Goal: Information Seeking & Learning: Learn about a topic

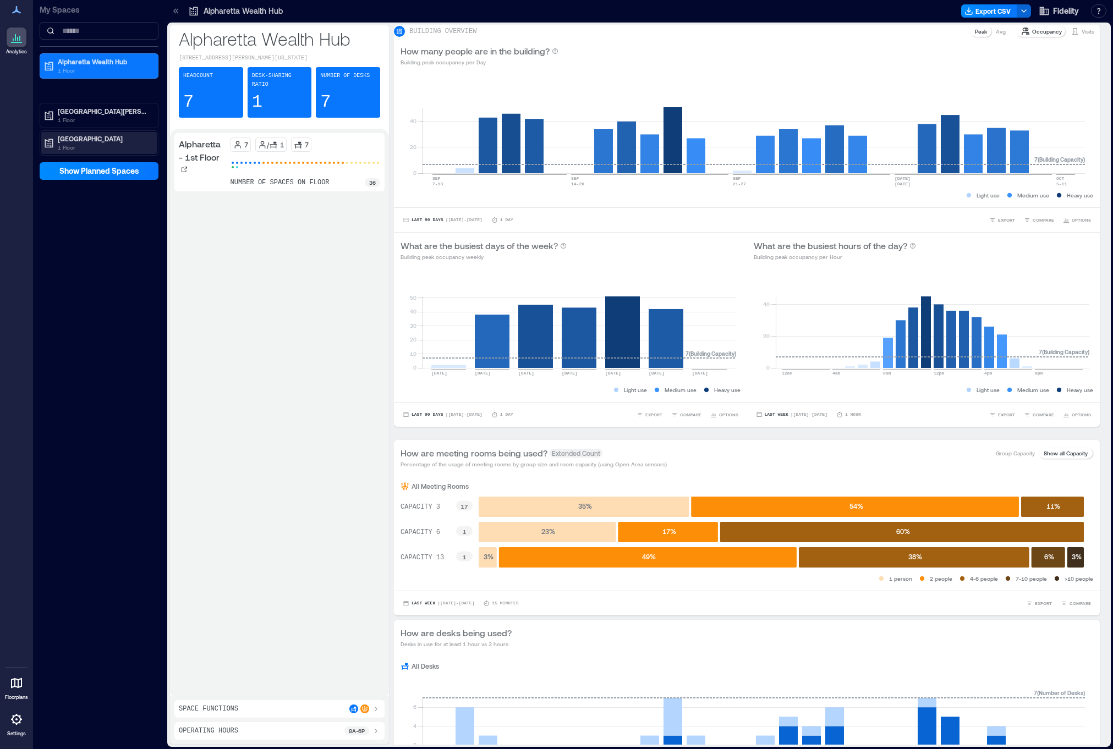
click at [86, 147] on p "1 Floor" at bounding box center [104, 147] width 92 height 9
click at [91, 67] on p "1 Floor" at bounding box center [104, 70] width 92 height 9
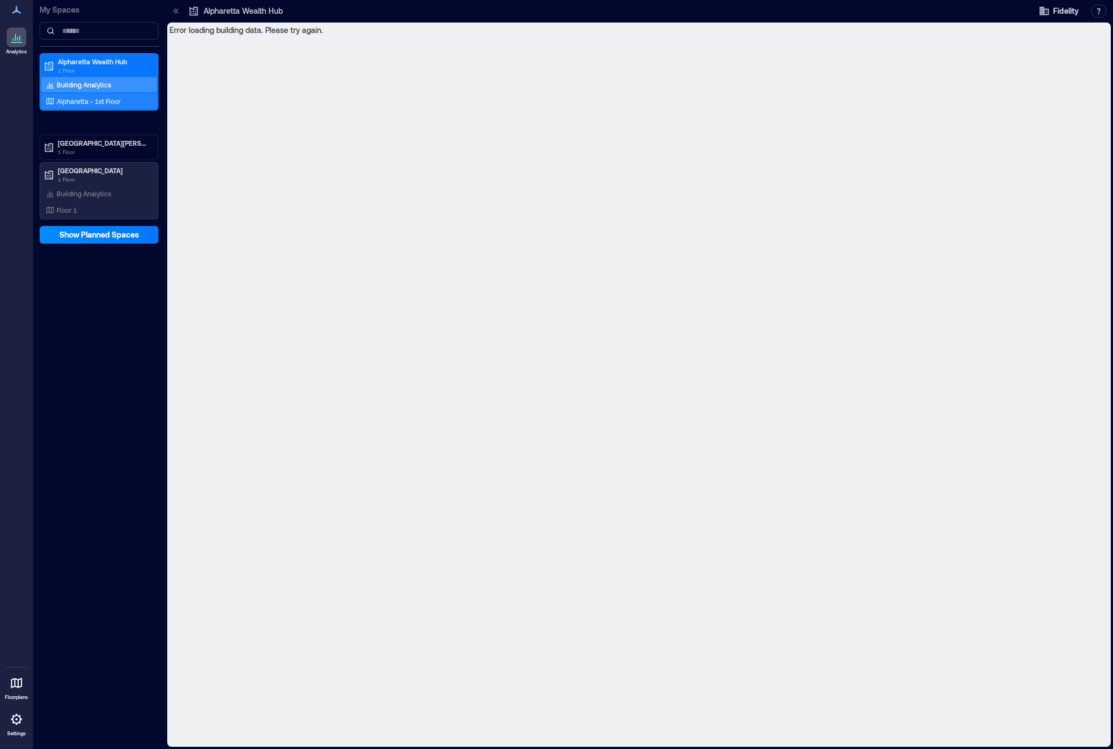
click at [81, 100] on p "Alpharetta - 1st Floor" at bounding box center [89, 101] width 64 height 9
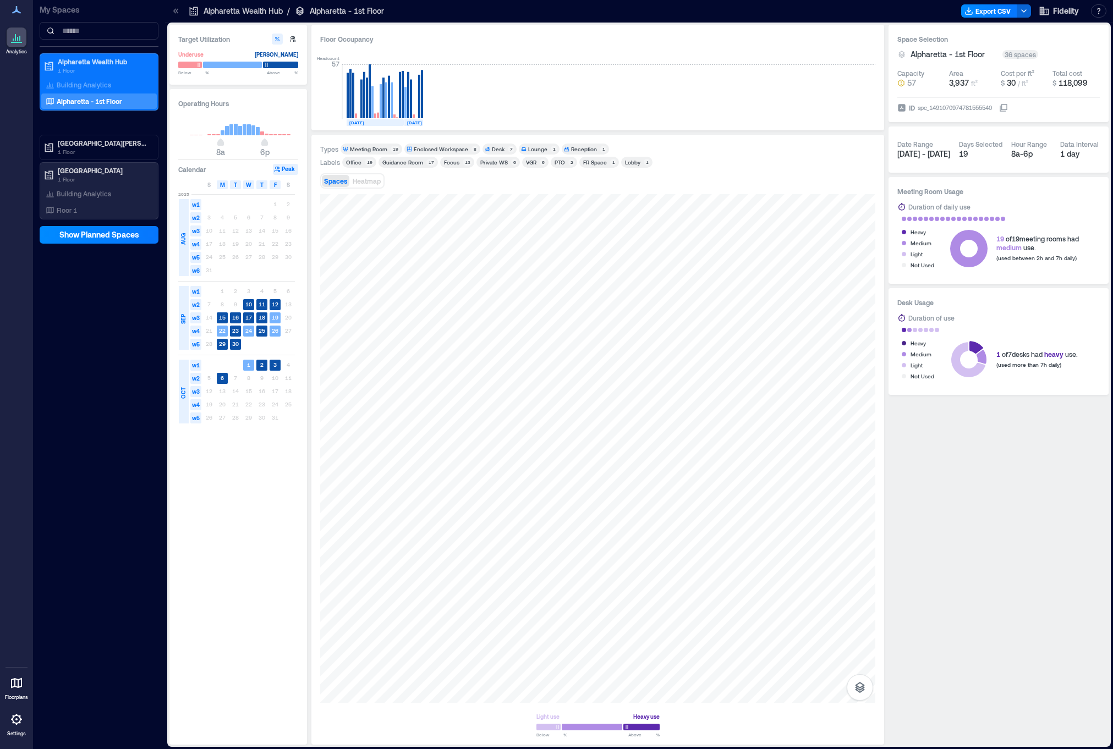
click at [363, 149] on div "Meeting Room" at bounding box center [368, 149] width 37 height 8
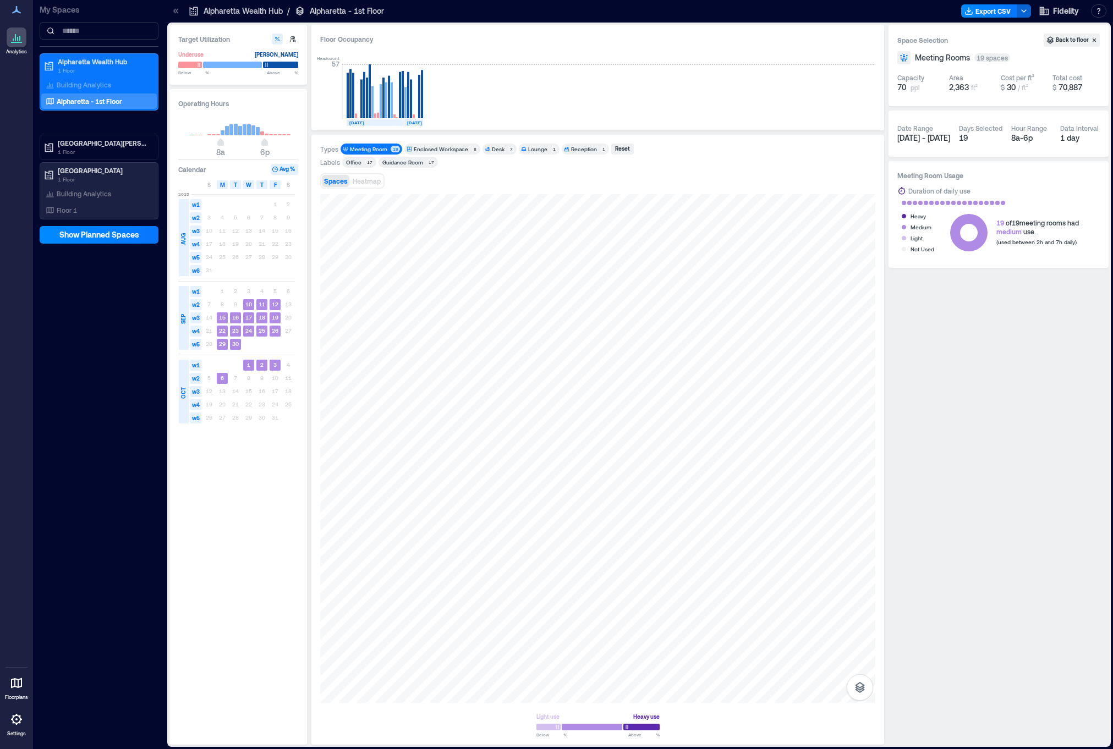
click at [363, 149] on div "Meeting Room" at bounding box center [368, 149] width 37 height 8
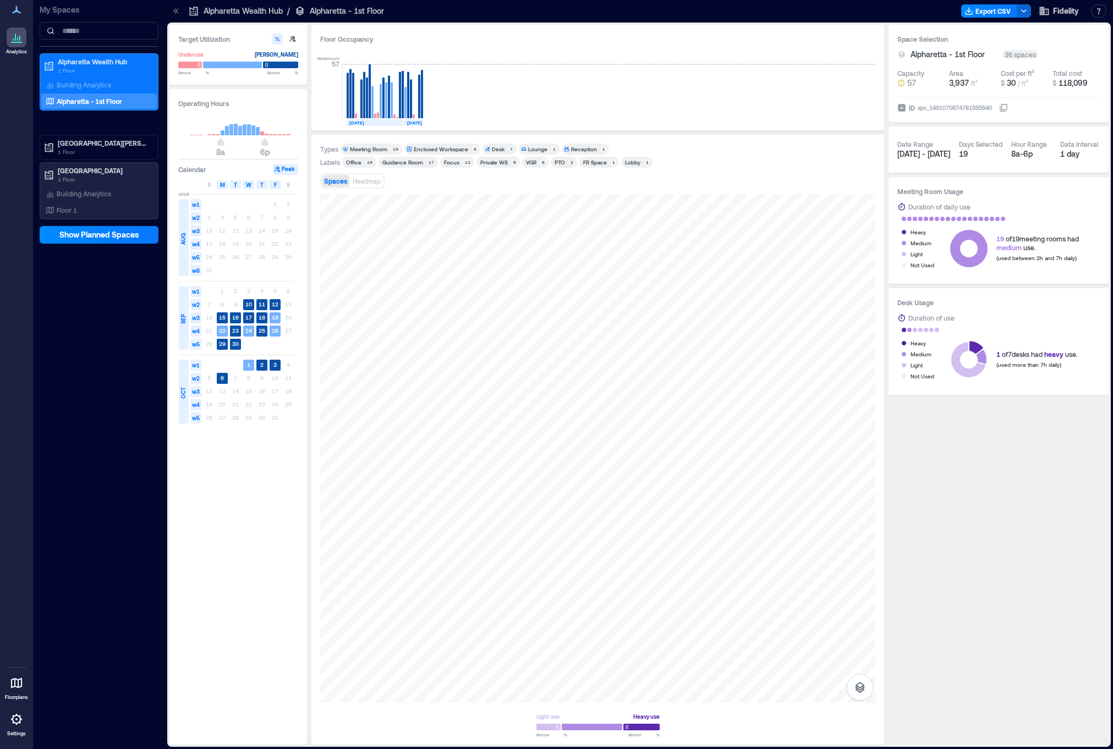
click at [489, 150] on span "Desk 7" at bounding box center [500, 149] width 30 height 8
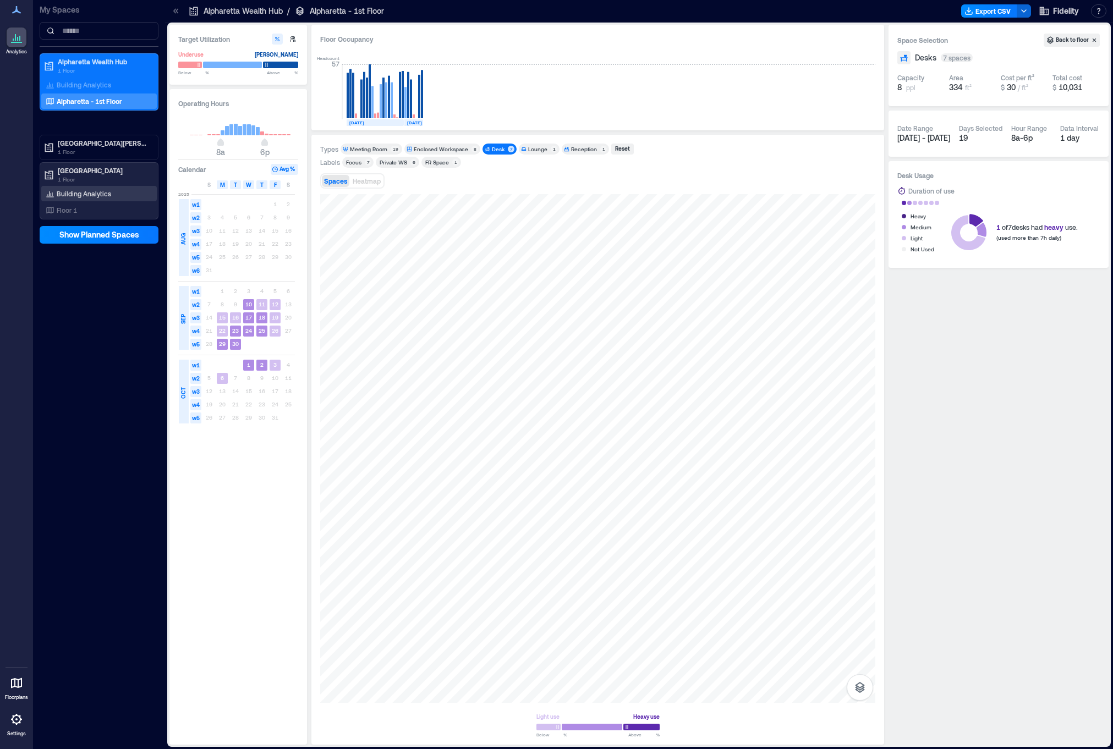
click at [64, 195] on p "Building Analytics" at bounding box center [84, 193] width 54 height 9
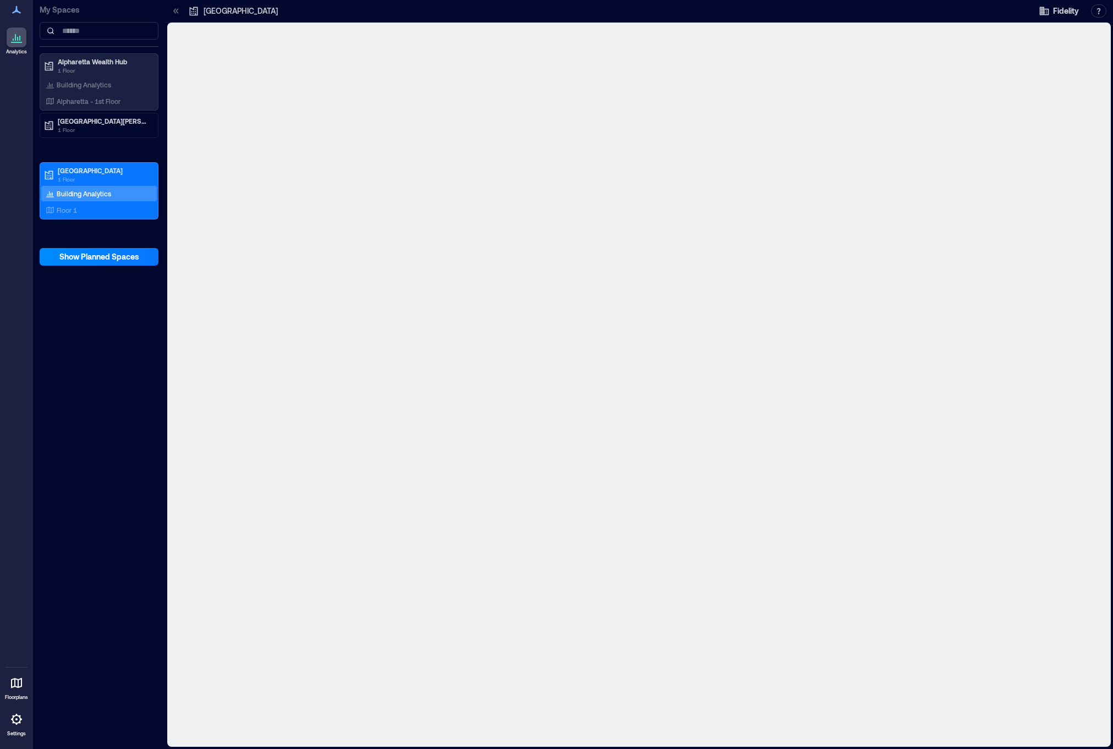
click at [97, 194] on p "Building Analytics" at bounding box center [84, 193] width 54 height 9
click at [91, 213] on div "Floor 1" at bounding box center [96, 210] width 107 height 11
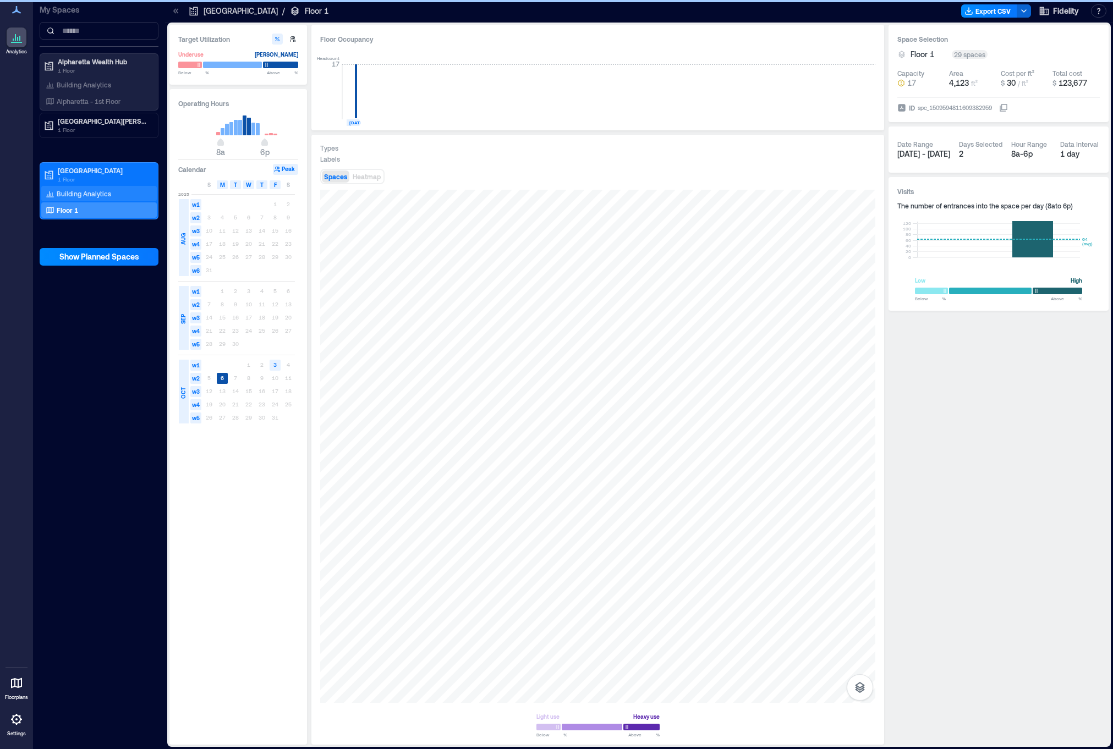
click at [91, 193] on p "Building Analytics" at bounding box center [84, 193] width 54 height 9
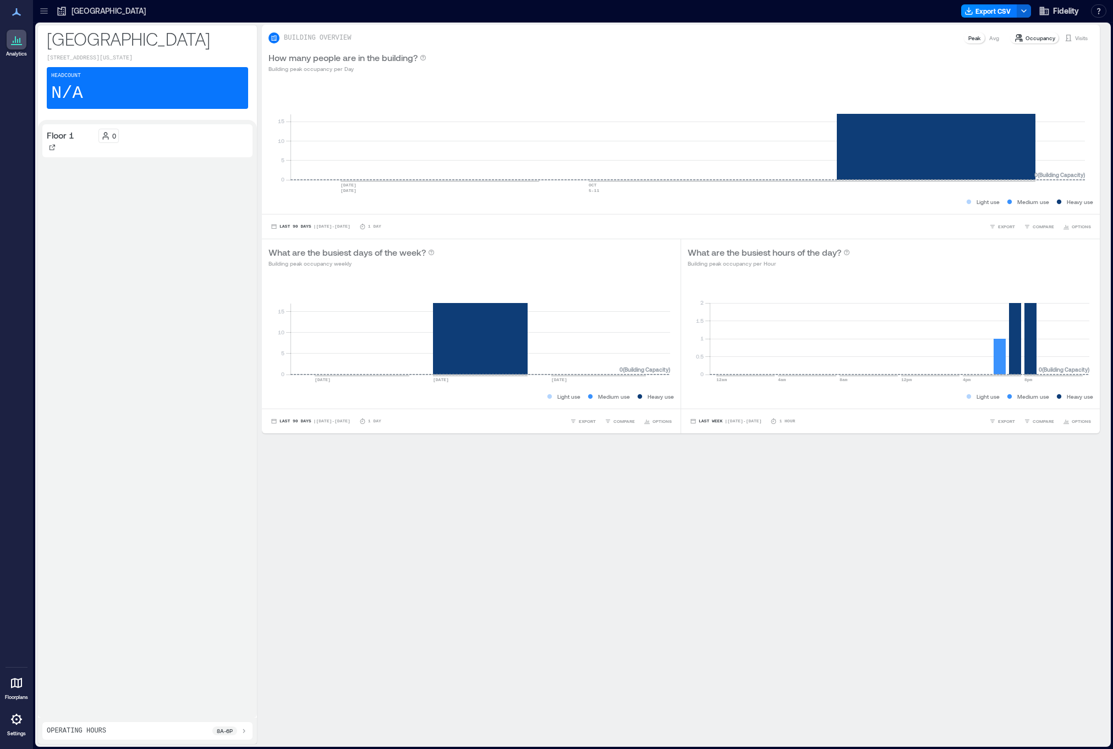
click at [48, 10] on icon at bounding box center [44, 11] width 11 height 11
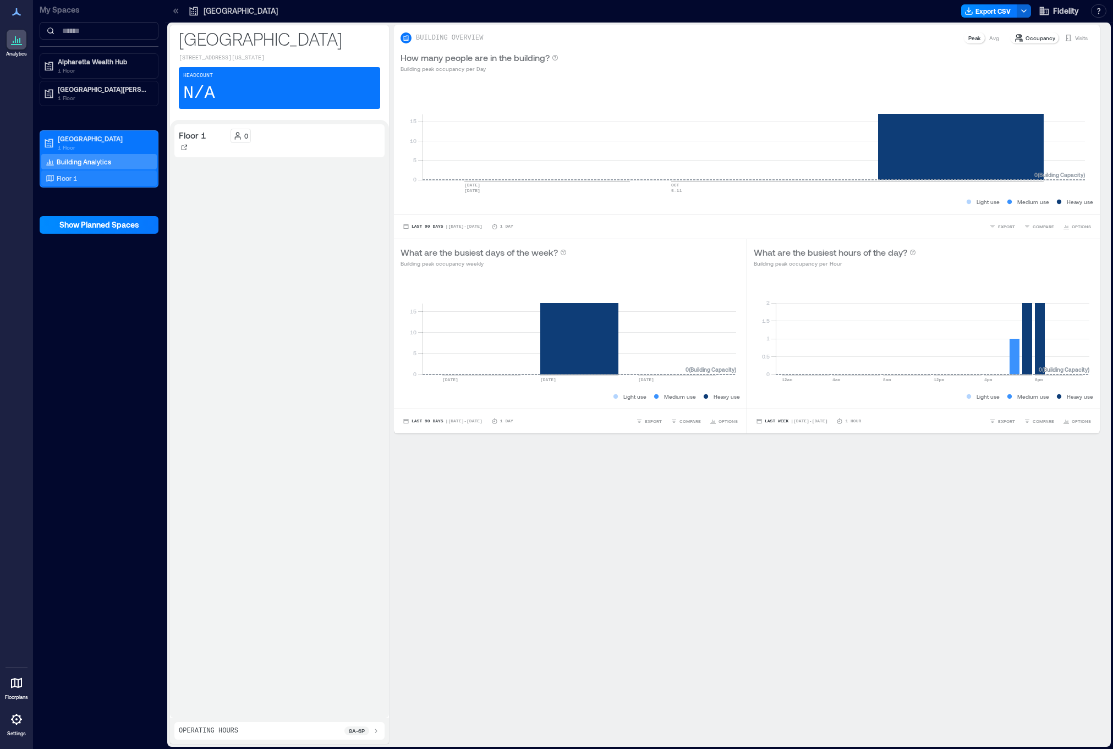
click at [102, 175] on div "Floor 1" at bounding box center [96, 178] width 107 height 11
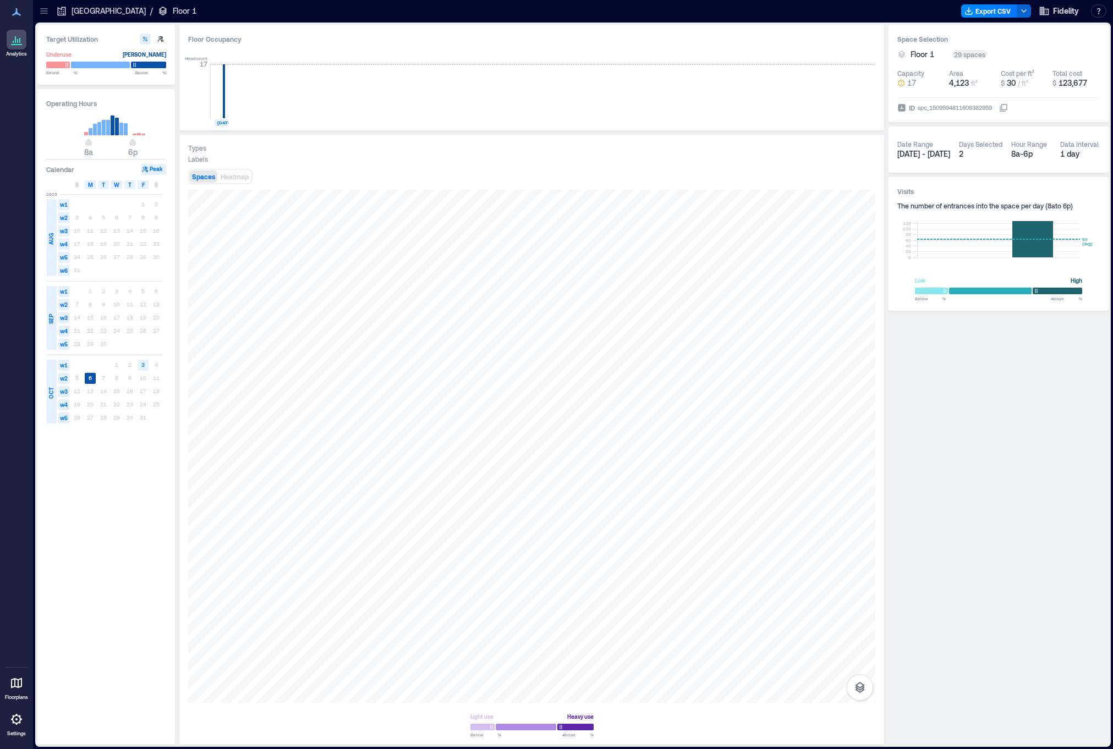
click at [50, 10] on div at bounding box center [44, 11] width 18 height 18
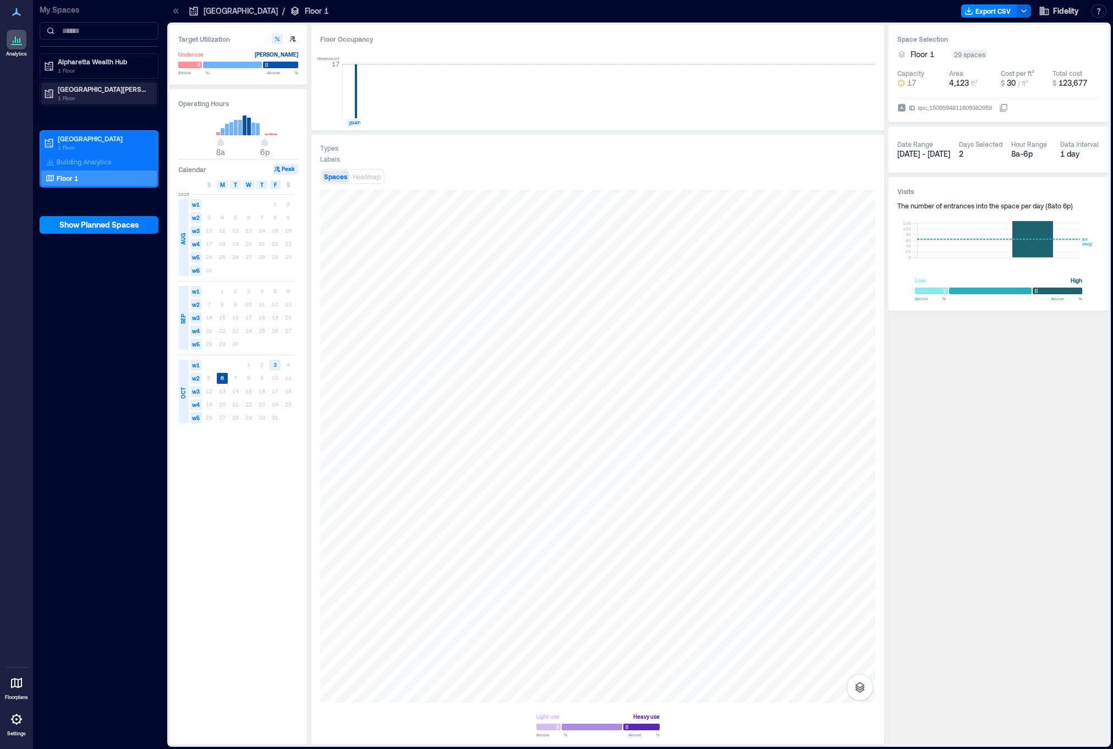
click at [87, 100] on p "1 Floor" at bounding box center [104, 98] width 92 height 9
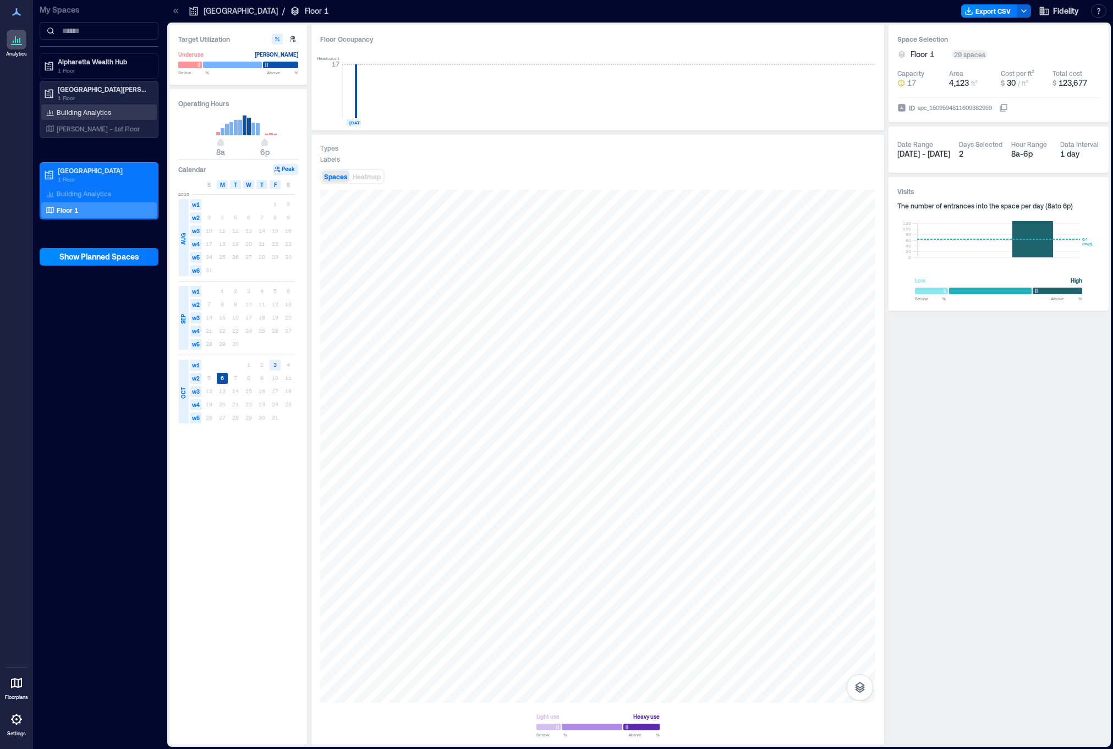
click at [90, 118] on div "Building Analytics" at bounding box center [99, 112] width 116 height 15
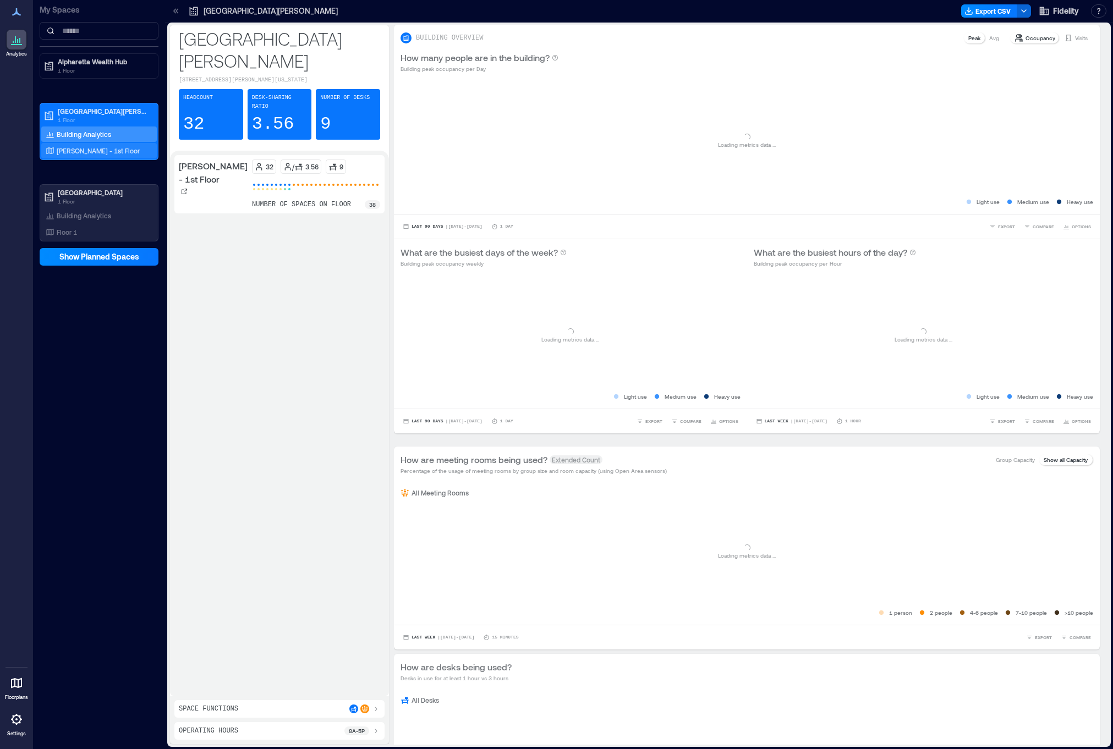
click at [89, 147] on p "[PERSON_NAME] - 1st Floor" at bounding box center [98, 150] width 83 height 9
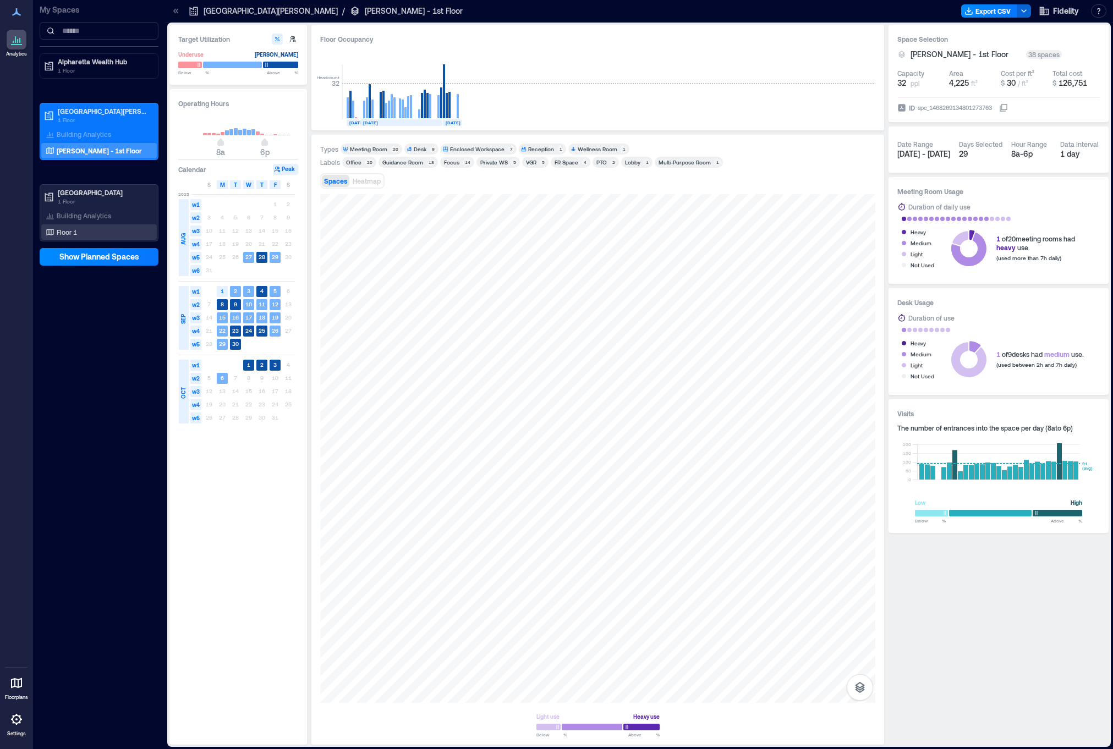
click at [83, 229] on div "Floor 1" at bounding box center [96, 232] width 107 height 11
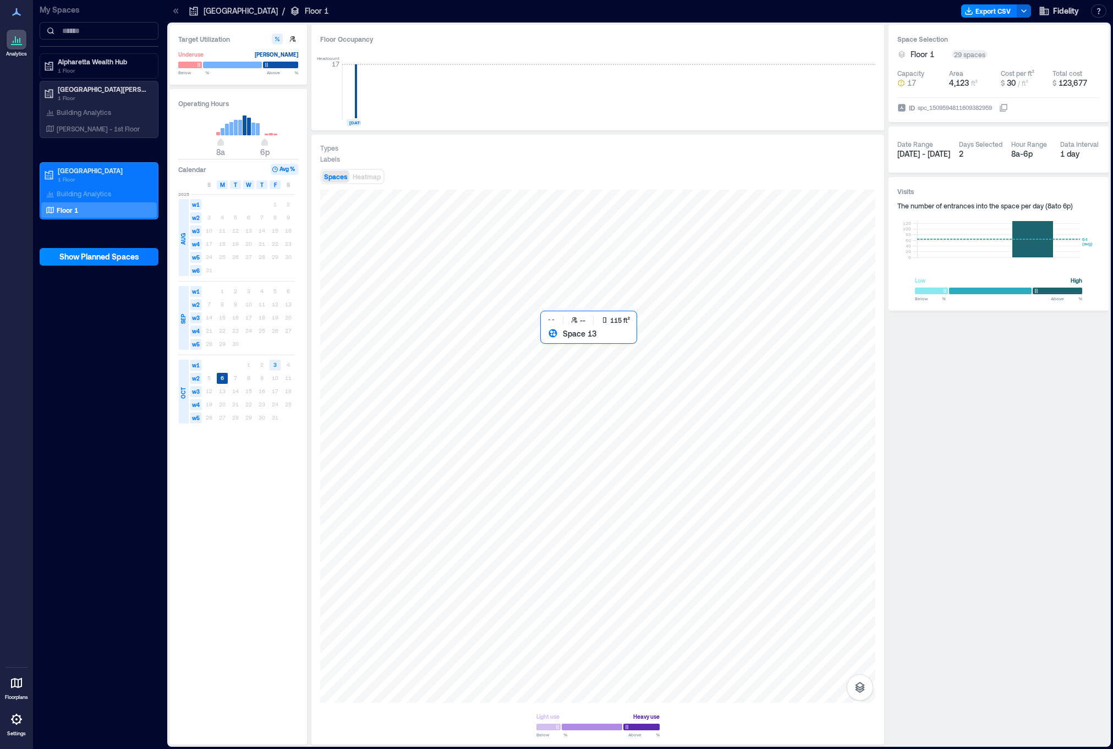
click at [557, 348] on div at bounding box center [597, 446] width 555 height 513
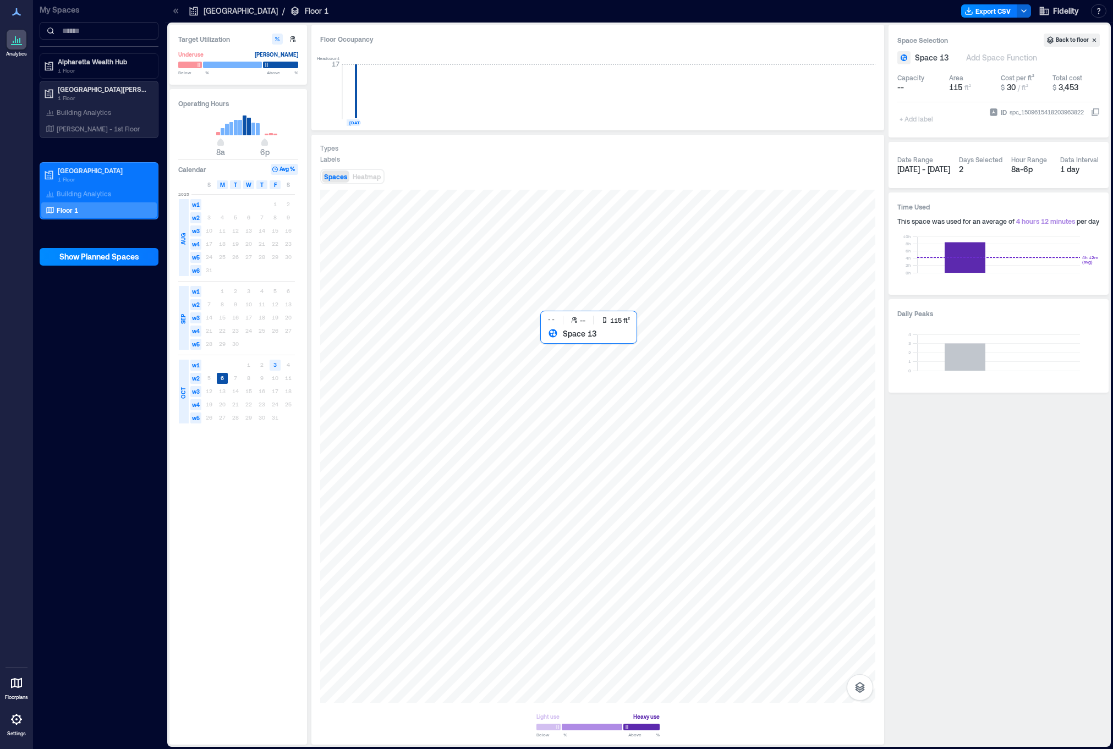
click at [557, 348] on div at bounding box center [597, 446] width 555 height 513
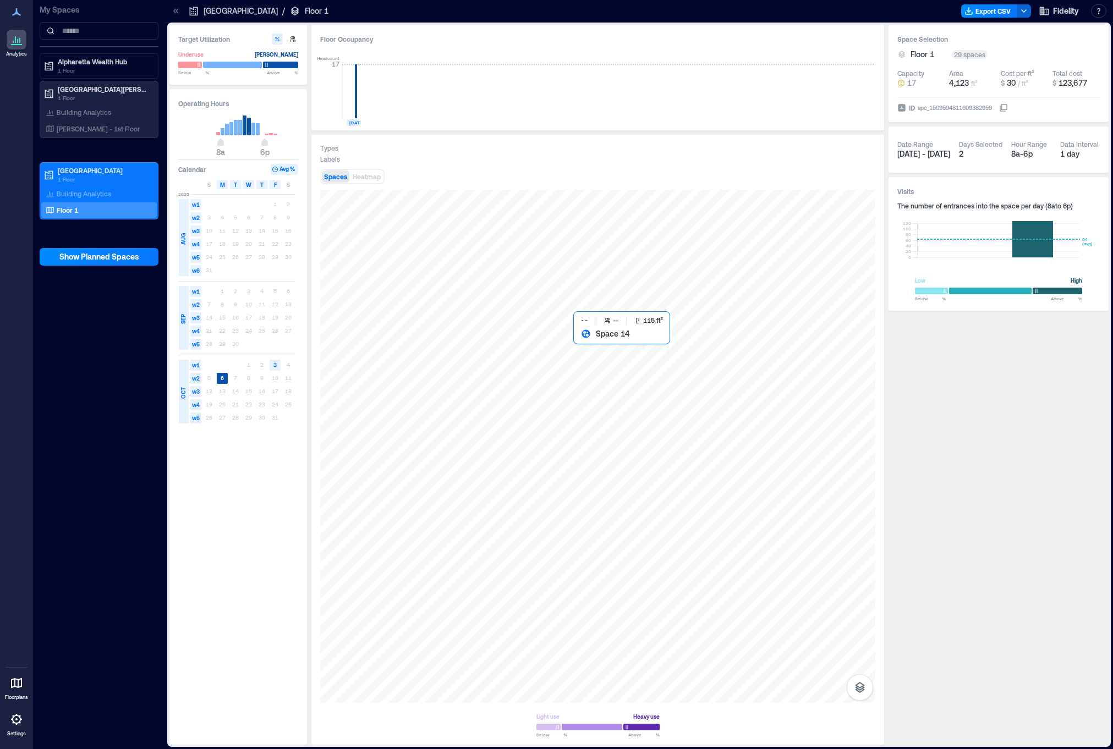
click at [587, 353] on div at bounding box center [597, 446] width 555 height 513
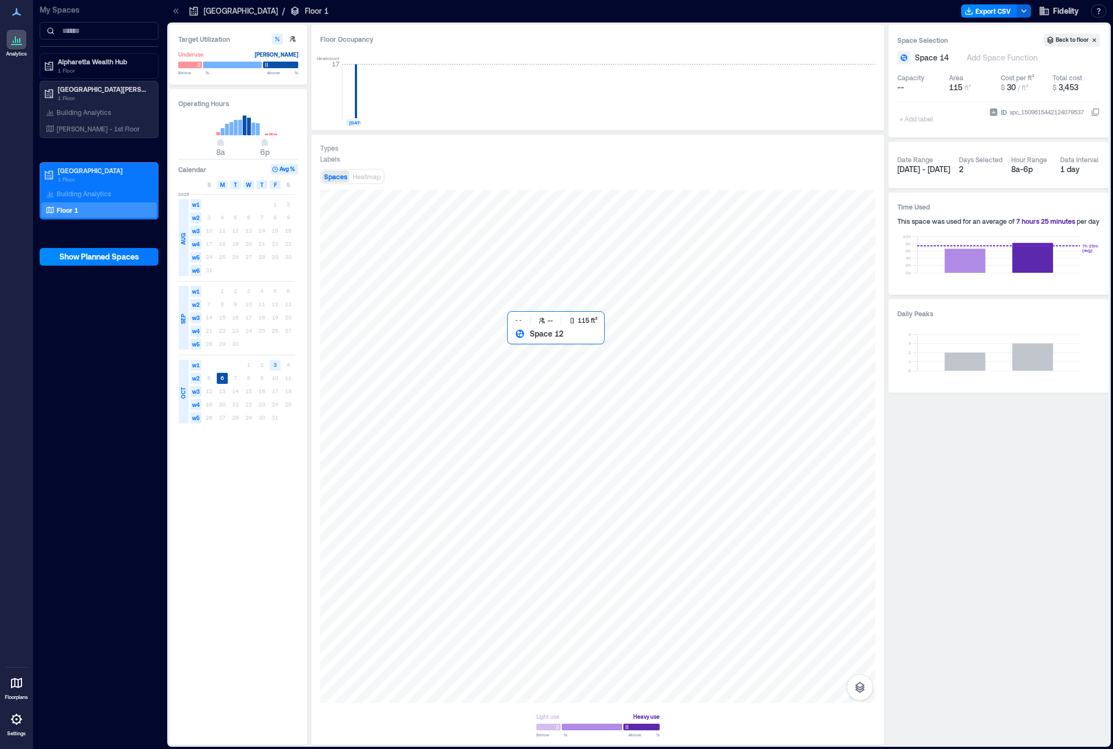
click at [518, 353] on div at bounding box center [597, 446] width 555 height 513
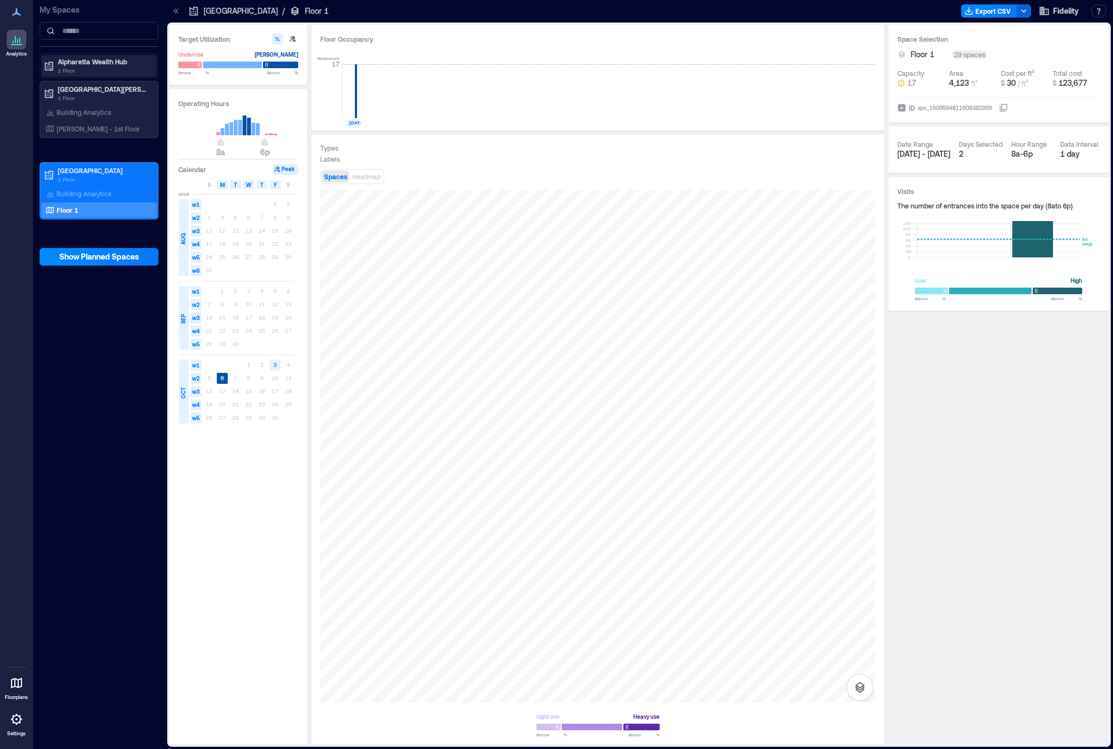
click at [79, 72] on p "1 Floor" at bounding box center [104, 70] width 92 height 9
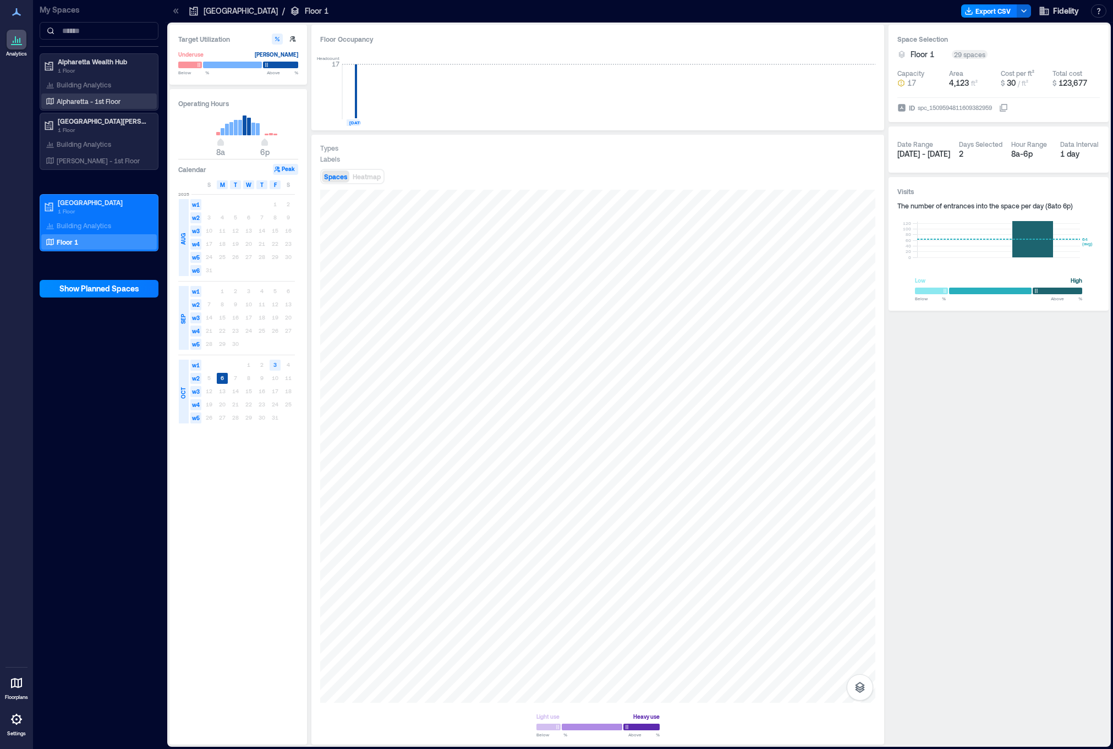
click at [78, 100] on p "Alpharetta - 1st Floor" at bounding box center [89, 101] width 64 height 9
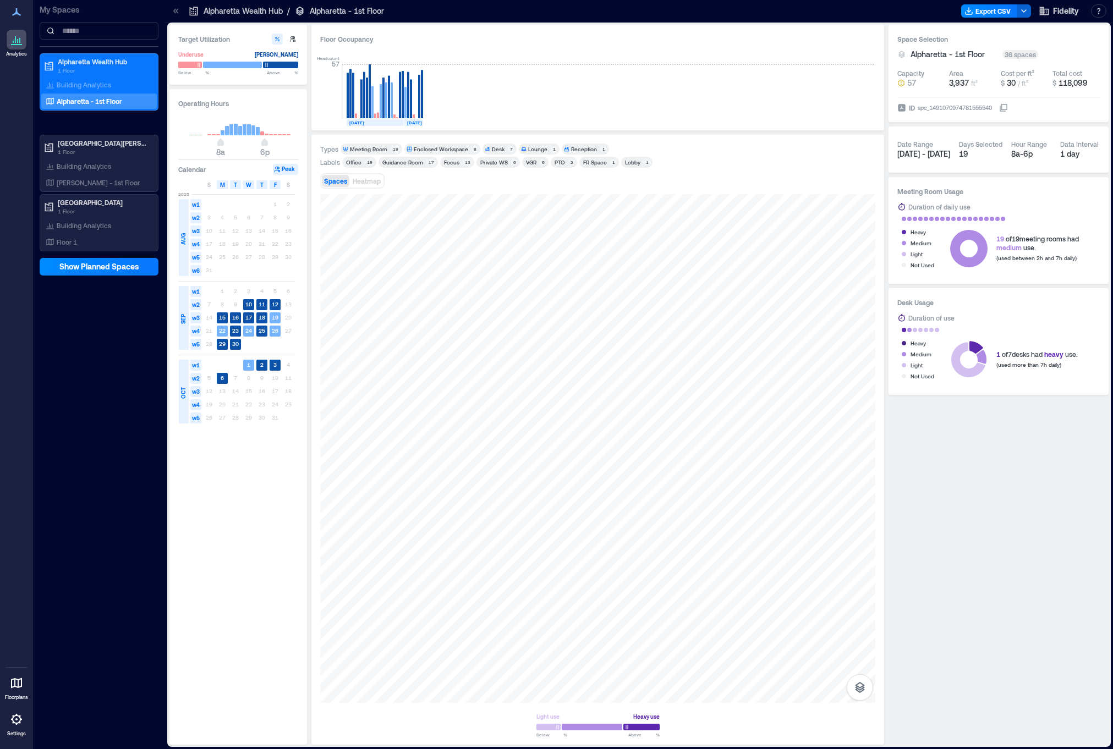
click at [678, 133] on div "Floor Occupancy Headcount 57 [DATE] [DATE] Types Meeting Room 19 Enclosed Works…" at bounding box center [597, 385] width 573 height 720
click at [373, 148] on div "Meeting Room" at bounding box center [368, 149] width 37 height 8
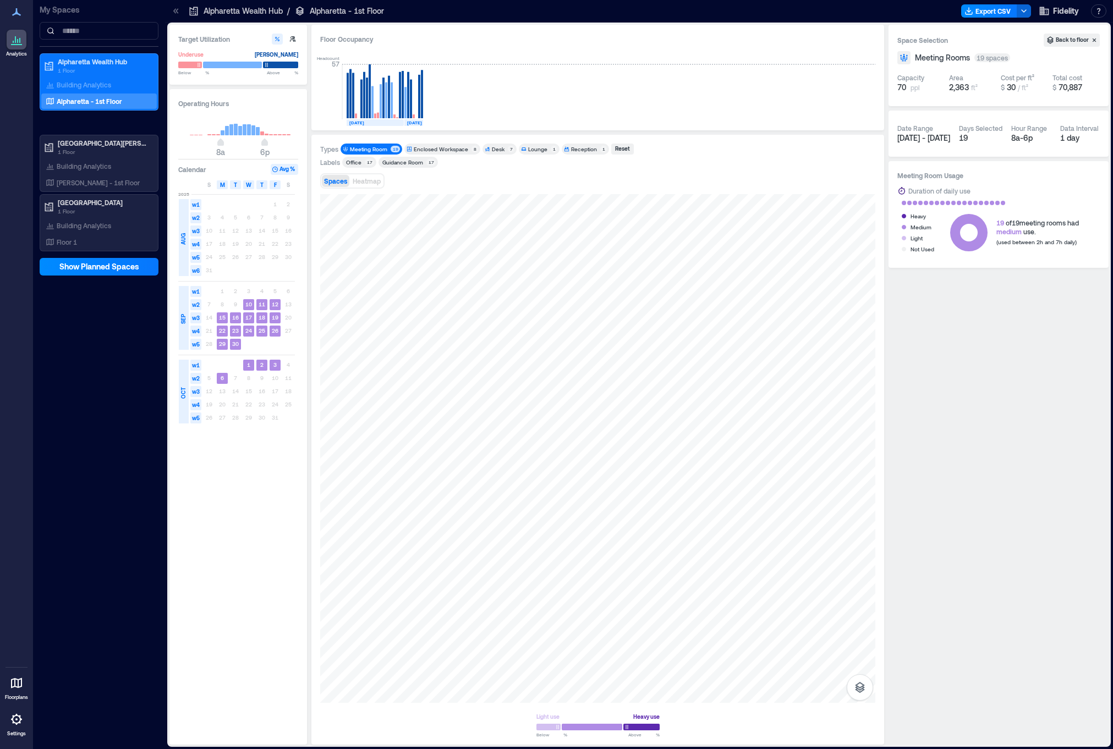
click at [377, 147] on div "Meeting Room" at bounding box center [368, 149] width 37 height 8
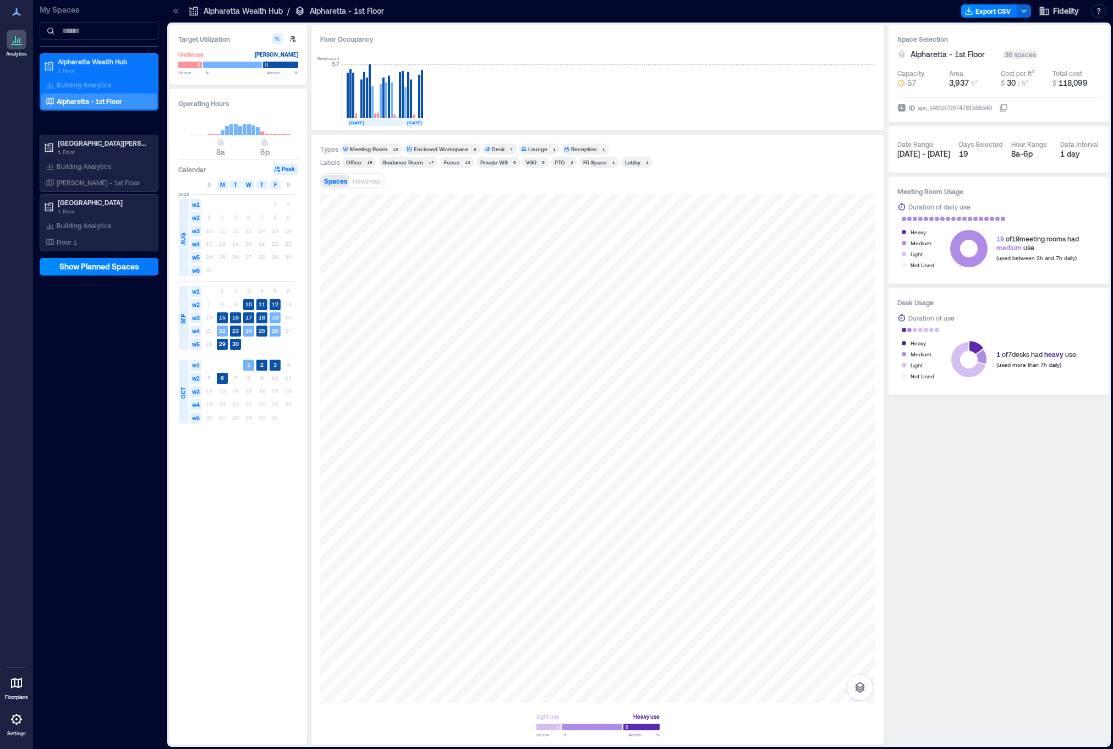
click at [453, 151] on div "Enclosed Workspace" at bounding box center [441, 149] width 54 height 8
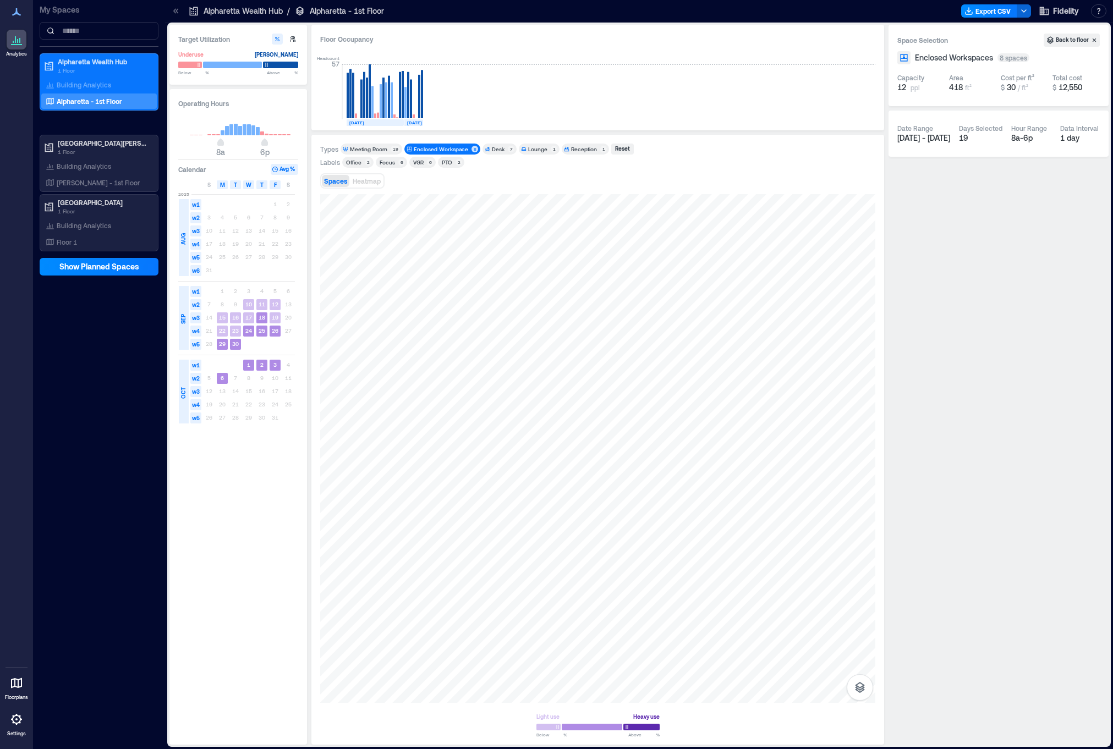
click at [452, 146] on div "Enclosed Workspace" at bounding box center [441, 149] width 54 height 8
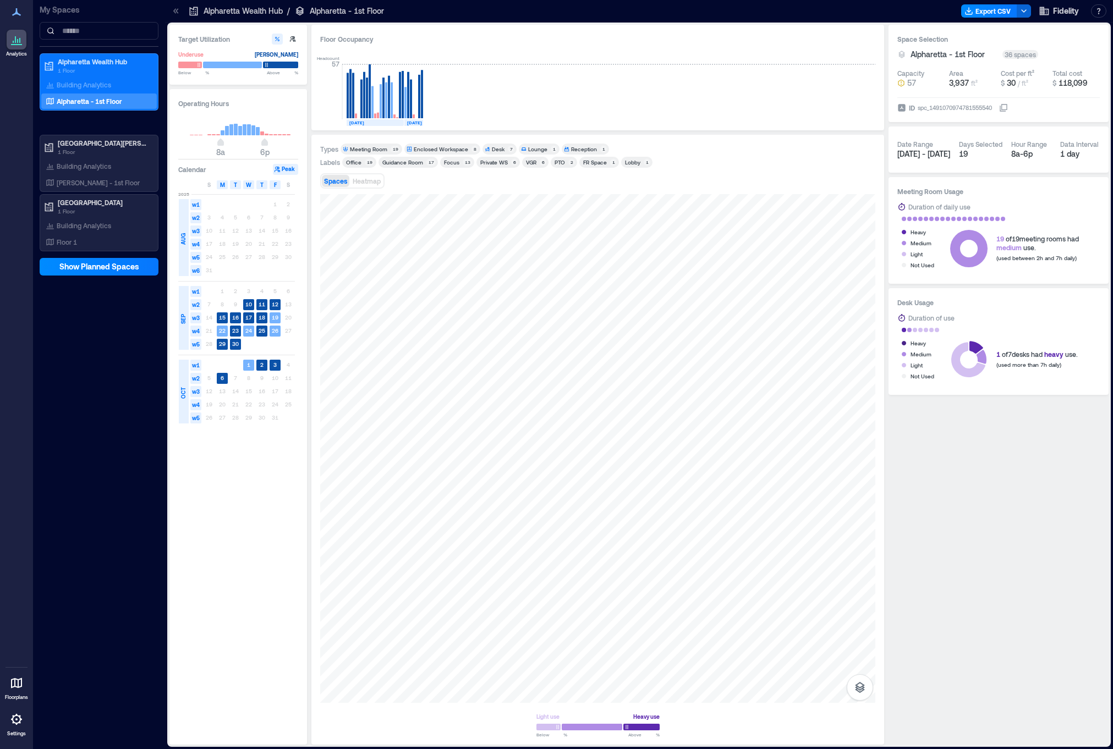
click at [495, 150] on div "Desk" at bounding box center [498, 149] width 13 height 8
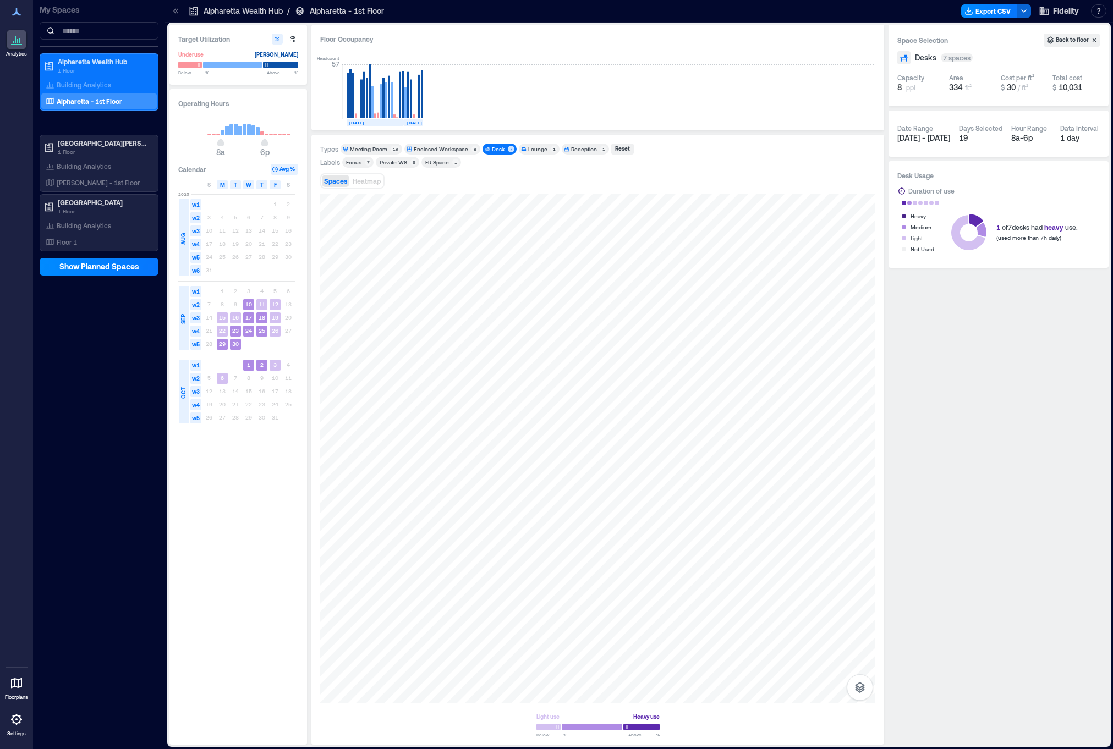
click at [497, 148] on div "Desk" at bounding box center [498, 149] width 13 height 8
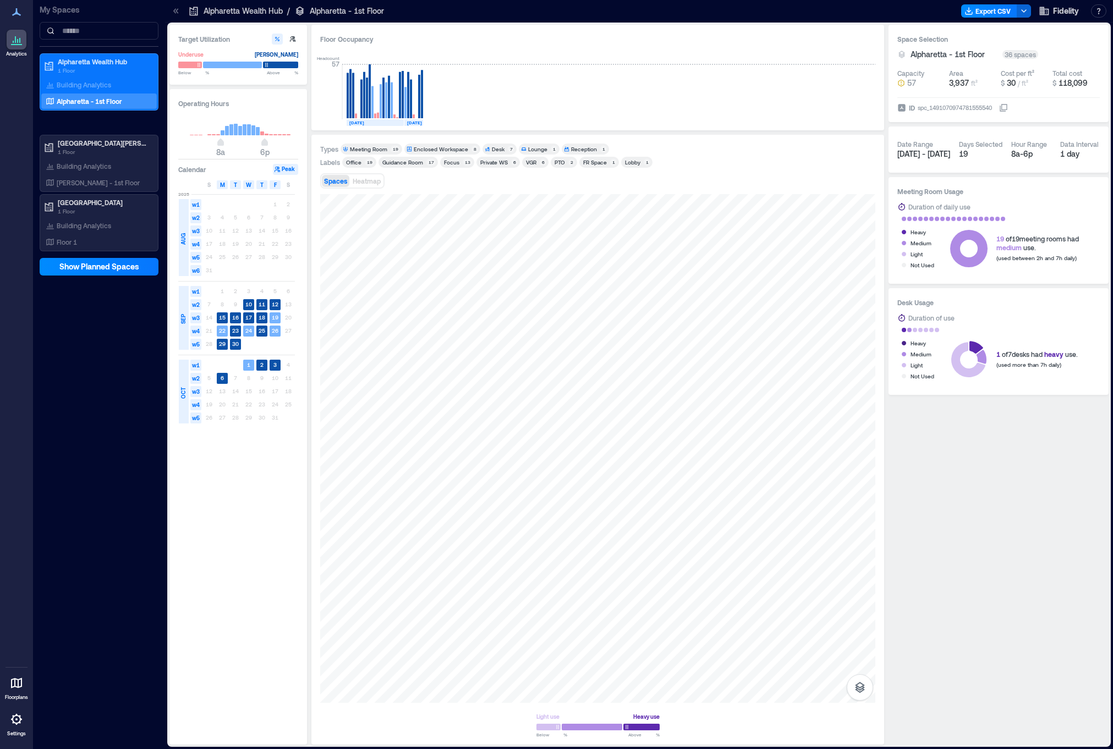
click at [528, 149] on div "Lounge" at bounding box center [537, 149] width 19 height 8
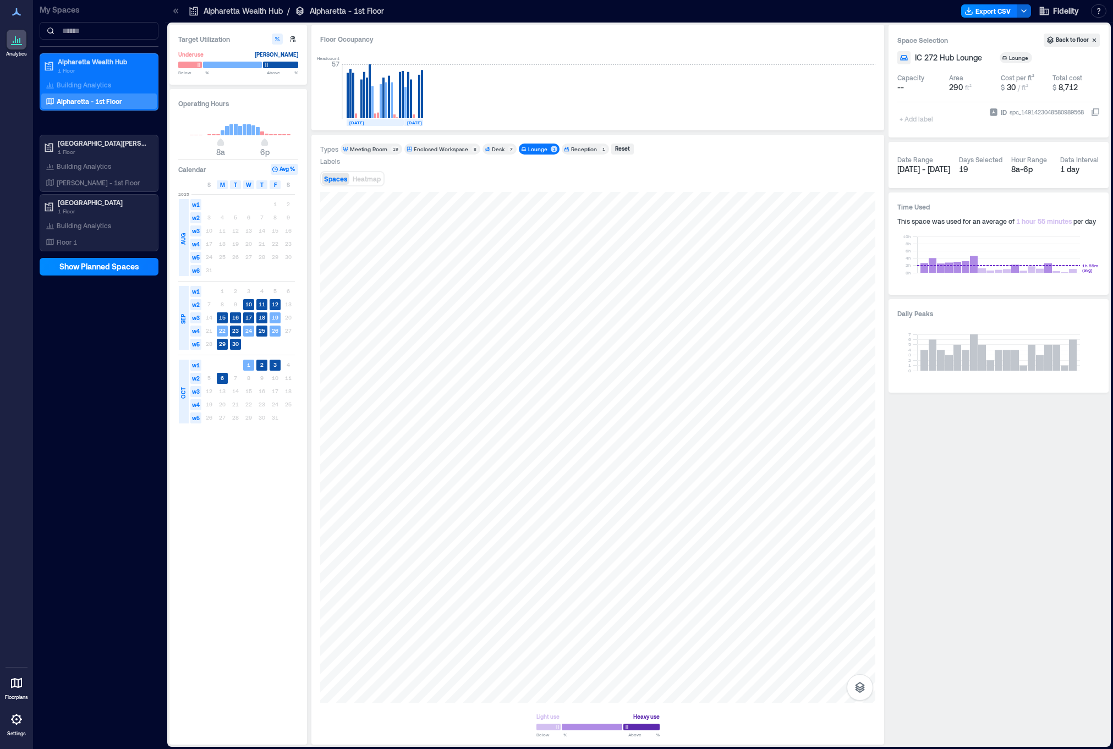
click at [539, 147] on div "Lounge" at bounding box center [537, 149] width 19 height 8
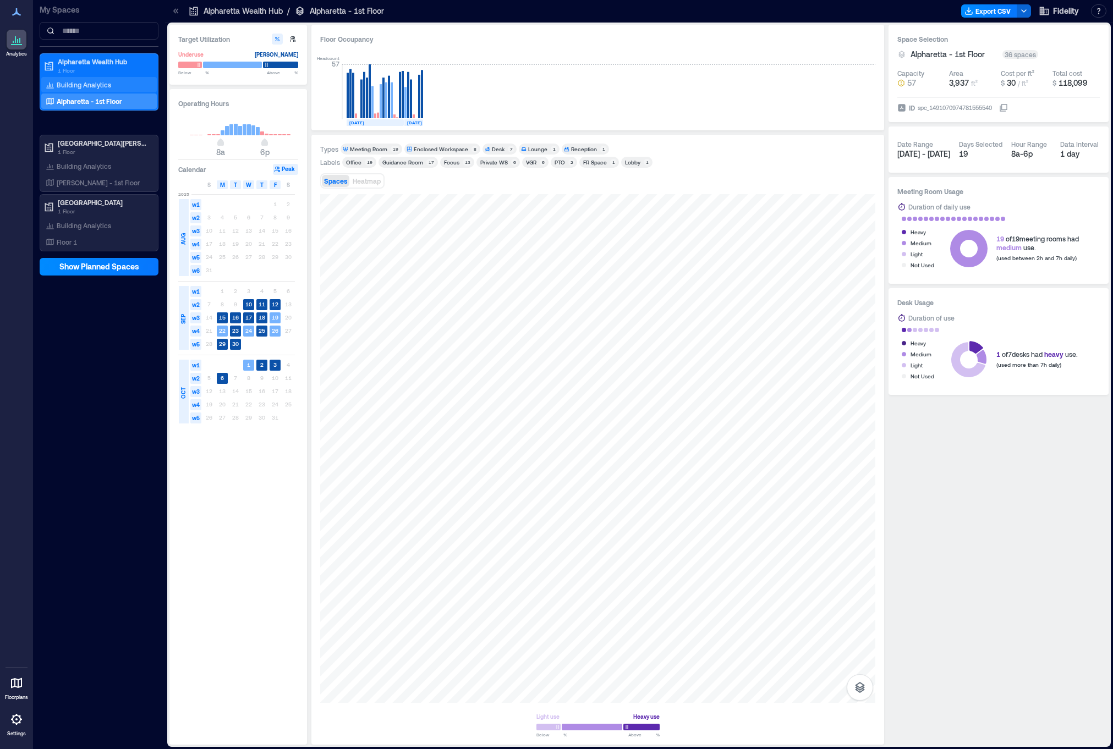
click at [109, 85] on p "Building Analytics" at bounding box center [84, 84] width 54 height 9
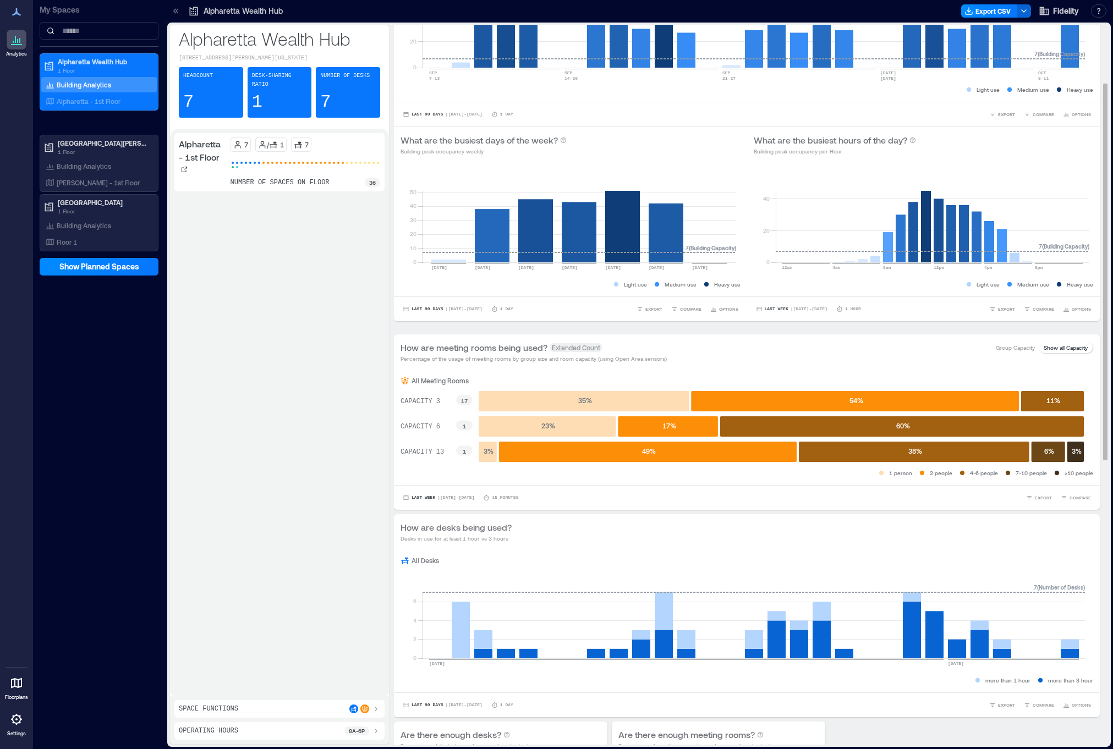
scroll to position [110, 0]
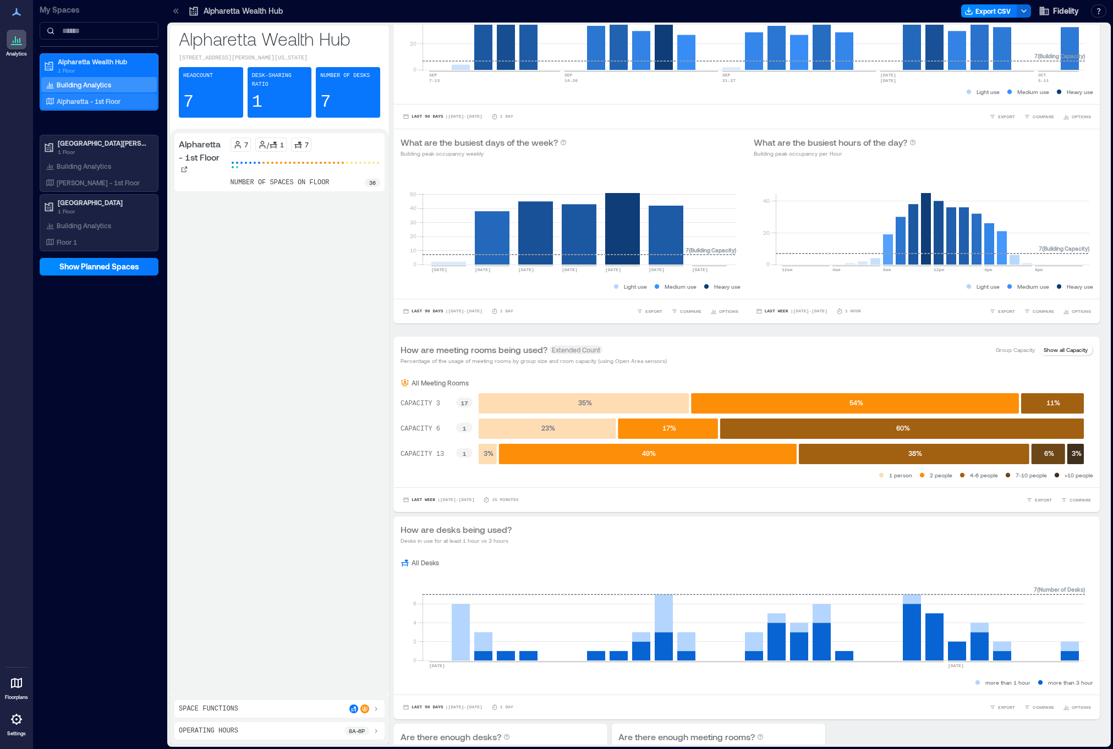
click at [104, 98] on p "Alpharetta - 1st Floor" at bounding box center [89, 101] width 64 height 9
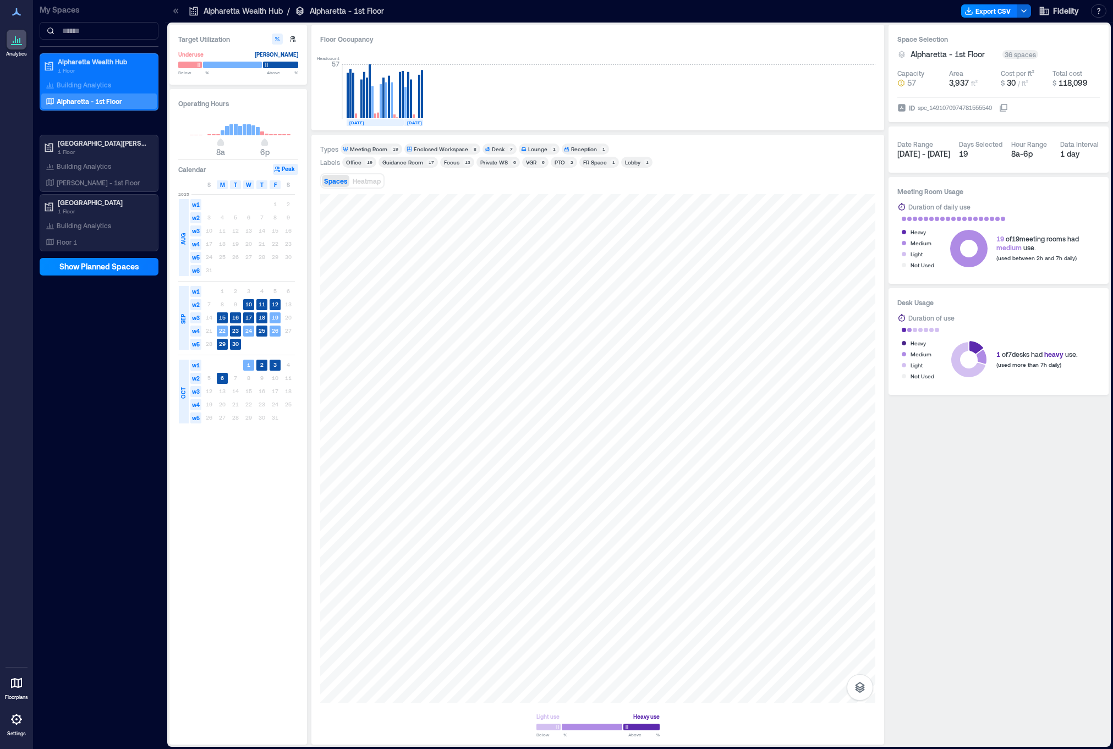
click at [420, 162] on div "Guidance Room" at bounding box center [402, 162] width 41 height 8
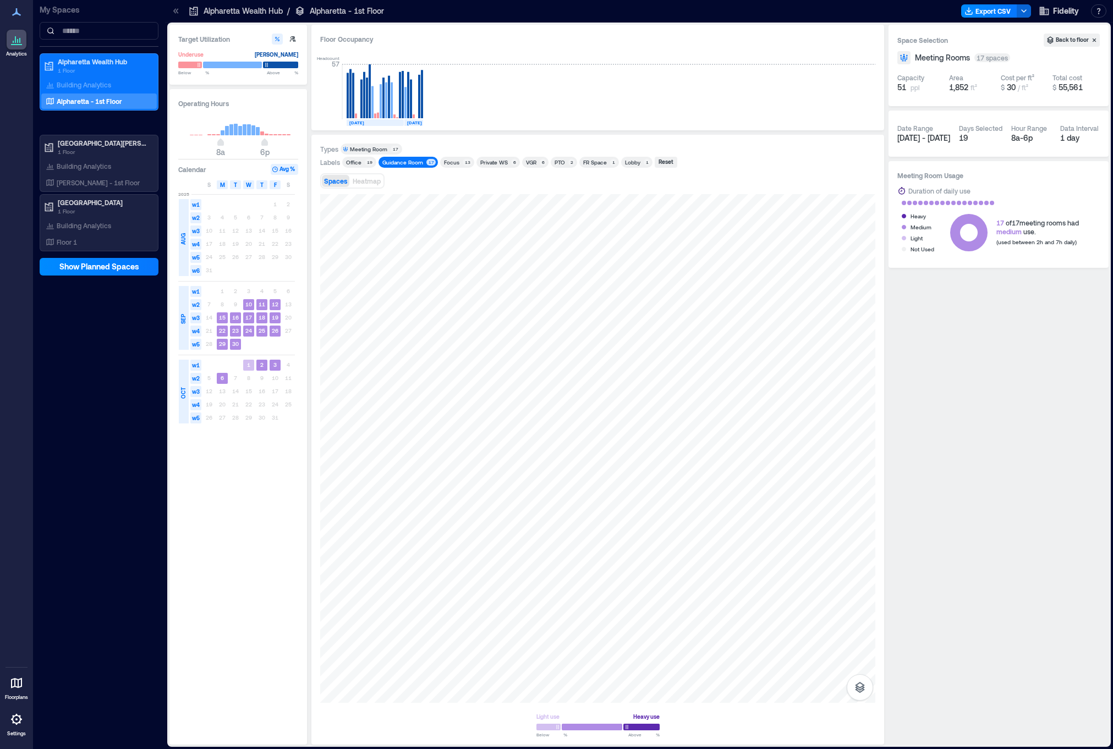
click at [398, 162] on div "Guidance Room" at bounding box center [402, 162] width 41 height 8
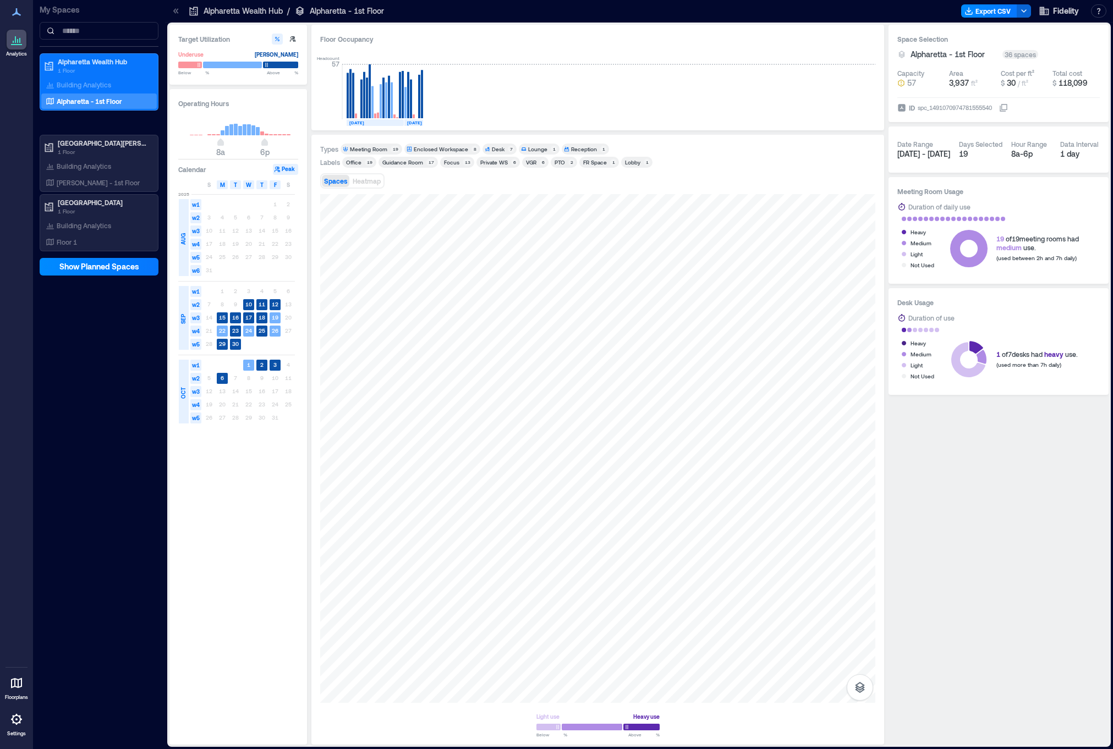
click at [13, 683] on icon at bounding box center [16, 683] width 13 height 13
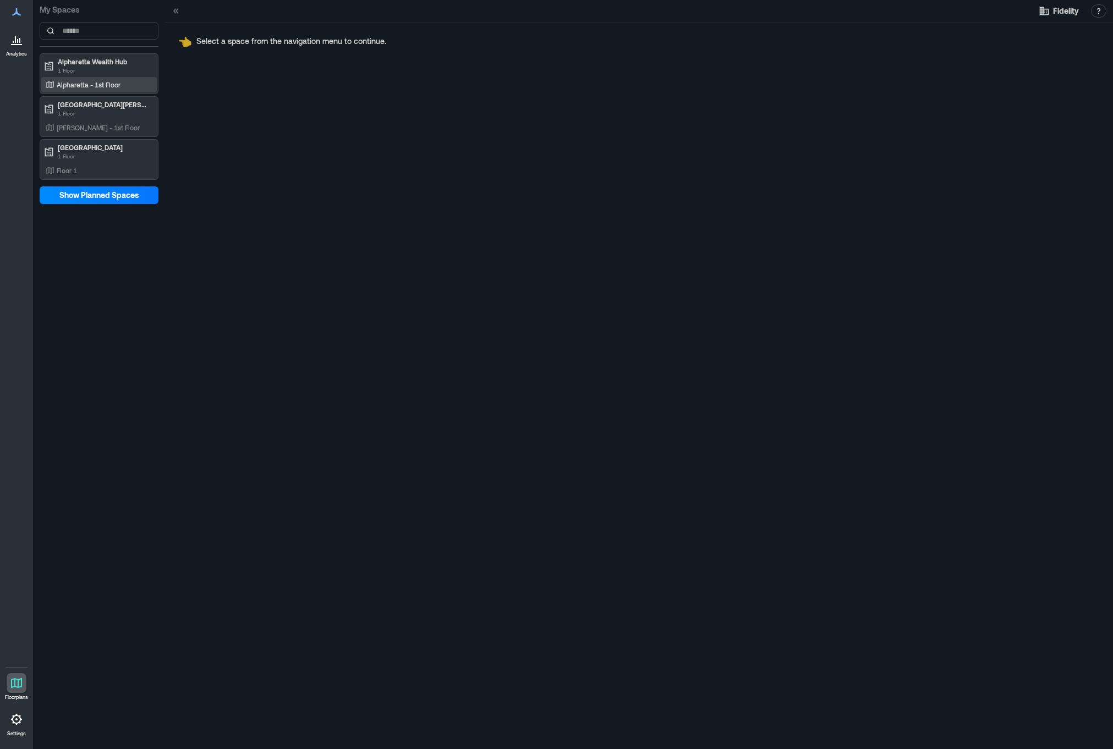
click at [92, 80] on p "Alpharetta - 1st Floor" at bounding box center [89, 84] width 64 height 9
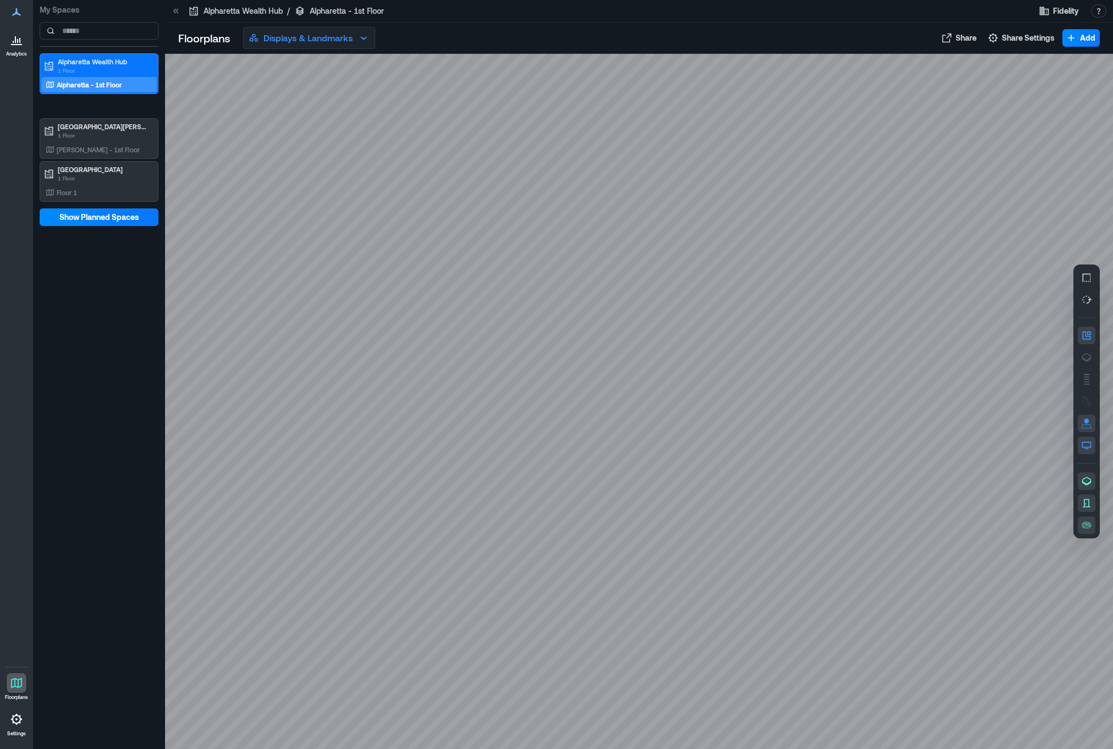
click at [365, 36] on icon "button" at bounding box center [363, 37] width 13 height 13
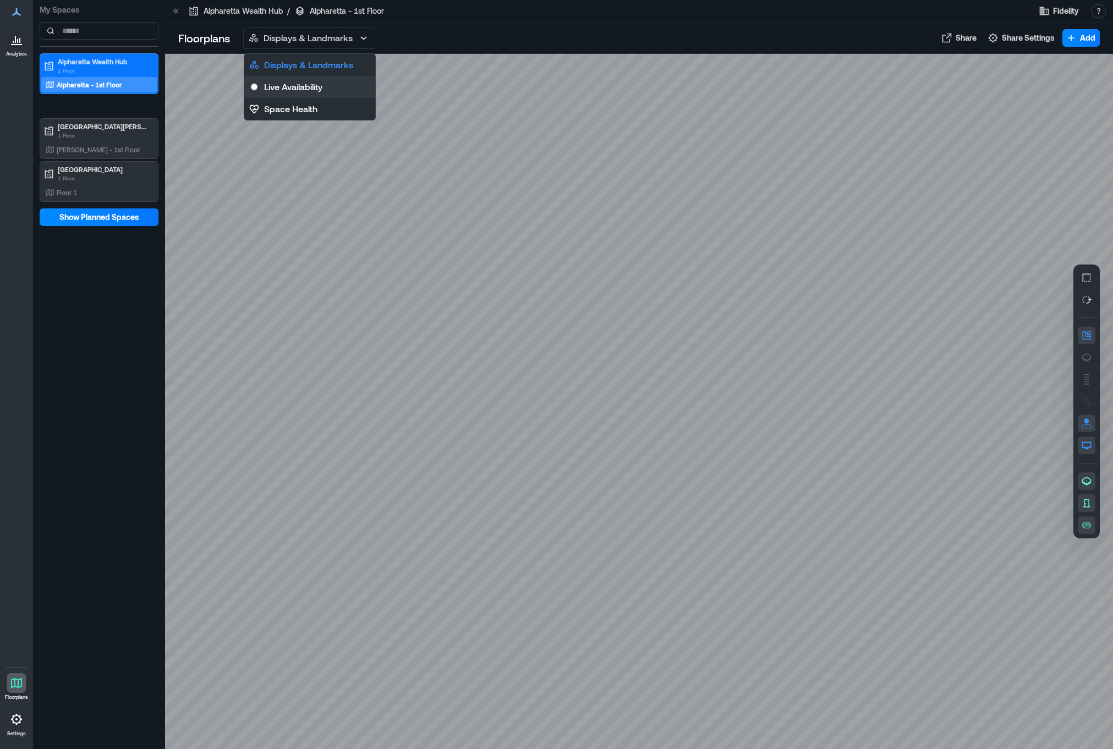
click at [328, 88] on button "Live Availability" at bounding box center [309, 87] width 131 height 22
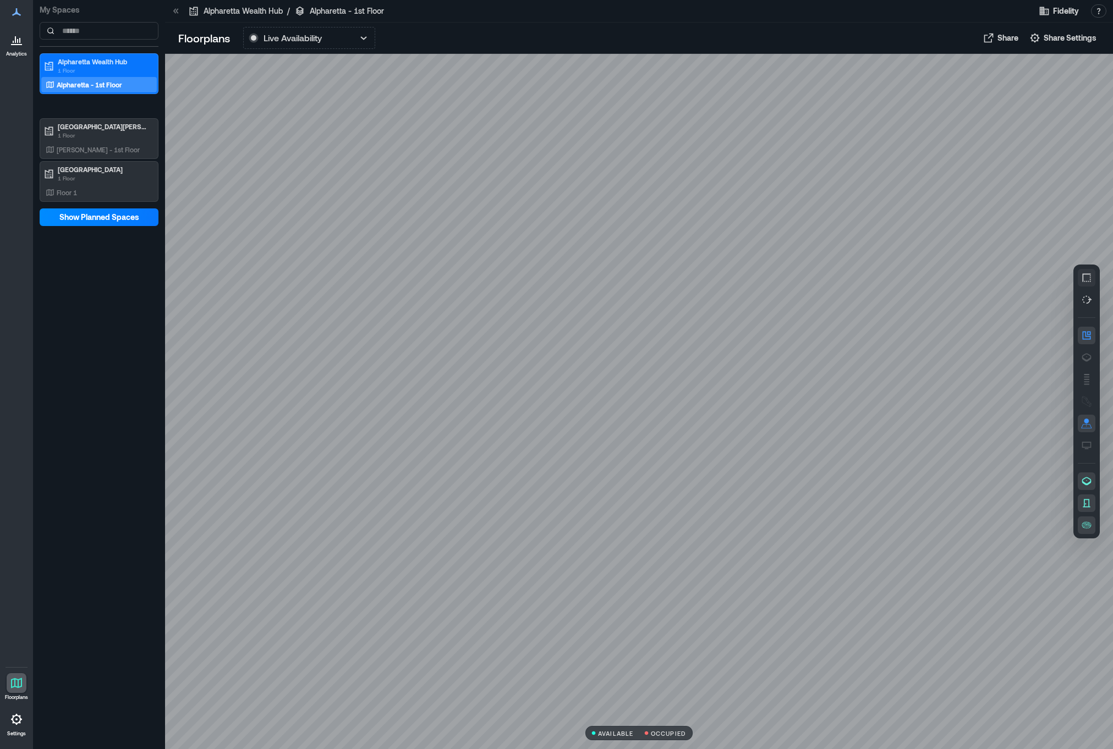
click at [1091, 279] on icon "button" at bounding box center [1086, 277] width 11 height 11
click at [80, 195] on div "Floor 1" at bounding box center [96, 192] width 107 height 11
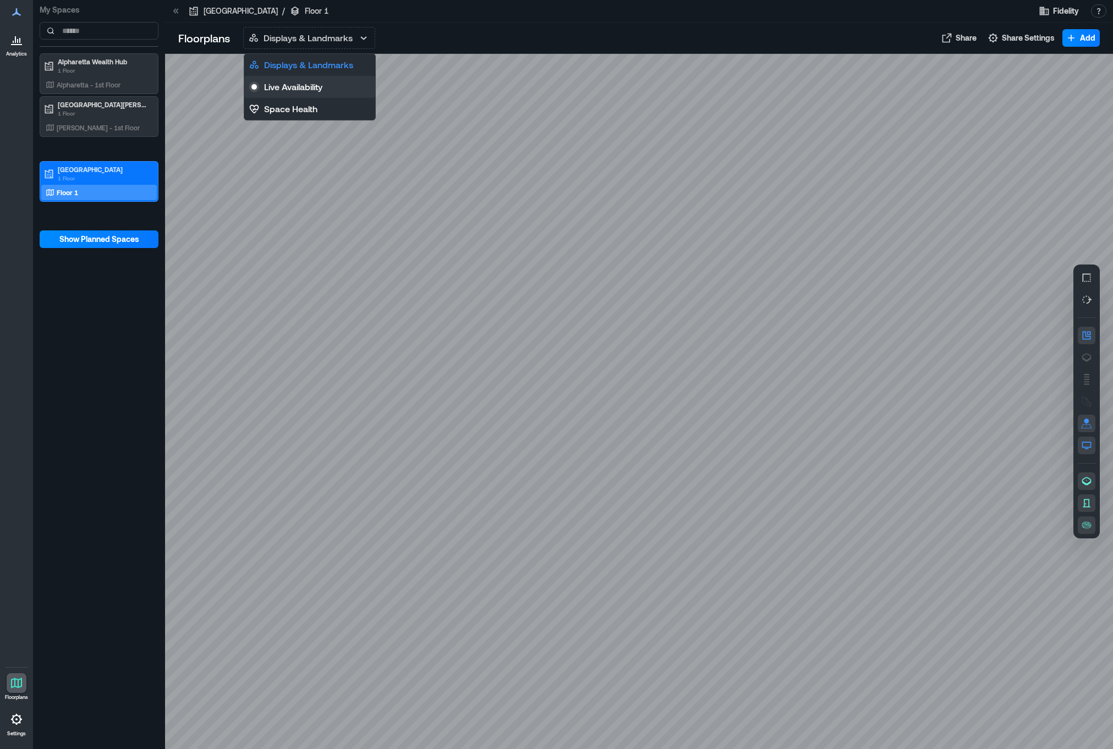
click at [303, 84] on p "Live Availability" at bounding box center [293, 86] width 58 height 13
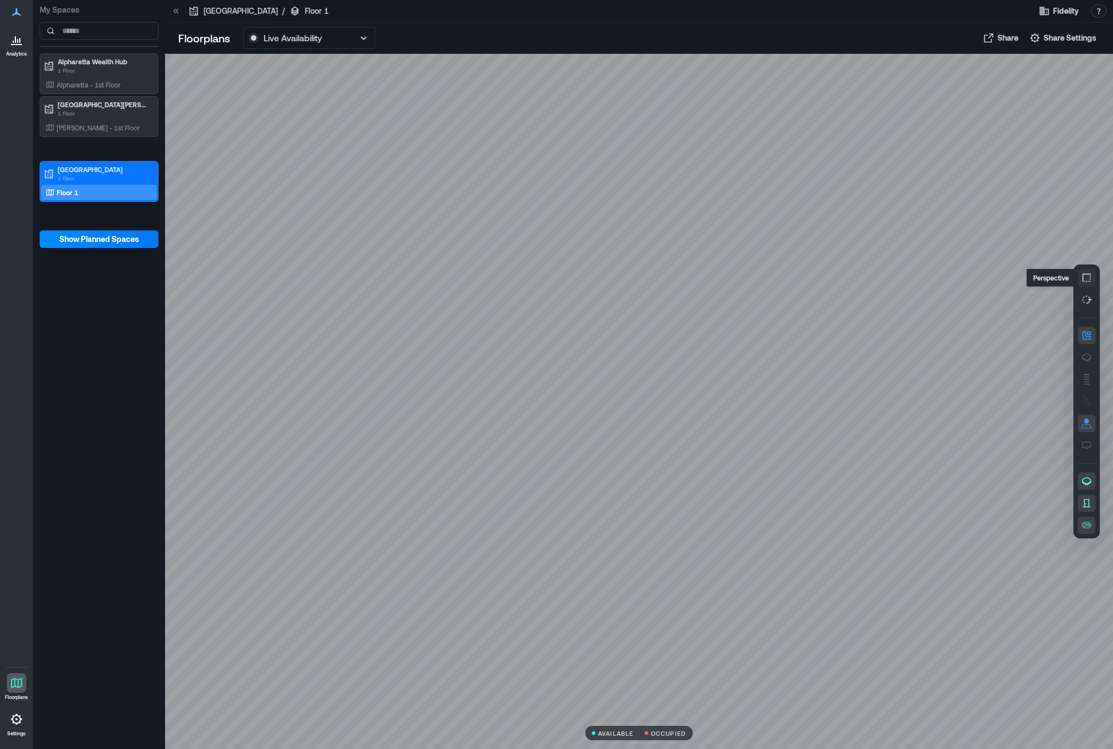
click at [1093, 277] on button "button" at bounding box center [1087, 278] width 18 height 18
click at [114, 85] on p "Alpharetta - 1st Floor" at bounding box center [89, 84] width 64 height 9
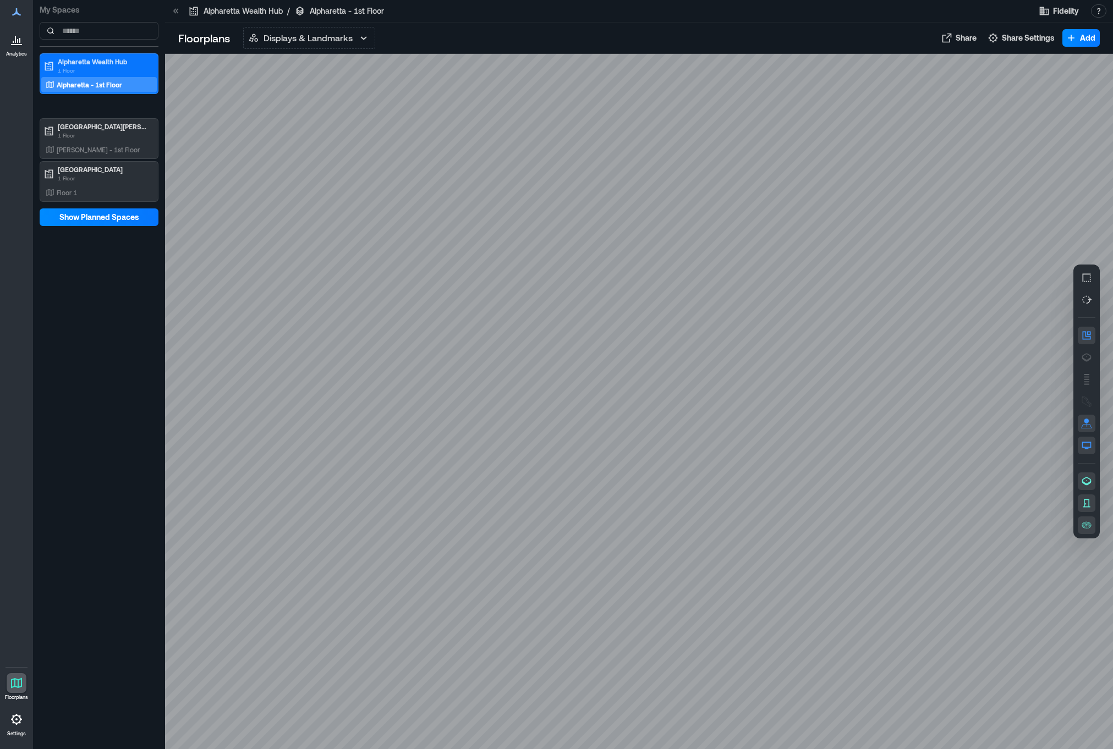
click at [19, 39] on icon at bounding box center [19, 40] width 1 height 5
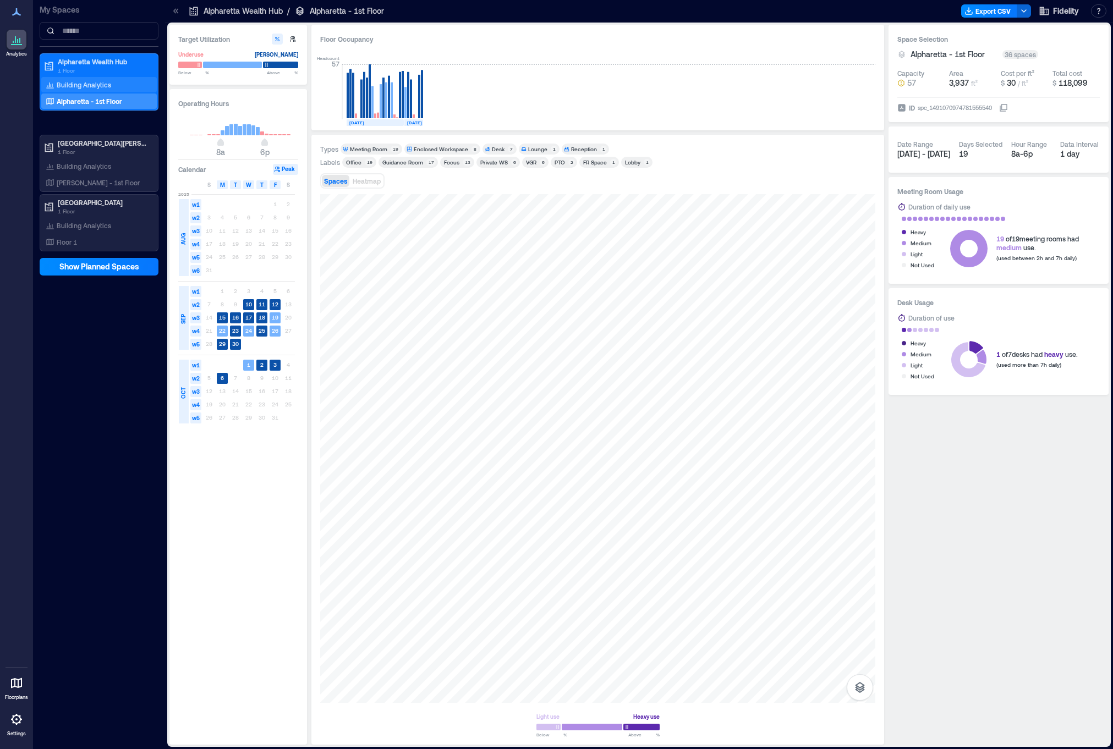
click at [108, 82] on p "Building Analytics" at bounding box center [84, 84] width 54 height 9
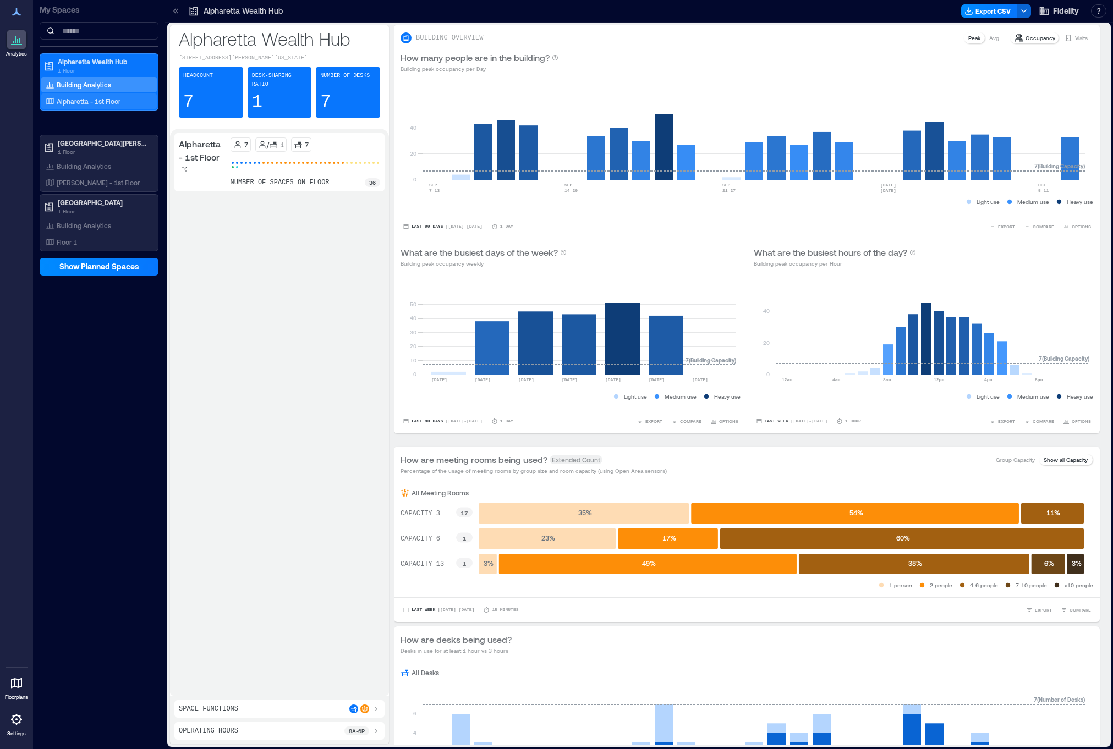
click at [97, 103] on p "Alpharetta - 1st Floor" at bounding box center [89, 101] width 64 height 9
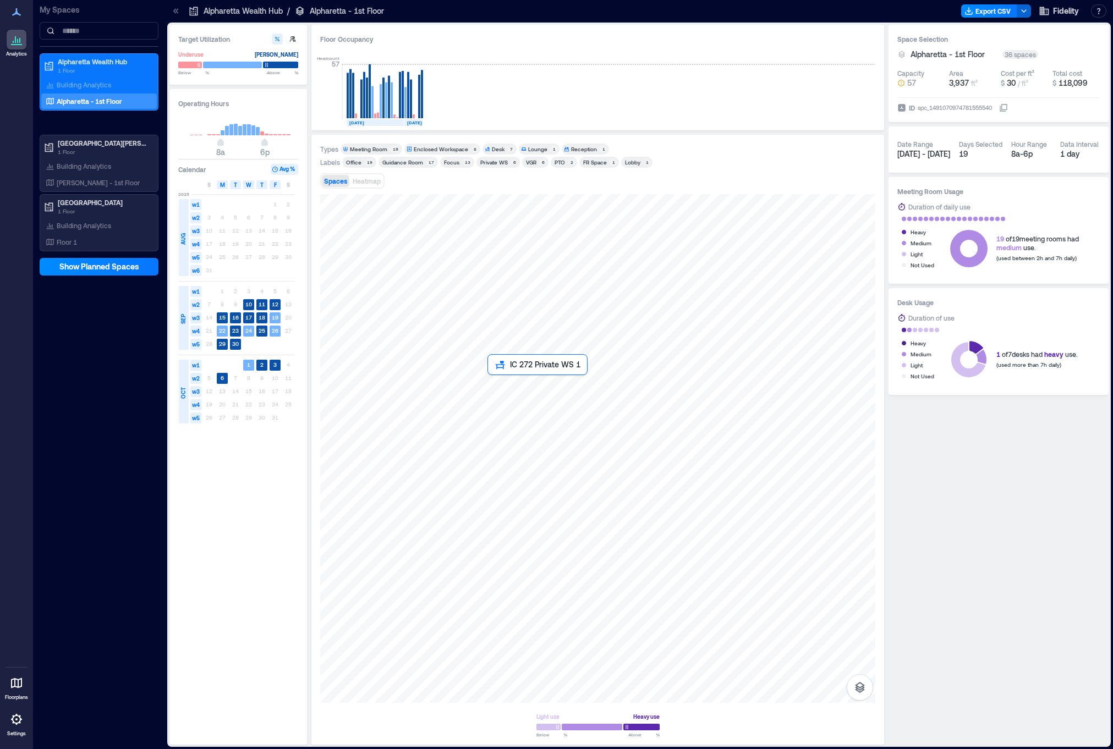
click at [495, 387] on div at bounding box center [597, 448] width 555 height 509
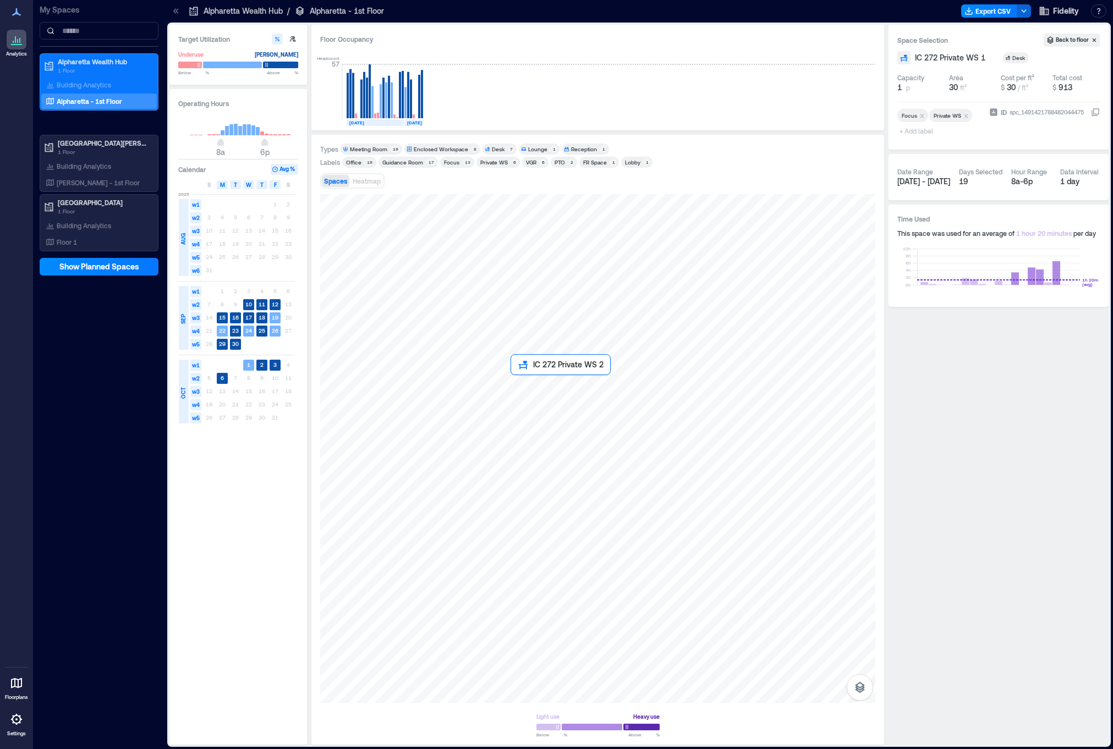
click at [500, 386] on div at bounding box center [597, 448] width 555 height 509
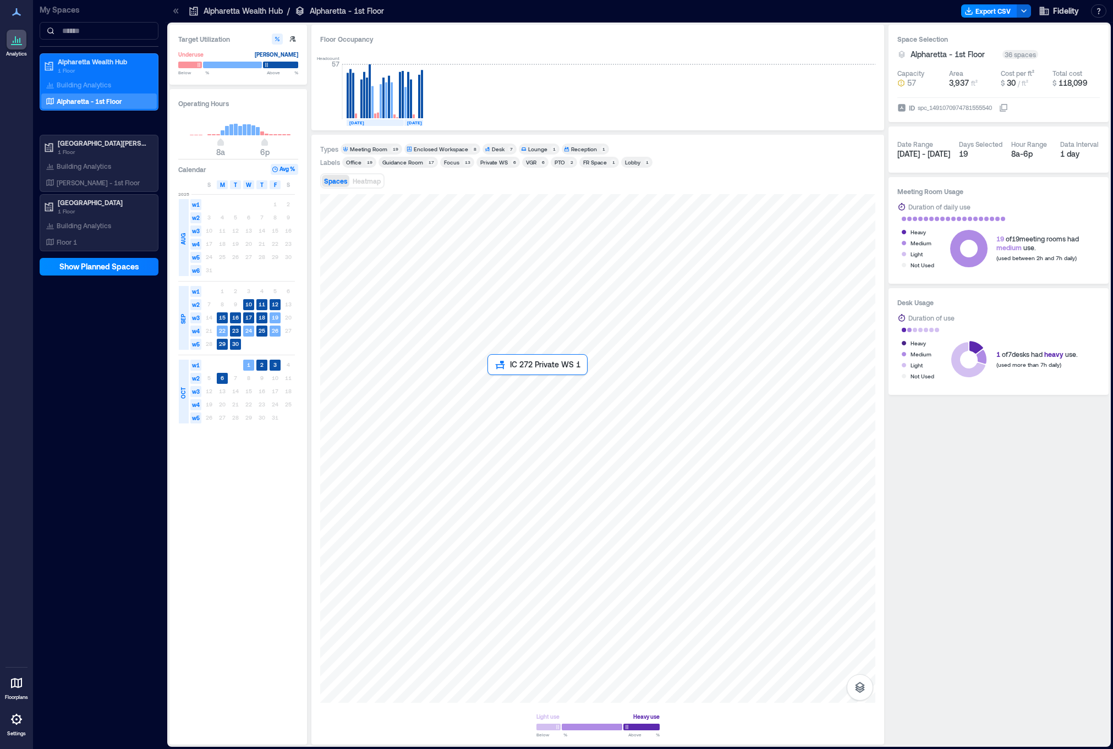
click at [498, 381] on div at bounding box center [597, 448] width 555 height 509
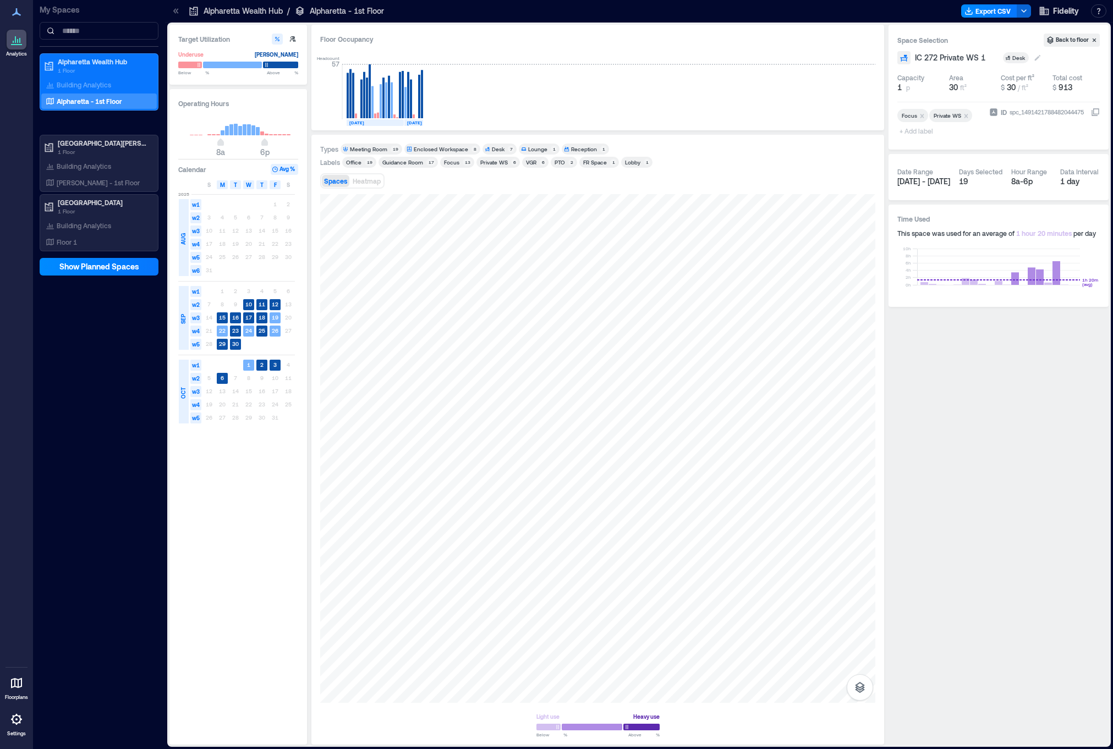
click at [1012, 57] on div "Desk" at bounding box center [1019, 58] width 14 height 8
click at [1045, 145] on div "Enclosed Workspace" at bounding box center [1066, 141] width 92 height 11
click at [503, 387] on div at bounding box center [597, 448] width 555 height 509
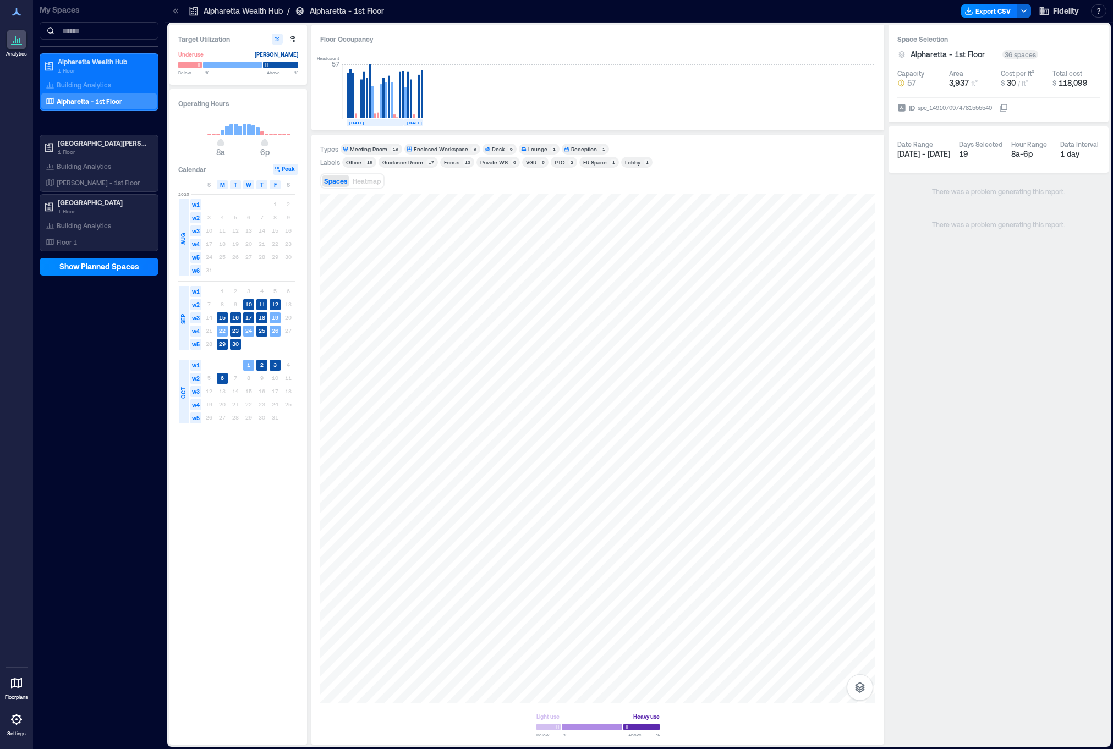
click at [448, 147] on div "Enclosed Workspace" at bounding box center [441, 149] width 54 height 8
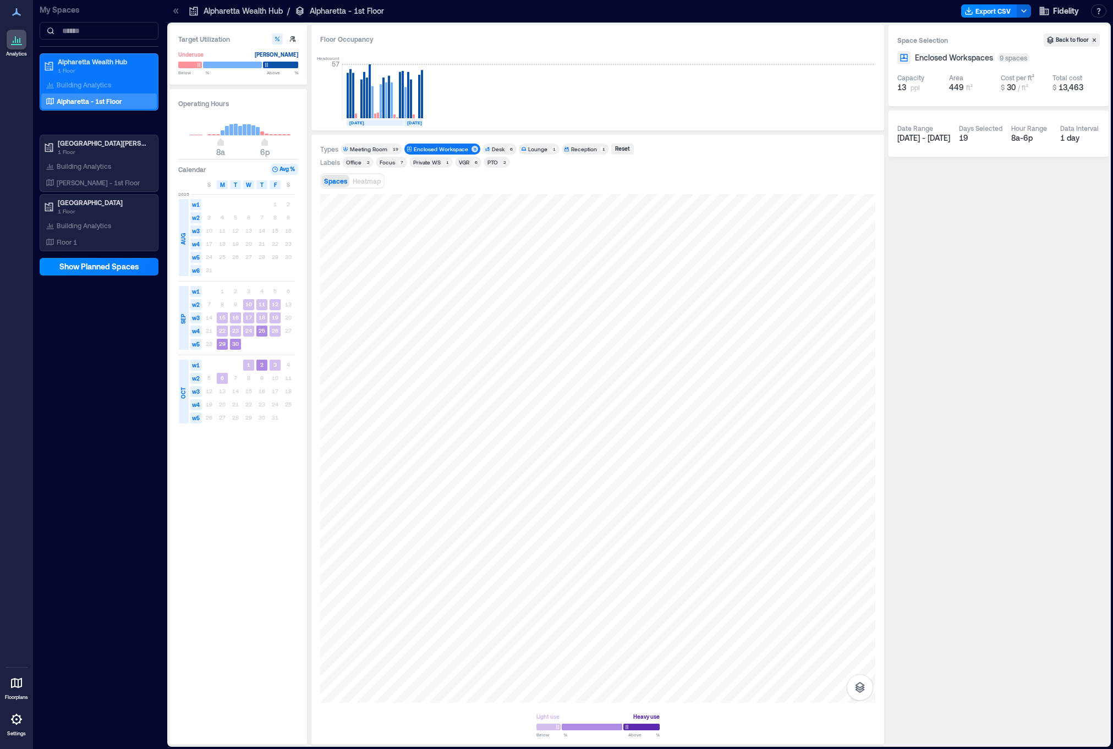
click at [15, 679] on icon at bounding box center [16, 683] width 11 height 10
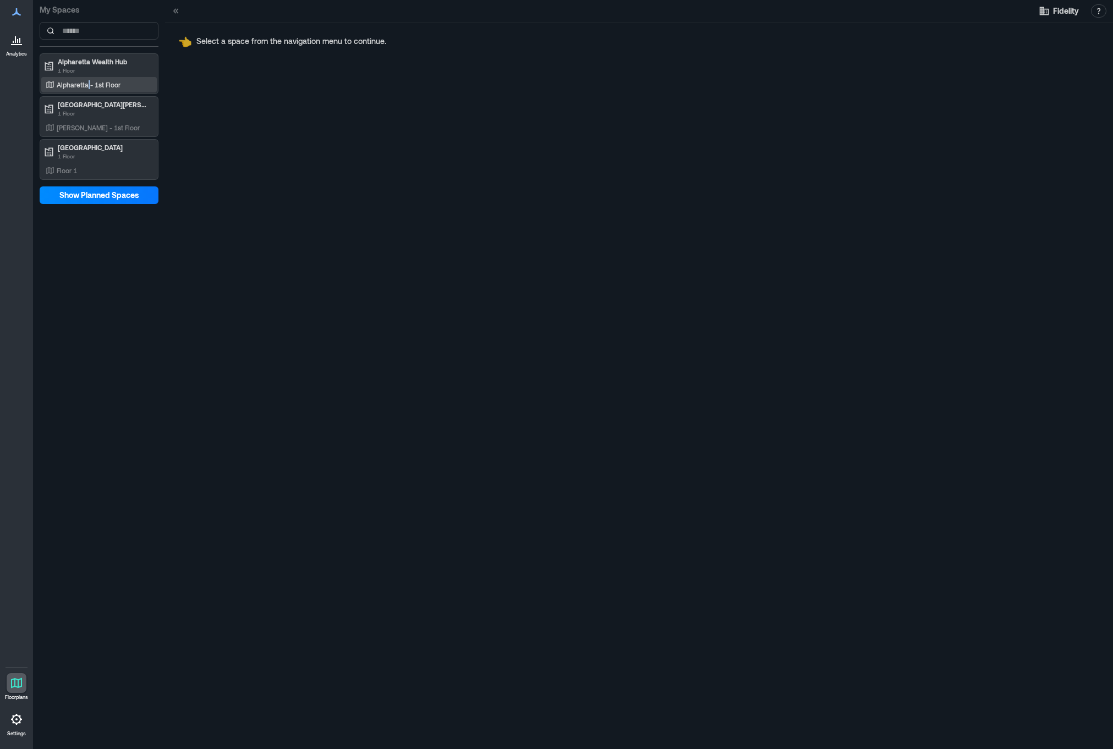
click at [90, 88] on p "Alpharetta - 1st Floor" at bounding box center [89, 84] width 64 height 9
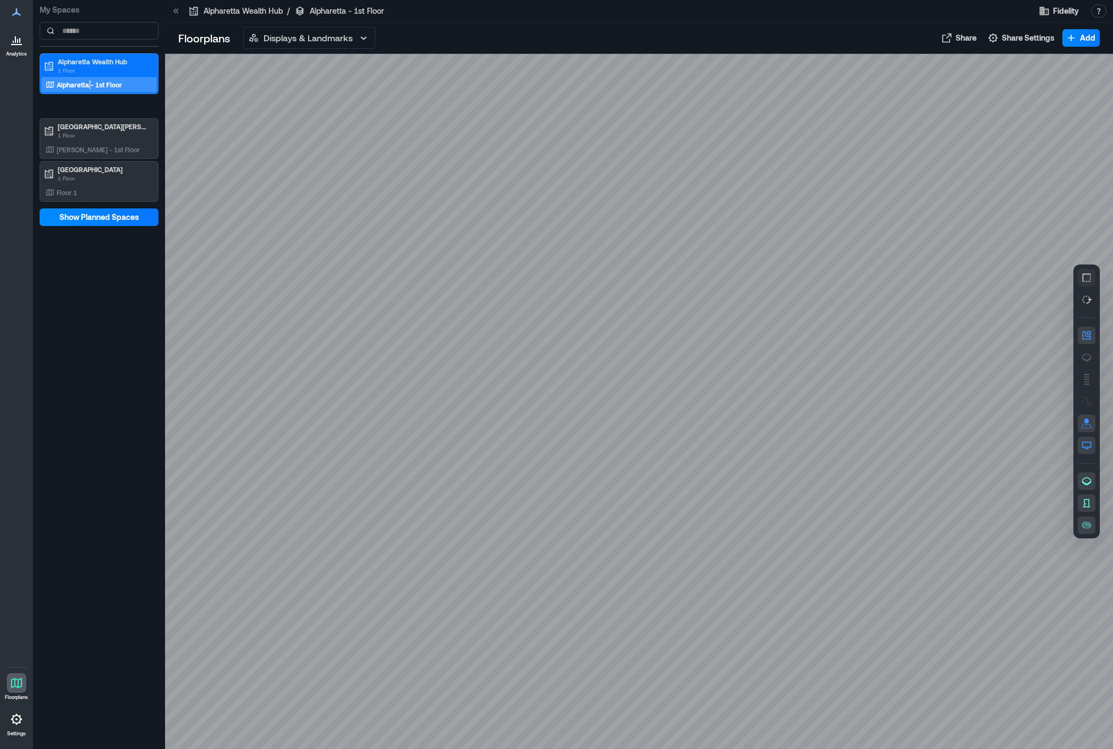
click at [1085, 278] on icon "button" at bounding box center [1086, 277] width 11 height 11
click at [1086, 299] on icon "button" at bounding box center [1086, 299] width 11 height 11
click at [467, 326] on div at bounding box center [639, 401] width 948 height 695
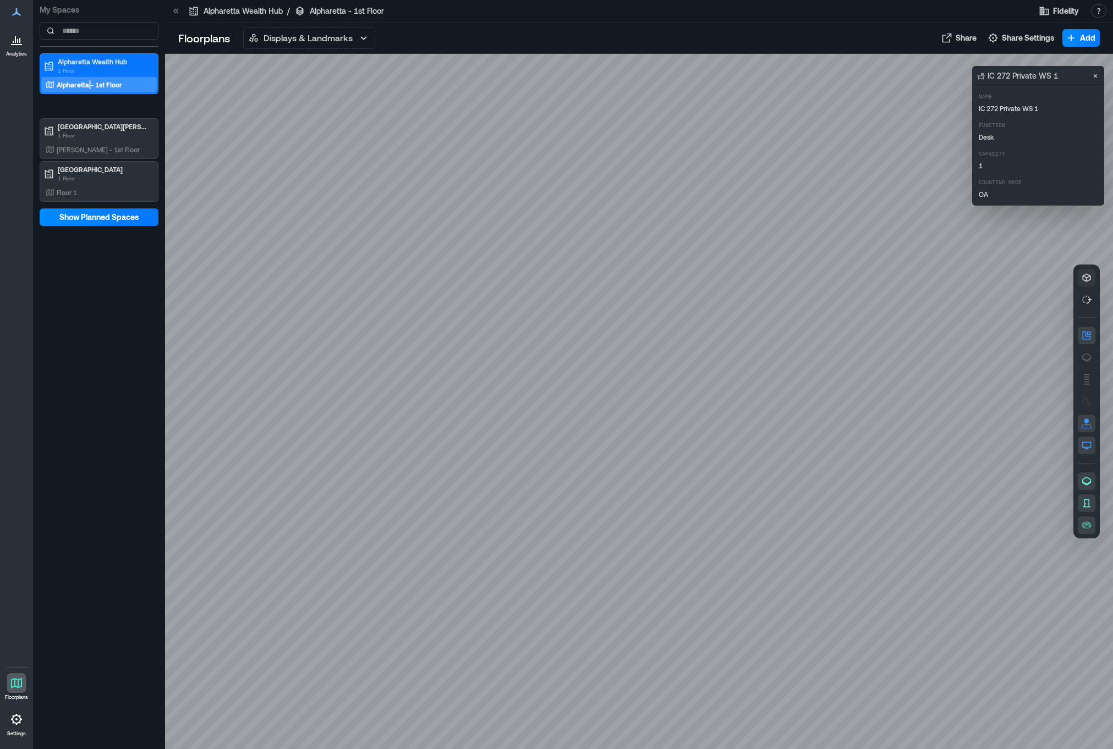
click at [7, 688] on div at bounding box center [17, 683] width 20 height 20
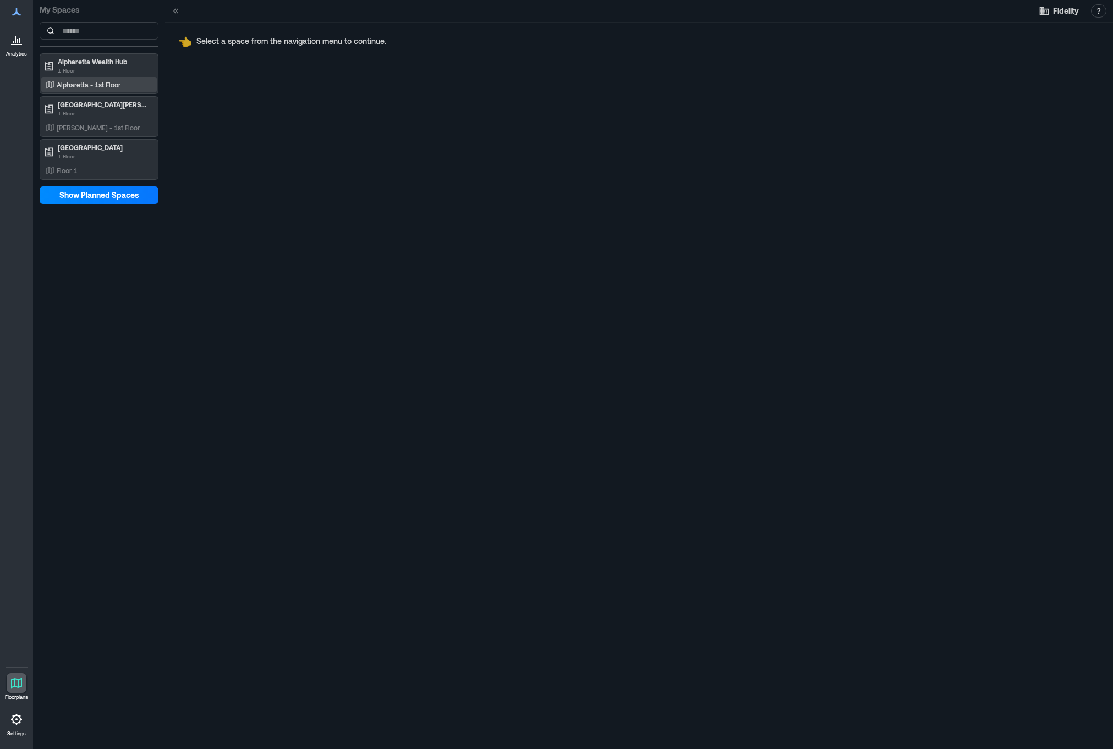
click at [64, 83] on p "Alpharetta - 1st Floor" at bounding box center [89, 84] width 64 height 9
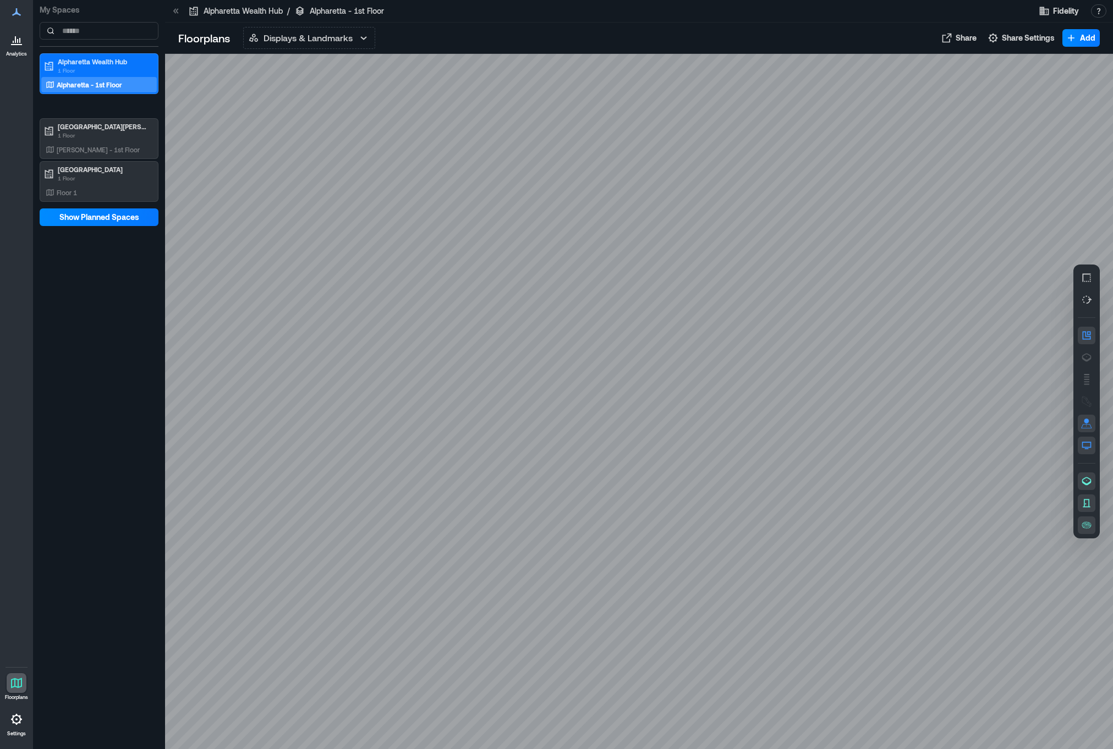
click at [21, 44] on icon at bounding box center [16, 44] width 11 height 1
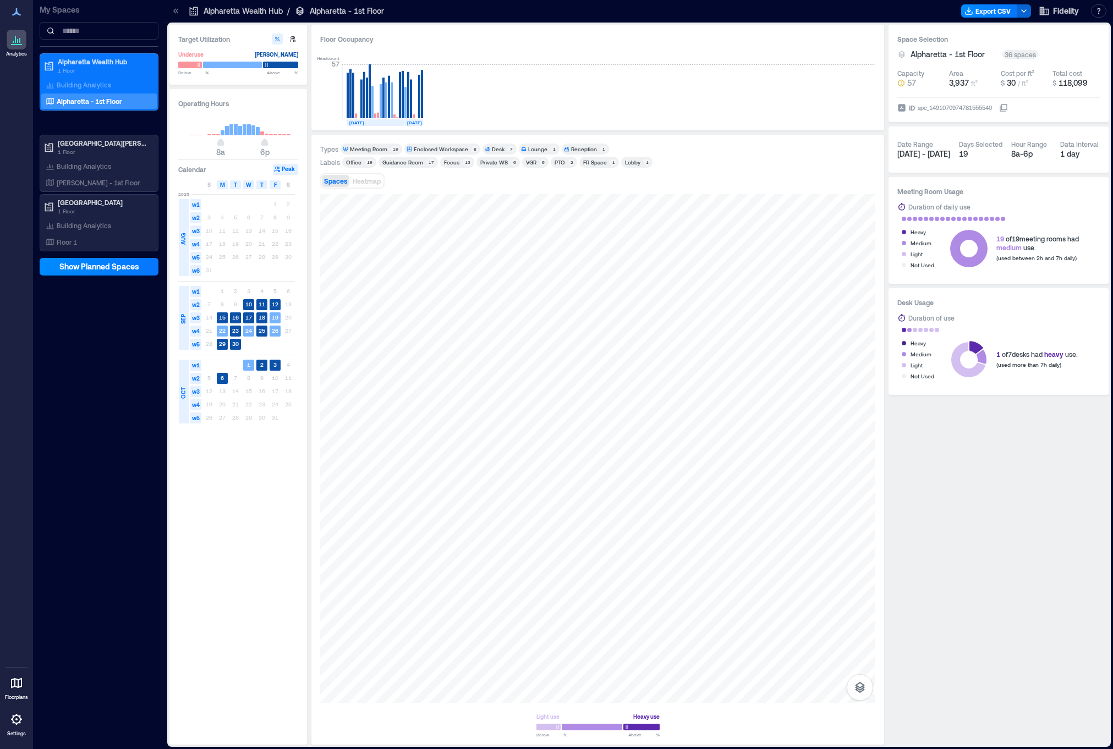
click at [453, 164] on div "Focus" at bounding box center [451, 162] width 15 height 8
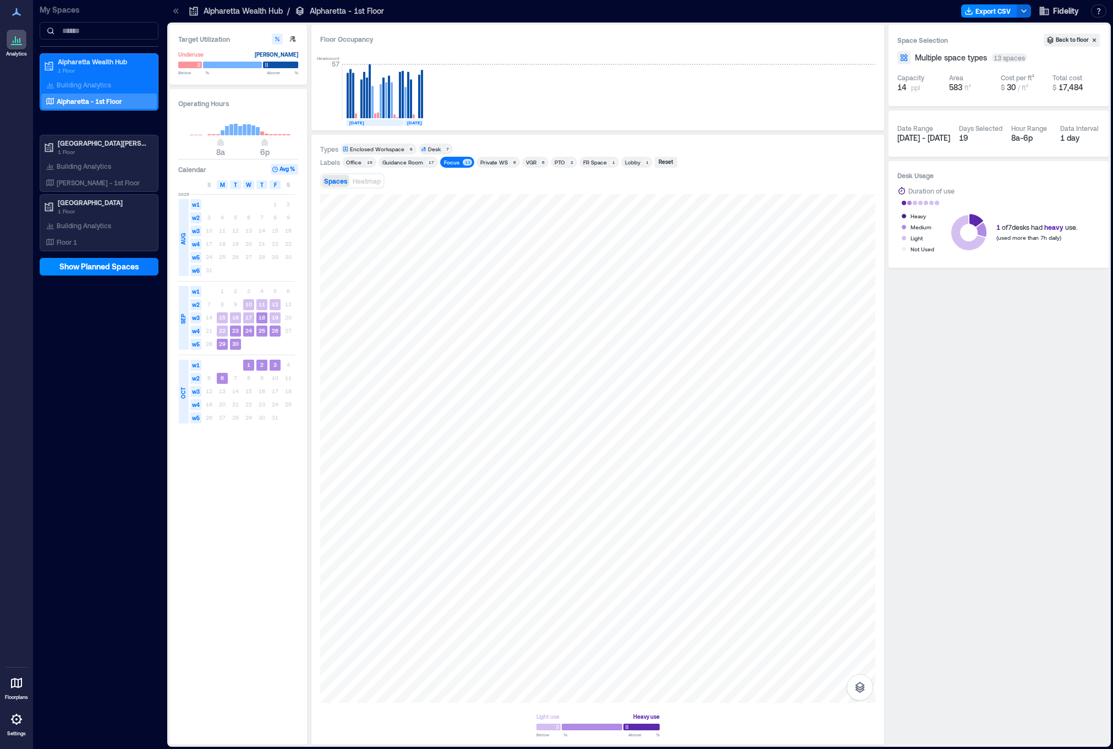
click at [450, 160] on div "Focus" at bounding box center [451, 162] width 15 height 8
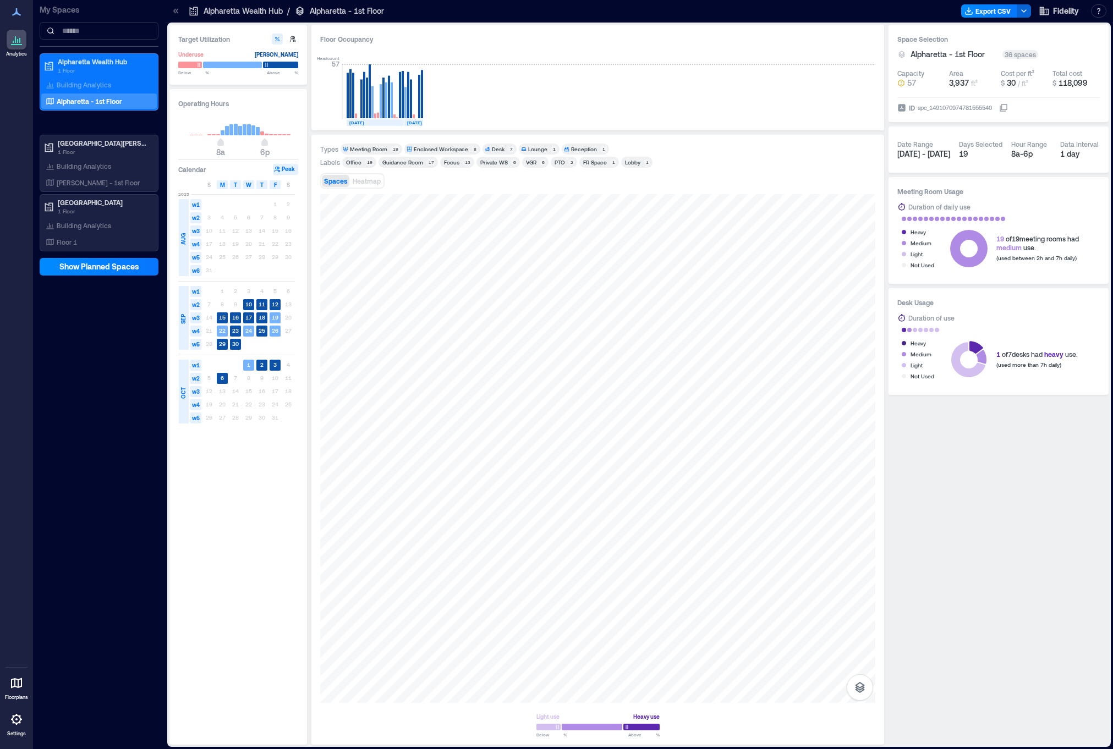
click at [485, 162] on div "Private WS" at bounding box center [494, 162] width 28 height 8
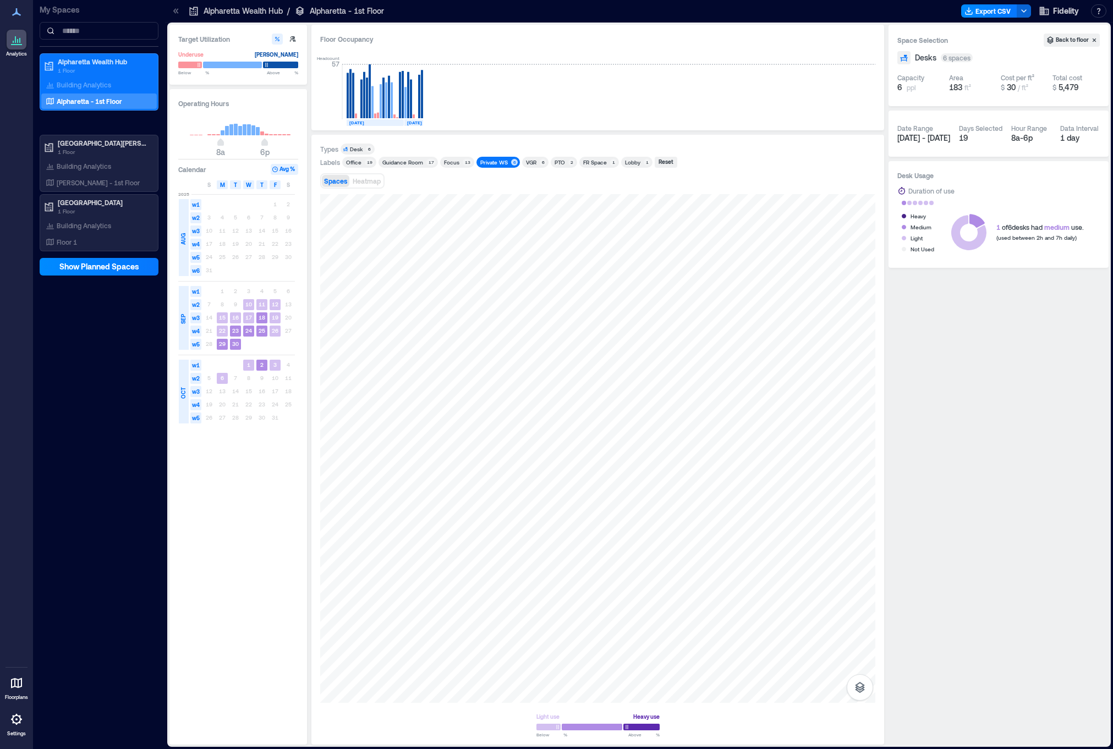
click at [485, 162] on div "Private WS" at bounding box center [494, 162] width 28 height 8
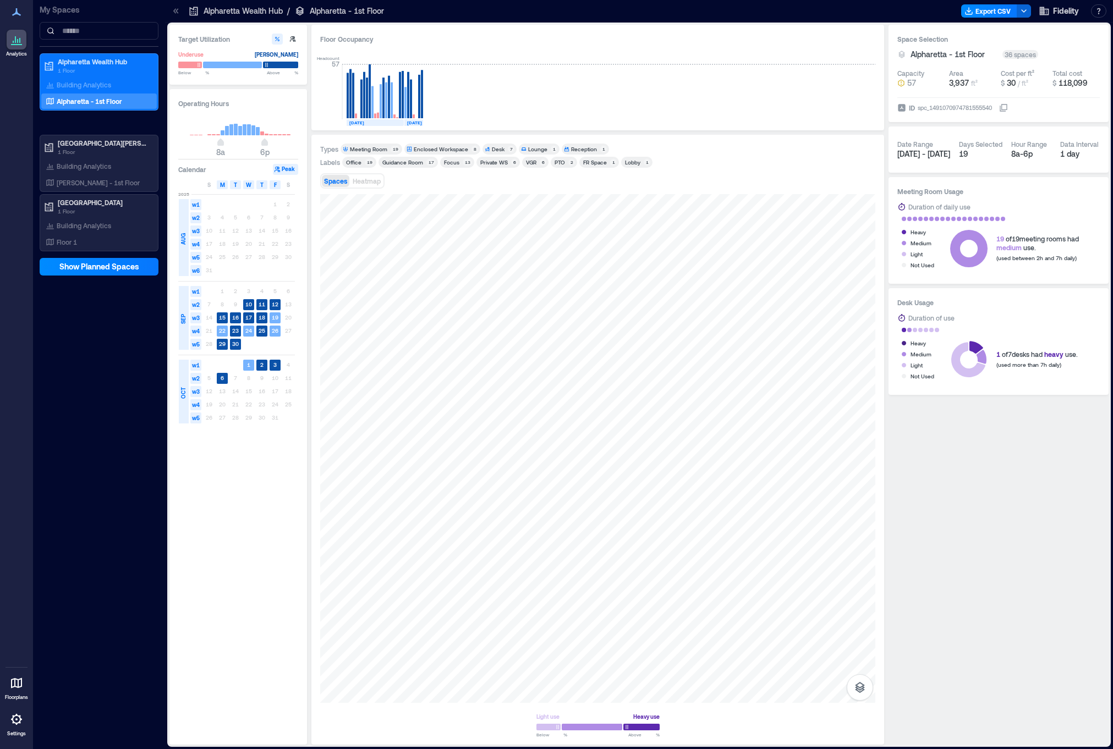
click at [560, 163] on div "PTO" at bounding box center [560, 162] width 10 height 8
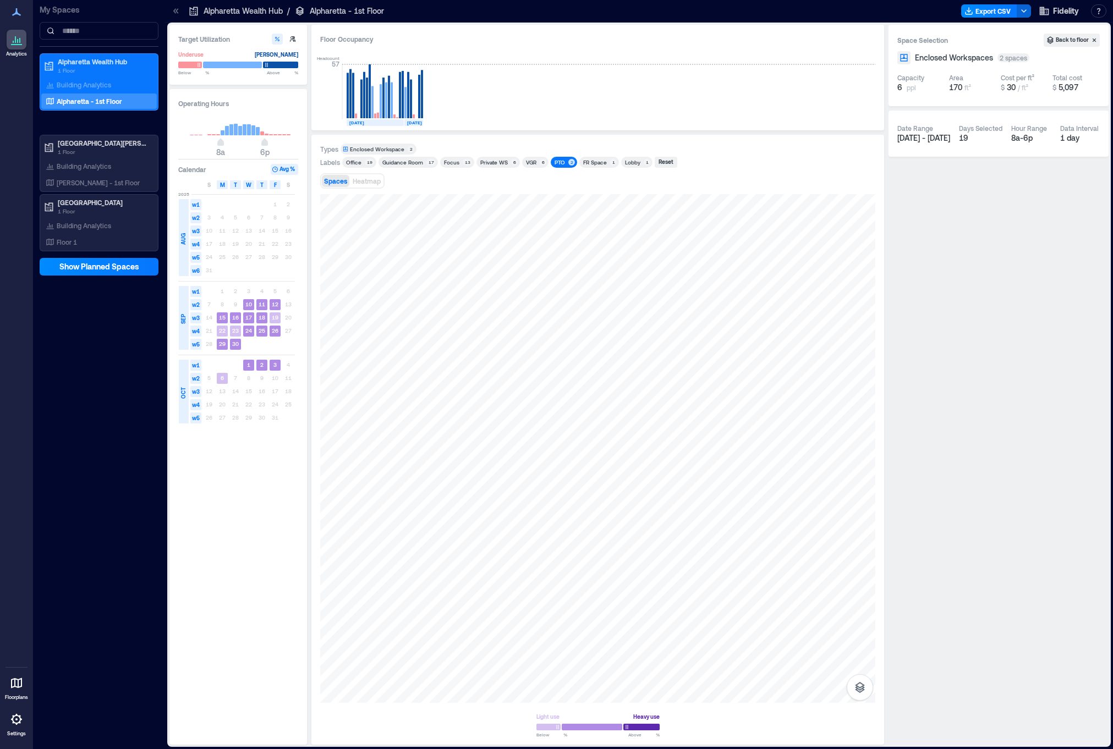
click at [556, 160] on div "PTO" at bounding box center [560, 162] width 10 height 8
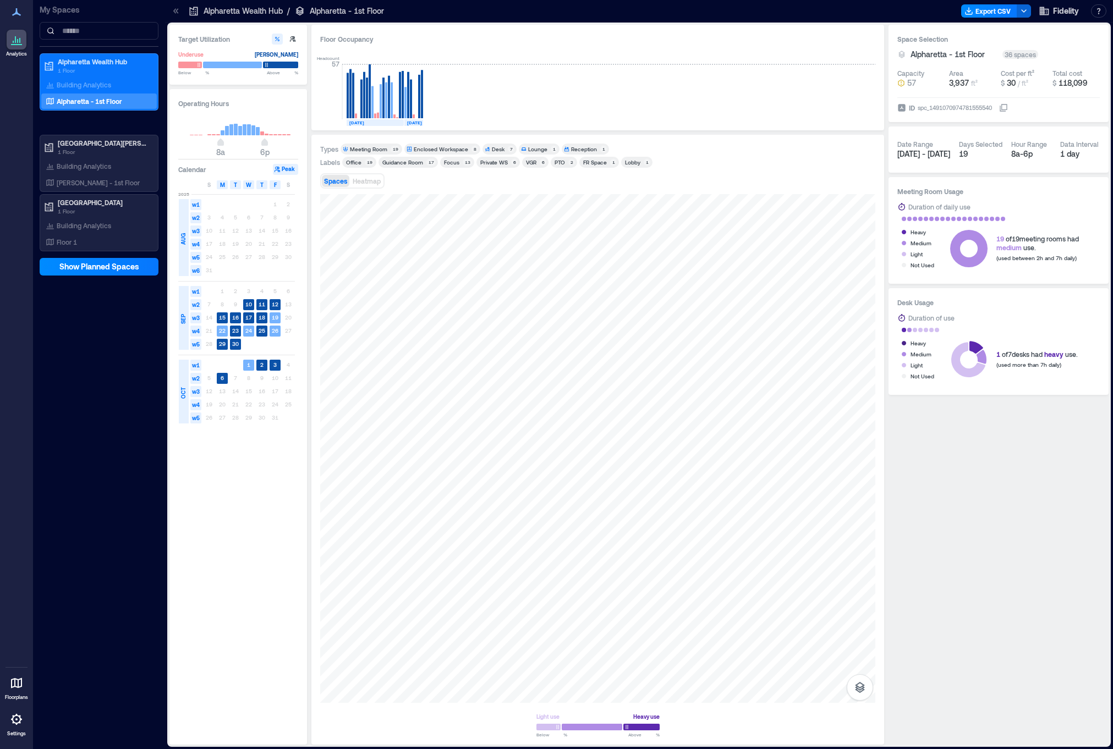
click at [408, 162] on div "Guidance Room" at bounding box center [402, 162] width 41 height 8
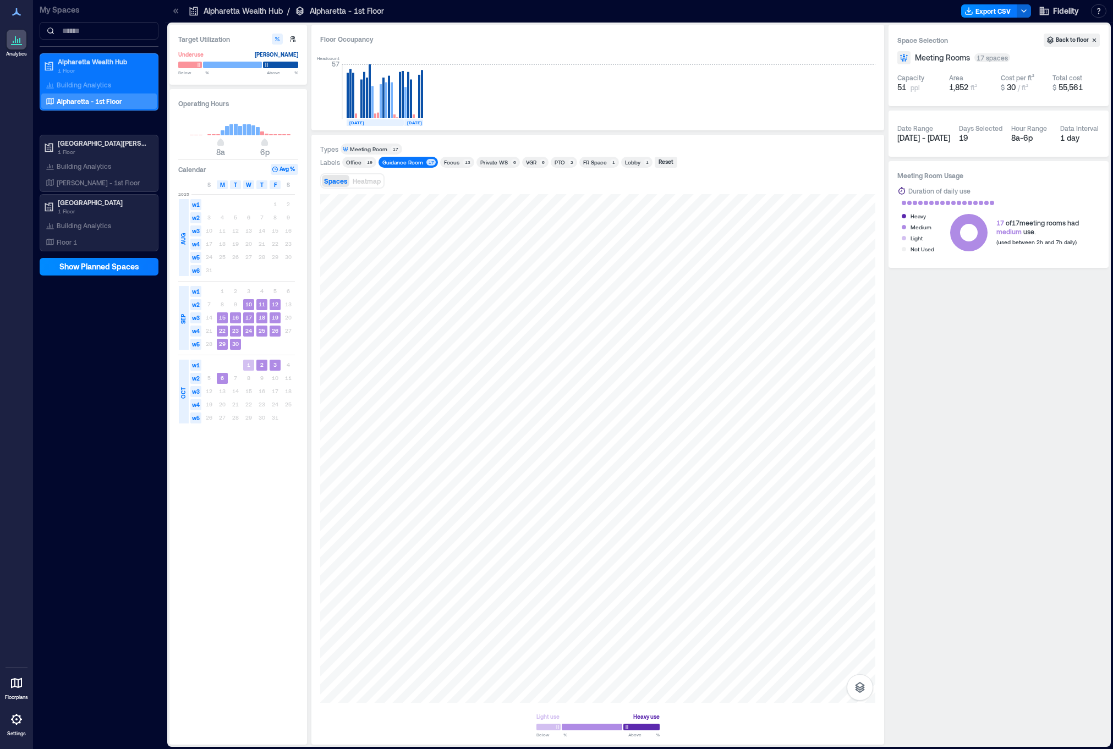
click at [398, 162] on div "Guidance Room" at bounding box center [402, 162] width 41 height 8
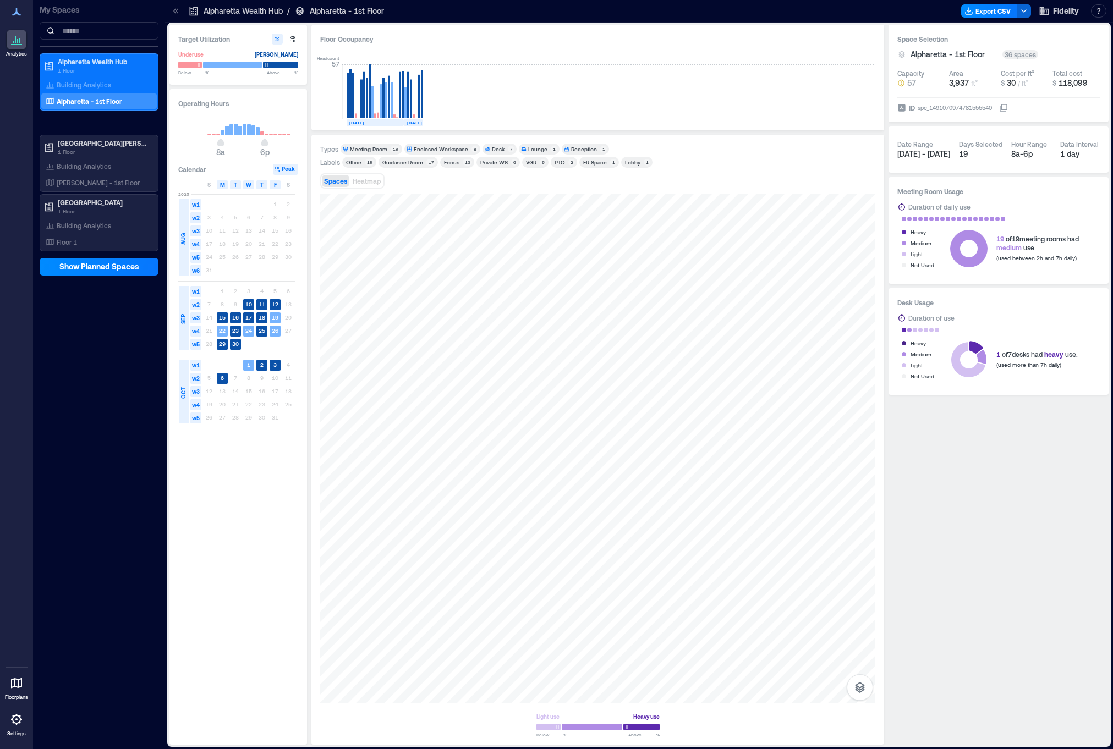
click at [485, 162] on div "Private WS" at bounding box center [494, 162] width 28 height 8
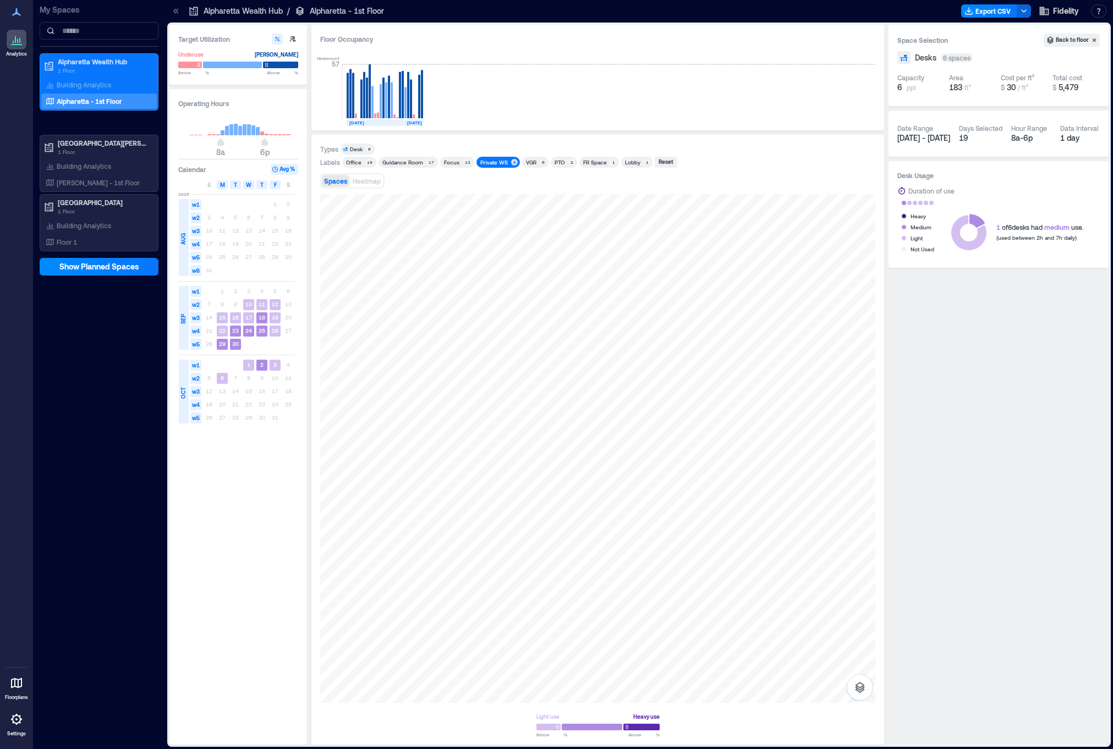
click at [20, 687] on icon at bounding box center [16, 683] width 11 height 10
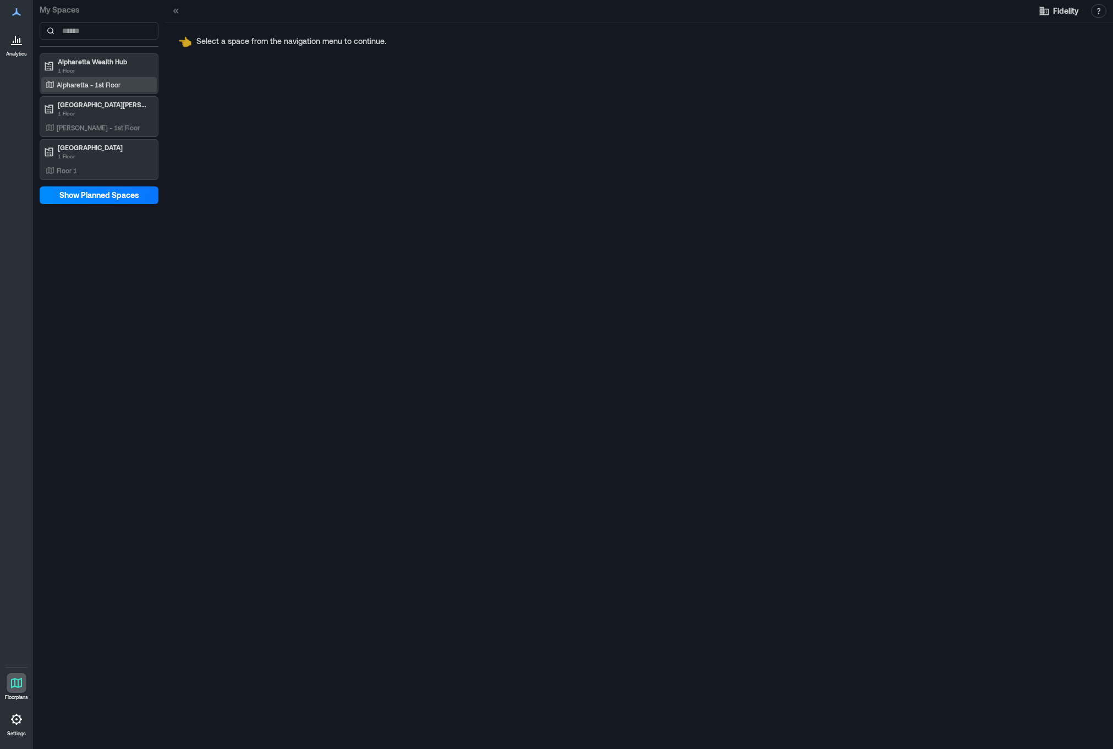
click at [114, 87] on p "Alpharetta - 1st Floor" at bounding box center [89, 84] width 64 height 9
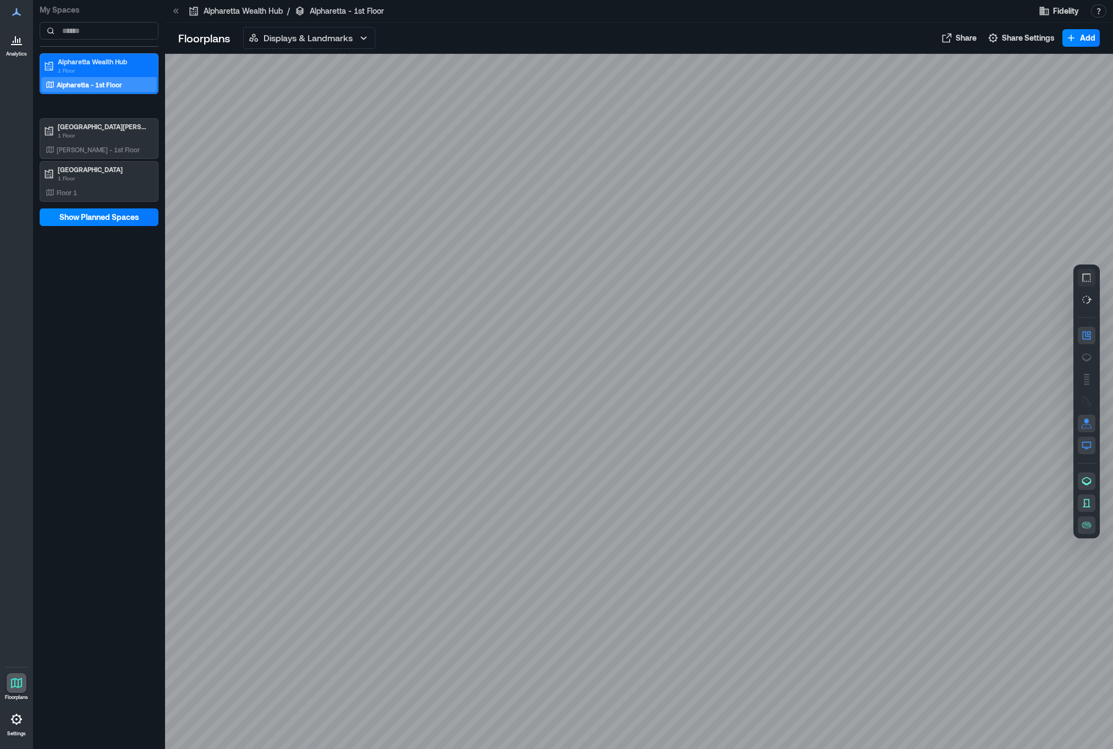
click at [1088, 279] on icon "button" at bounding box center [1086, 277] width 11 height 11
click at [369, 38] on icon "button" at bounding box center [363, 37] width 13 height 13
click at [337, 83] on button "Live Availability" at bounding box center [309, 87] width 131 height 22
click at [21, 41] on icon at bounding box center [16, 39] width 13 height 13
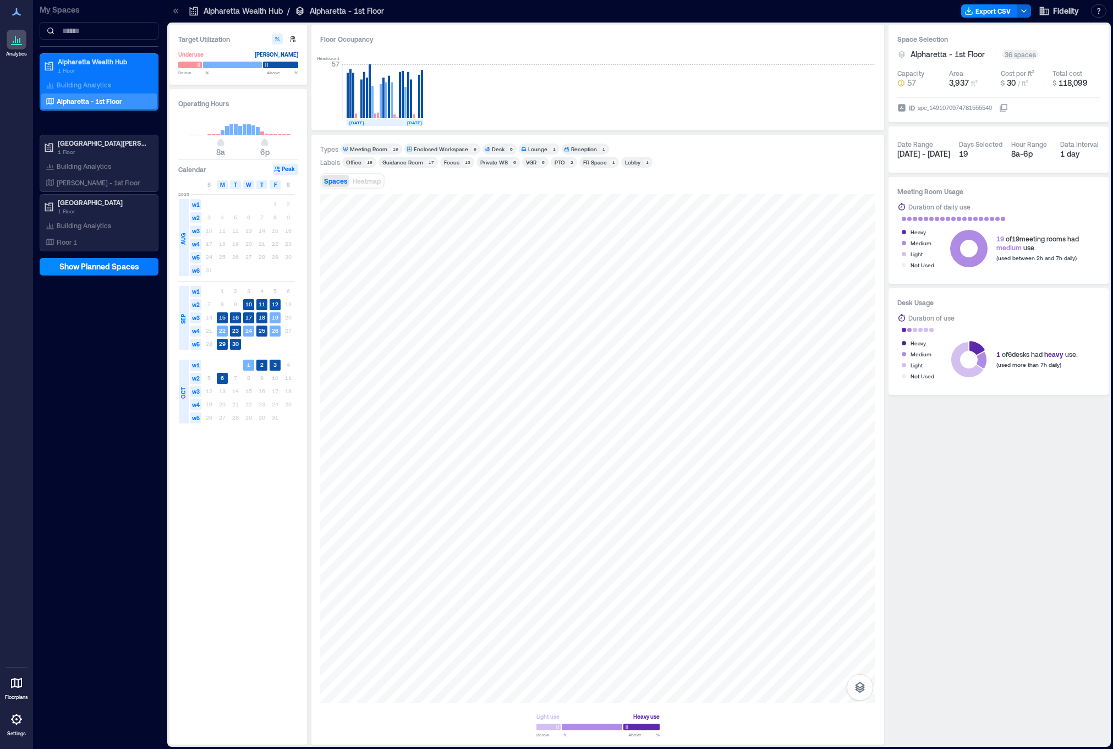
click at [95, 102] on p "Alpharetta - 1st Floor" at bounding box center [89, 101] width 65 height 9
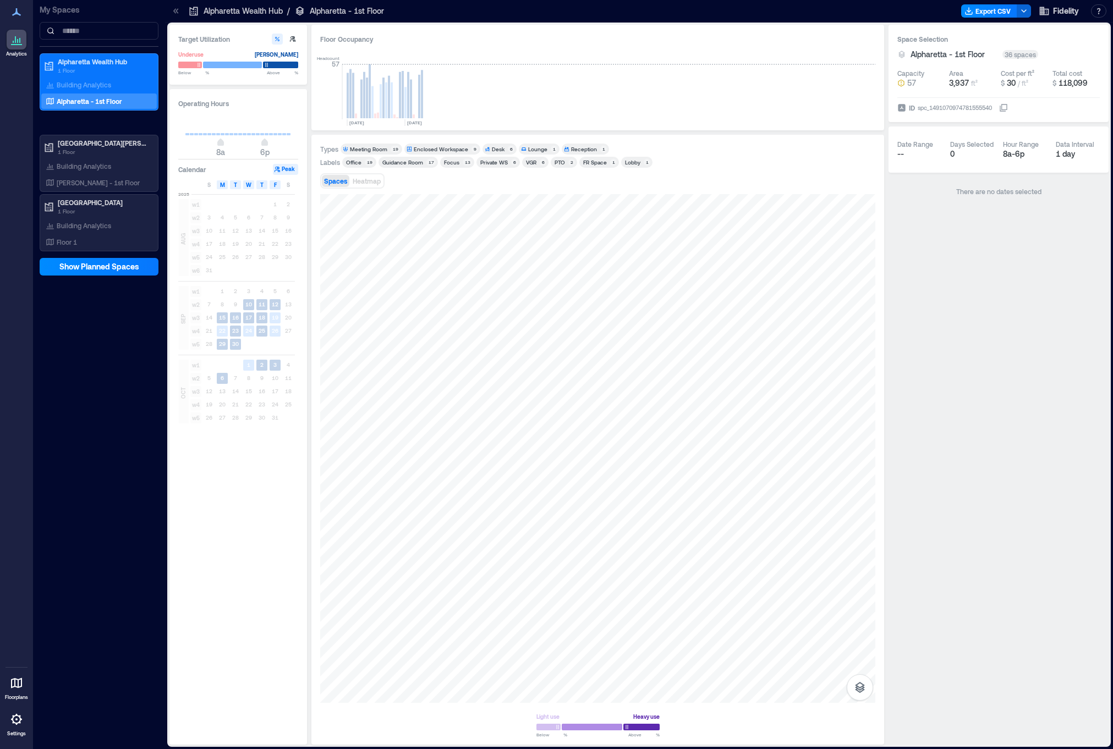
click at [445, 151] on div "Enclosed Workspace" at bounding box center [441, 149] width 54 height 8
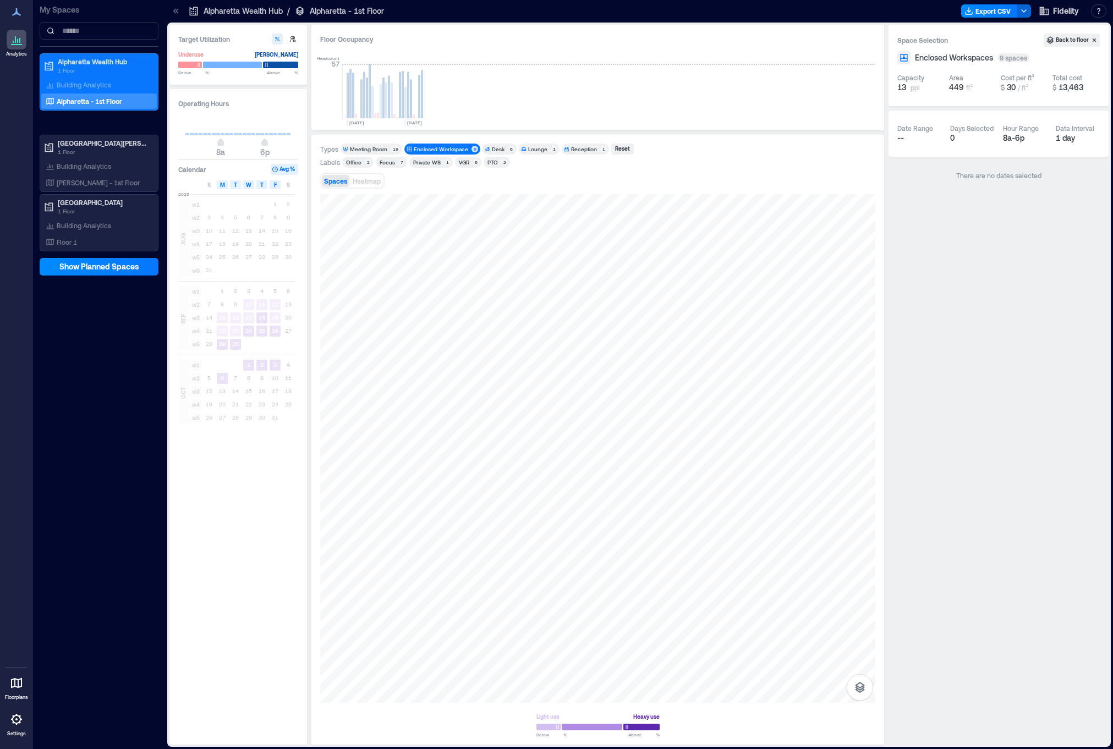
click at [445, 151] on div "Enclosed Workspace" at bounding box center [441, 149] width 54 height 8
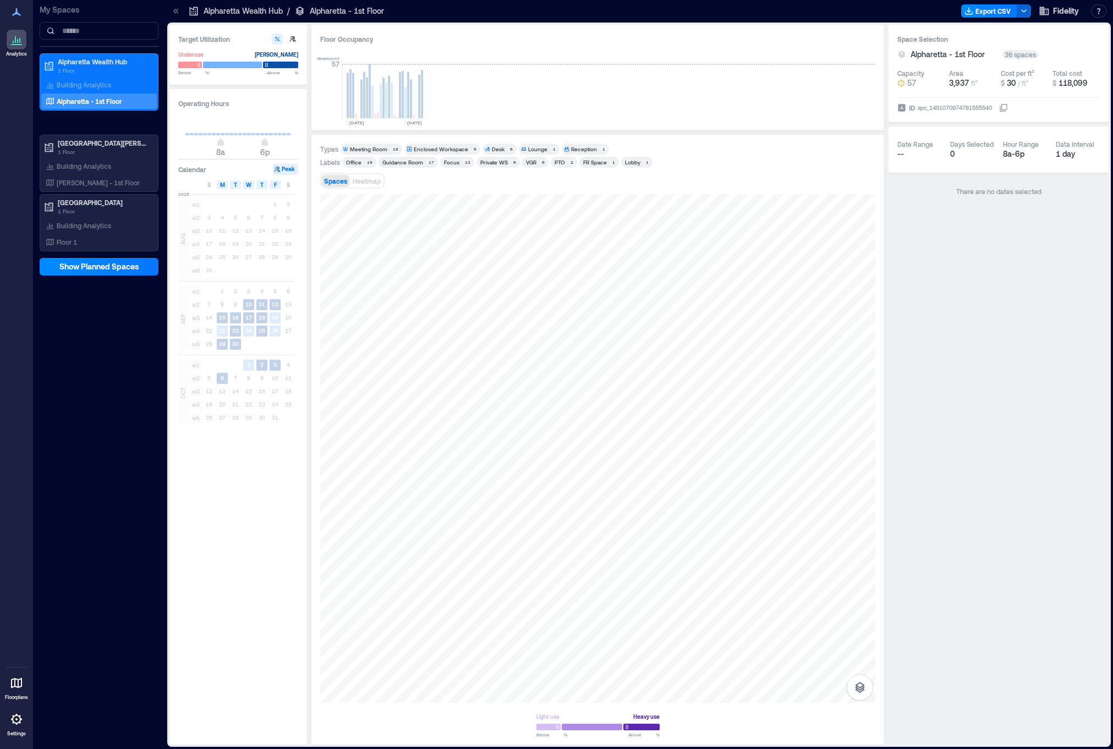
click at [372, 146] on div "Meeting Room" at bounding box center [368, 149] width 37 height 8
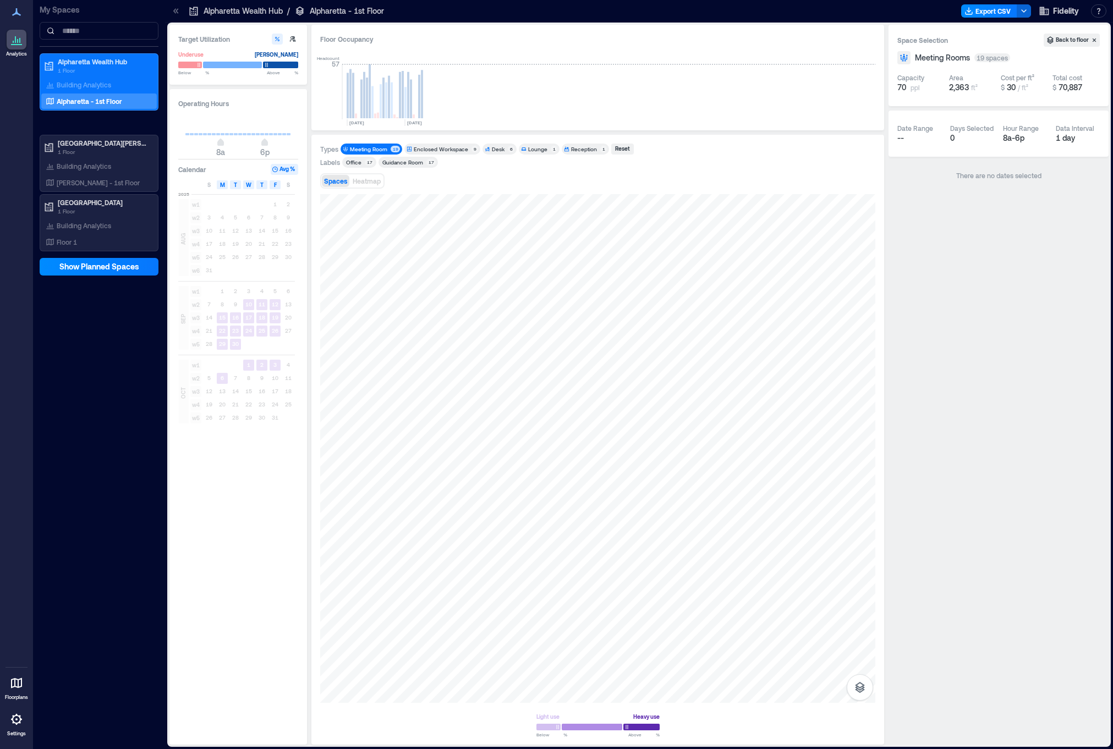
click at [372, 149] on div "Meeting Room" at bounding box center [368, 149] width 37 height 8
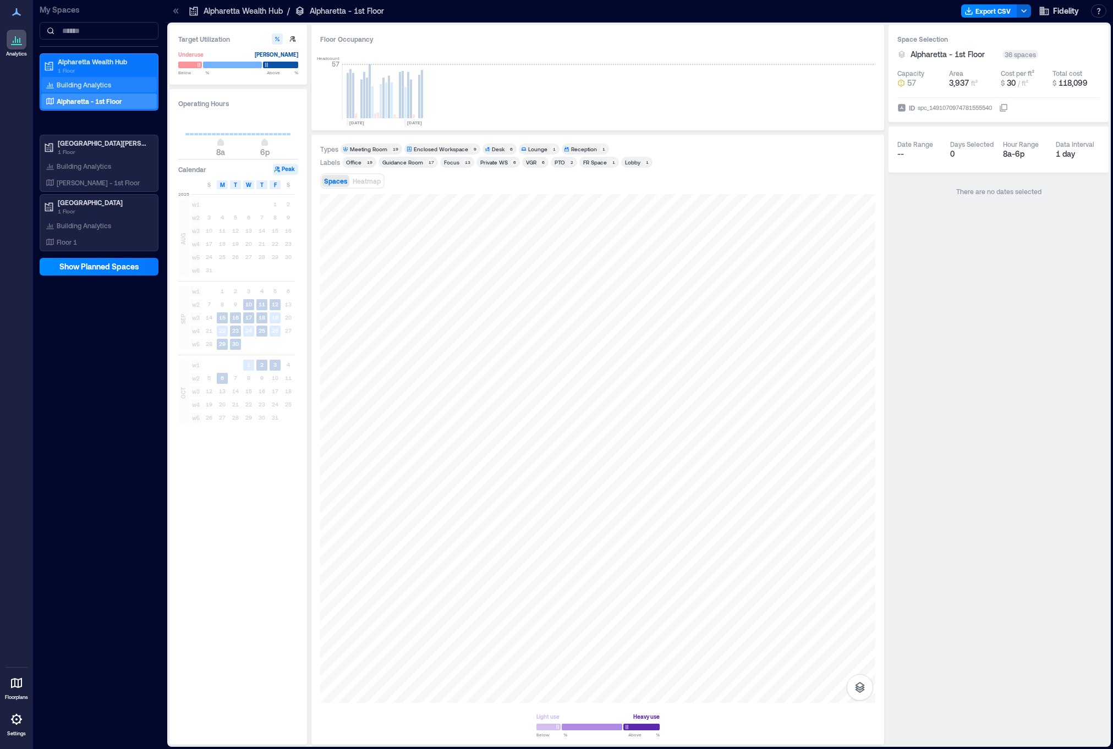
click at [109, 87] on div "Building Analytics" at bounding box center [78, 84] width 70 height 11
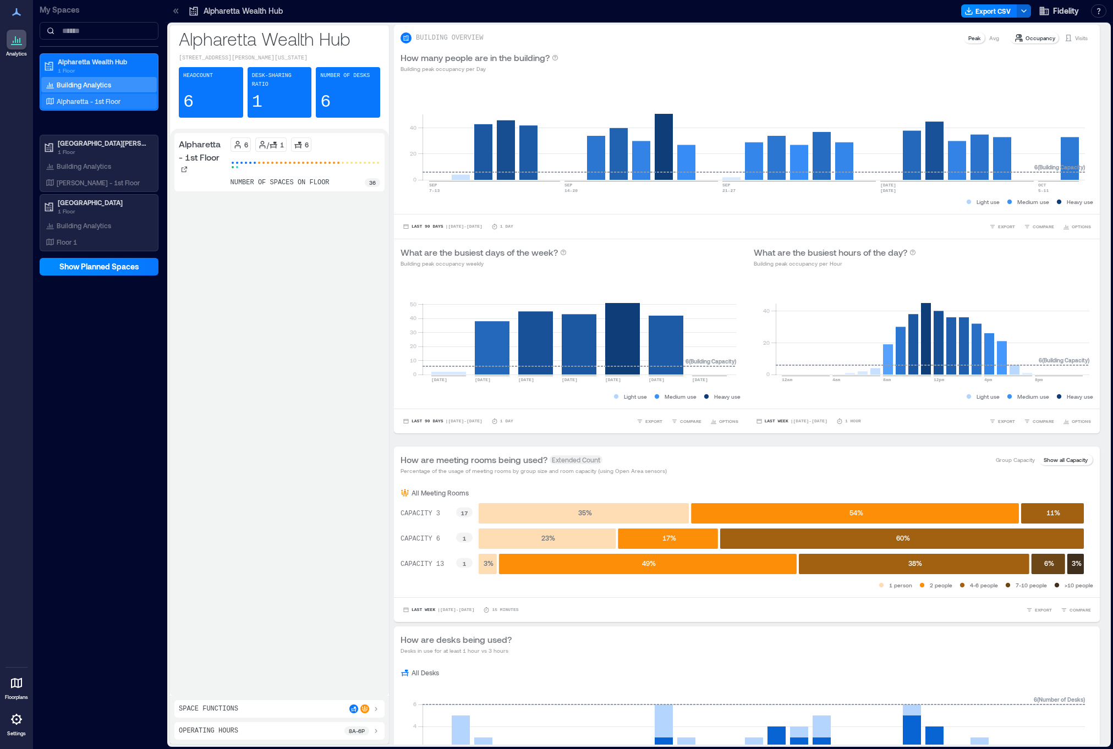
click at [96, 101] on p "Alpharetta - 1st Floor" at bounding box center [89, 101] width 64 height 9
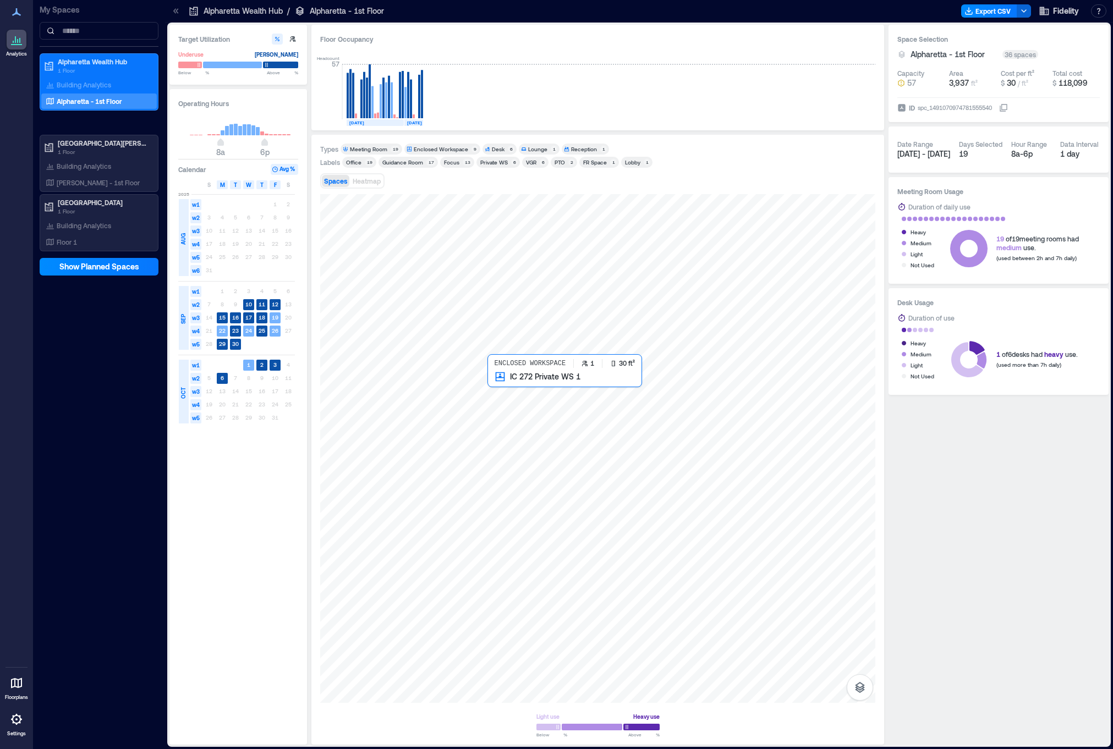
click at [494, 388] on div at bounding box center [597, 448] width 555 height 509
click at [495, 148] on div "Desk" at bounding box center [498, 149] width 13 height 8
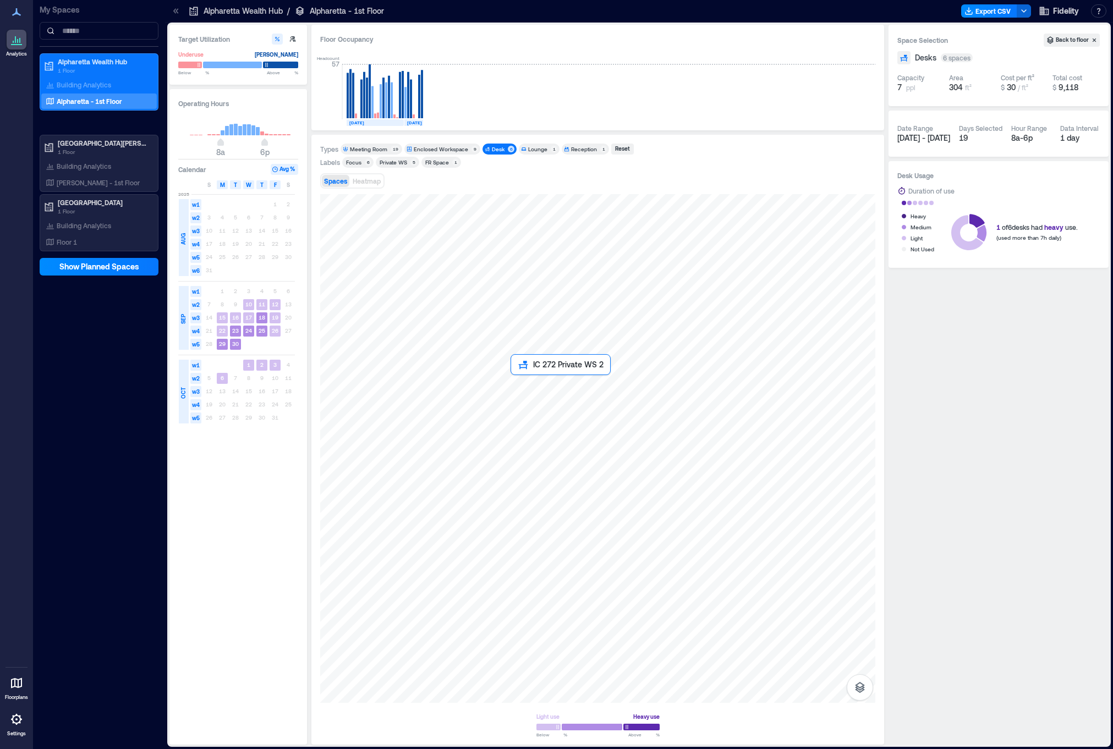
click at [518, 390] on div at bounding box center [597, 448] width 555 height 509
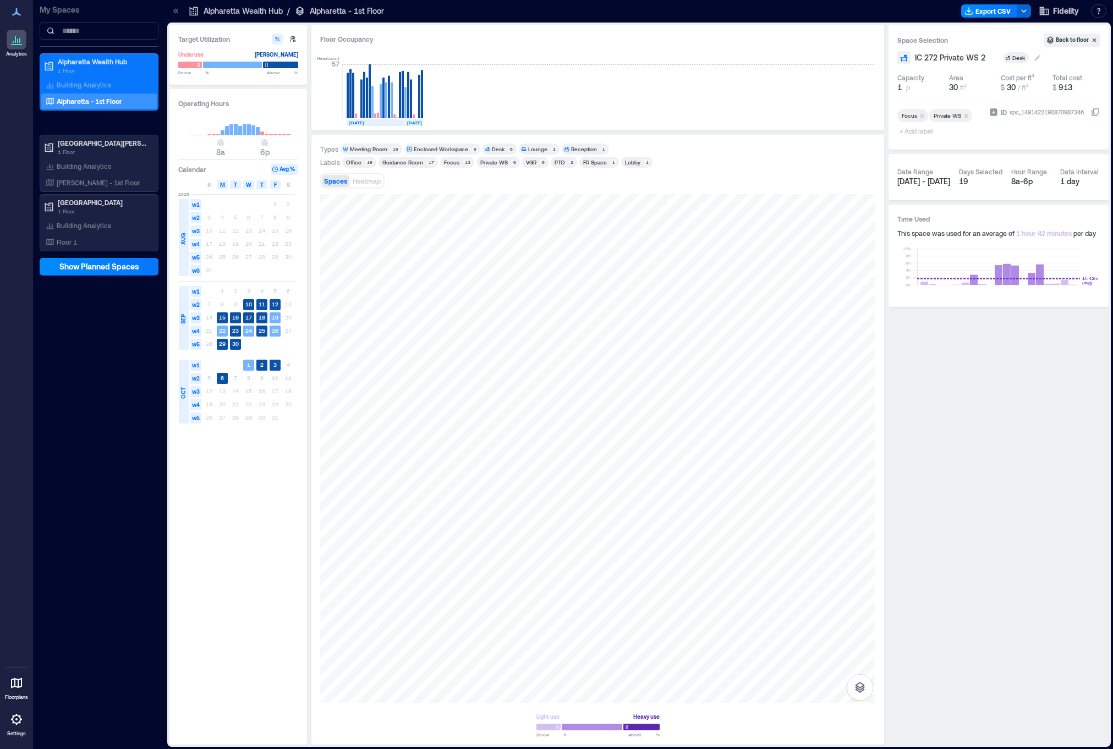
click at [1018, 59] on div "Desk" at bounding box center [1019, 58] width 14 height 8
click at [1042, 146] on div "Enclosed Workspace" at bounding box center [1066, 141] width 92 height 11
click at [545, 386] on div at bounding box center [597, 448] width 555 height 509
click at [1019, 59] on div "Desk" at bounding box center [1019, 58] width 14 height 8
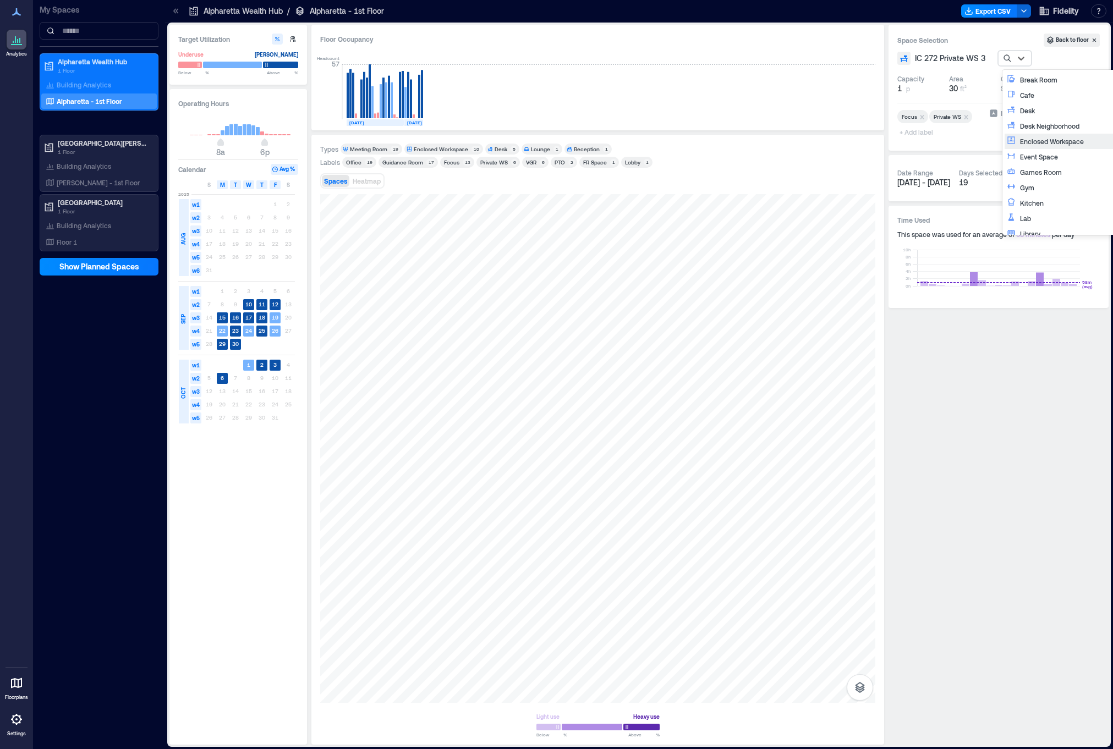
click at [1040, 141] on div "Enclosed Workspace" at bounding box center [1066, 141] width 92 height 11
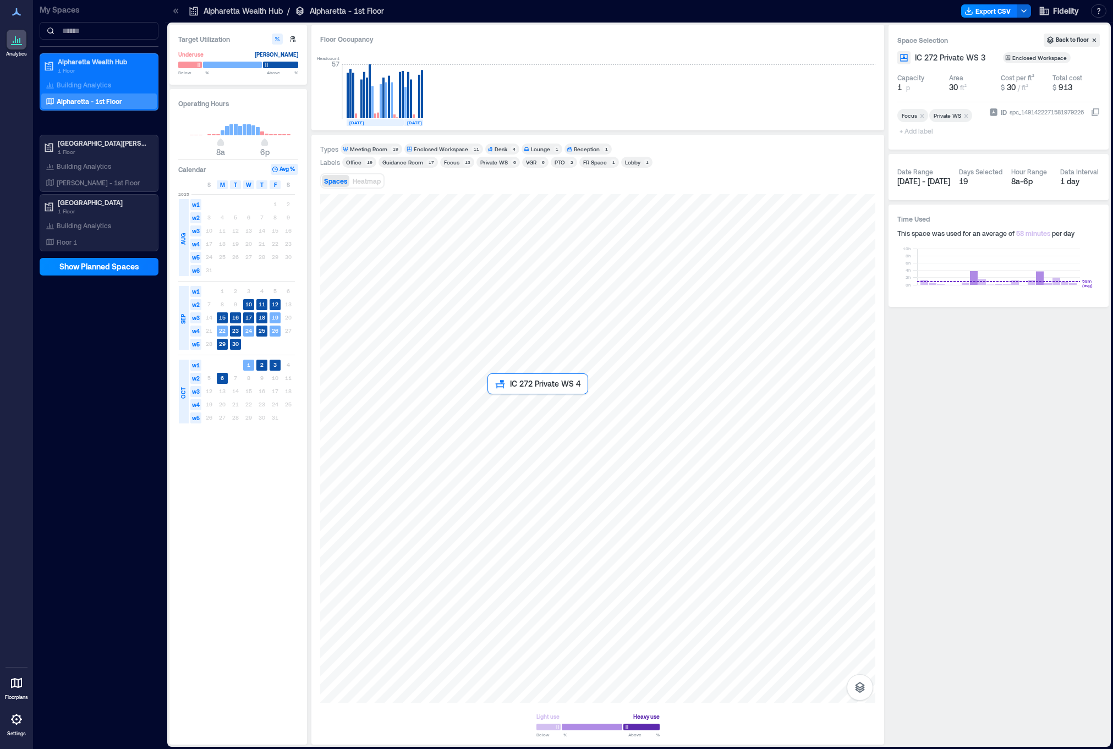
click at [500, 409] on div at bounding box center [597, 448] width 555 height 509
click at [1015, 57] on div "Desk" at bounding box center [1020, 58] width 14 height 8
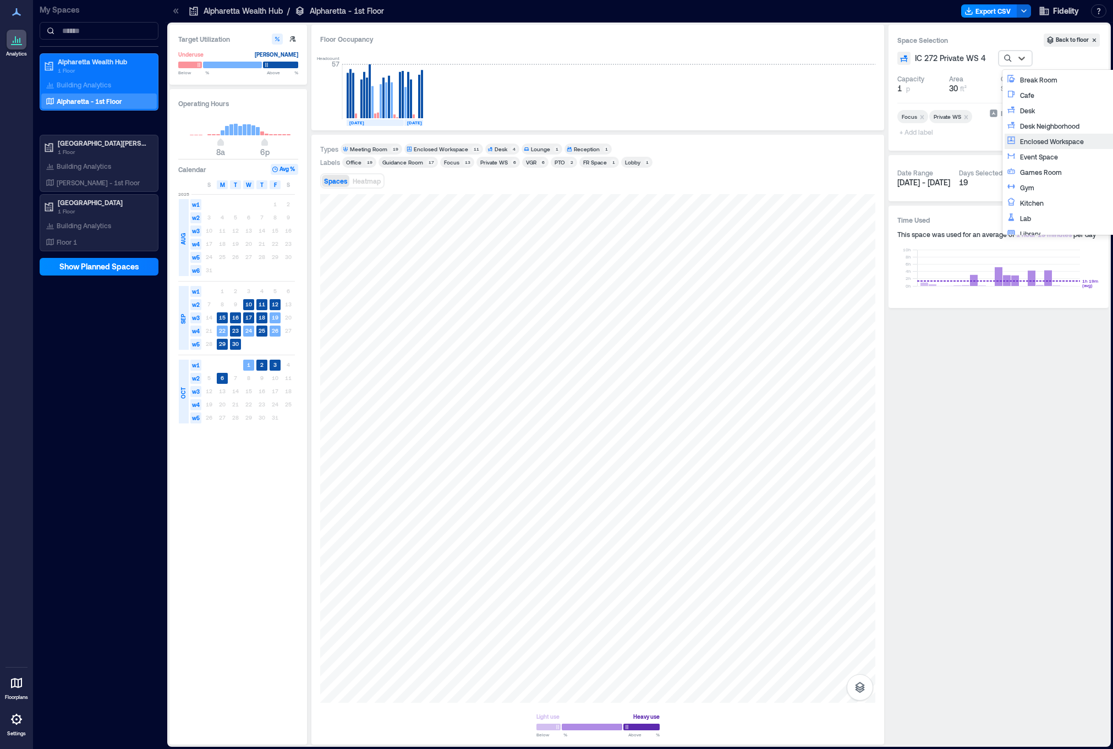
click at [1045, 139] on div "Enclosed Workspace" at bounding box center [1066, 141] width 92 height 11
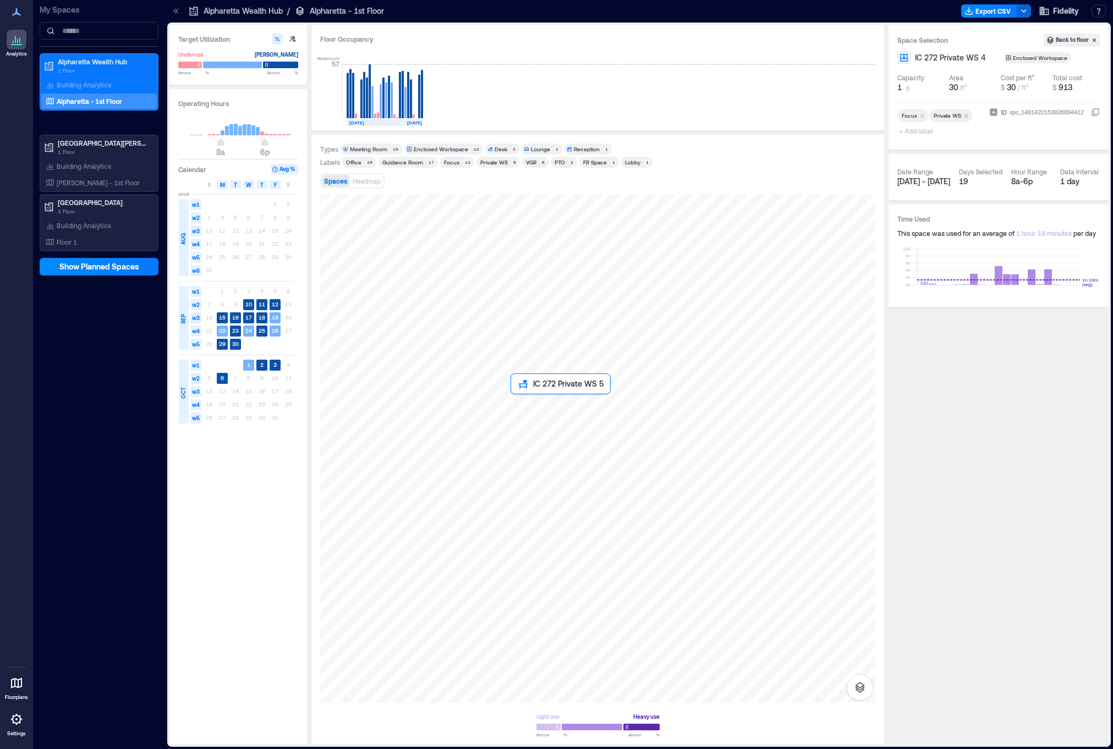
click at [520, 407] on div at bounding box center [597, 448] width 555 height 509
click at [1016, 57] on div "Desk" at bounding box center [1019, 58] width 14 height 8
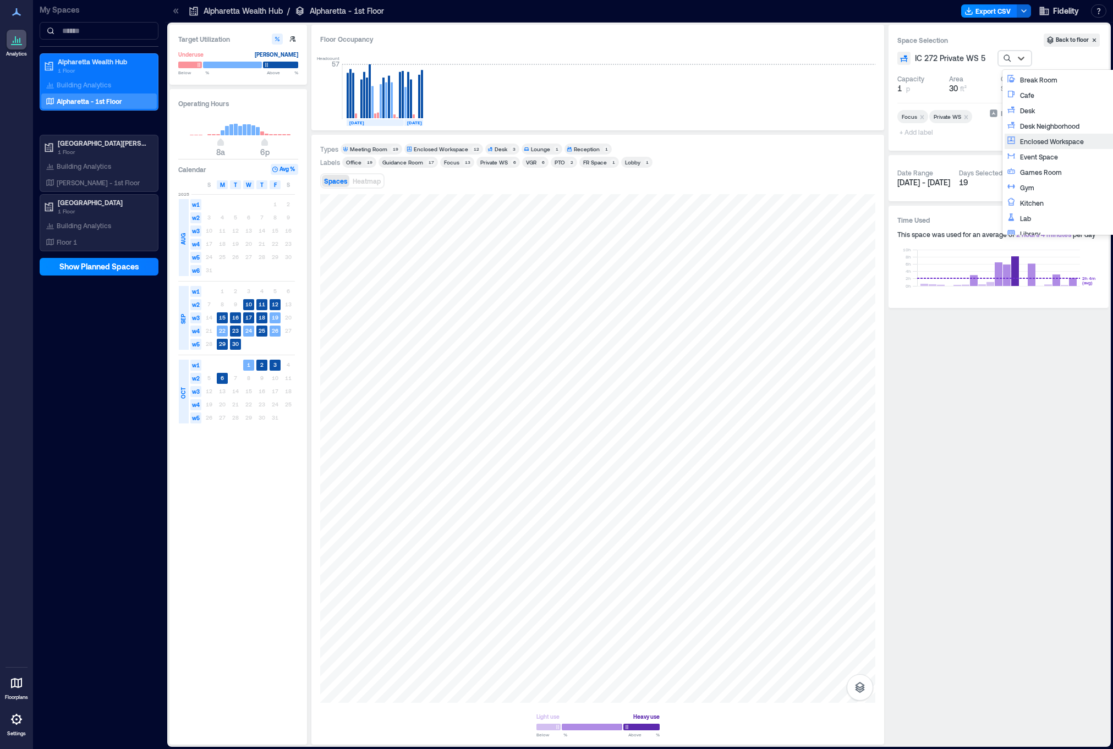
click at [1044, 140] on div "Enclosed Workspace" at bounding box center [1066, 141] width 92 height 11
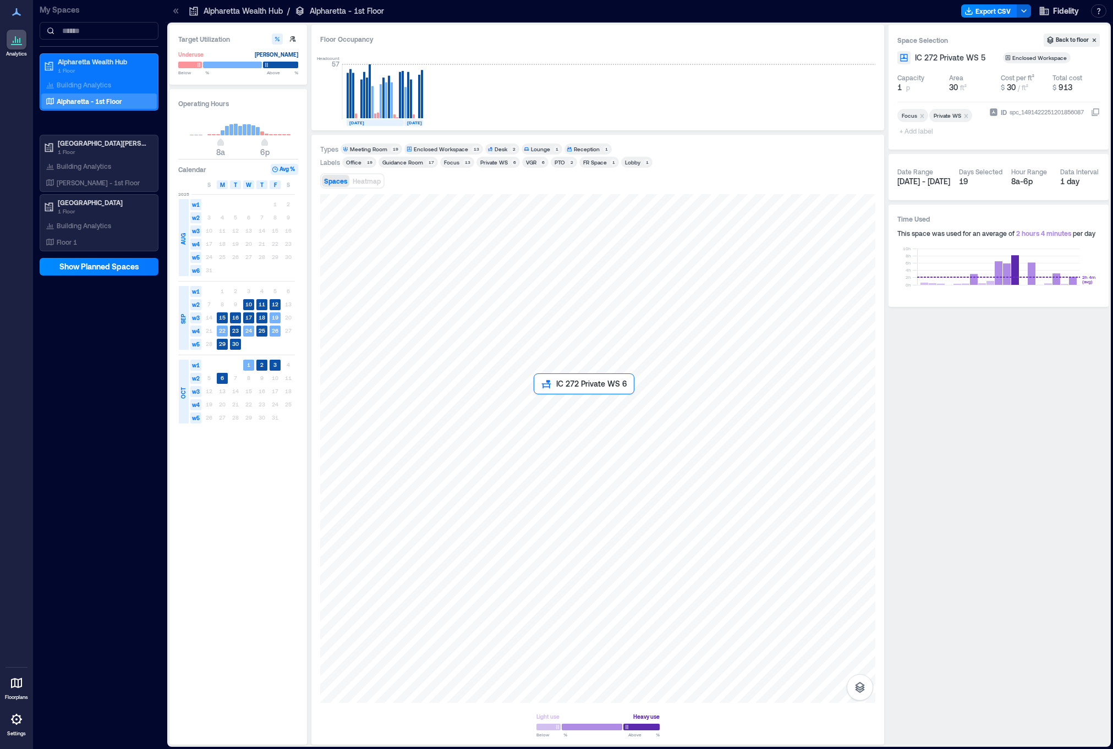
click at [548, 405] on div at bounding box center [597, 448] width 555 height 509
click at [1013, 59] on div "Desk" at bounding box center [1020, 58] width 14 height 8
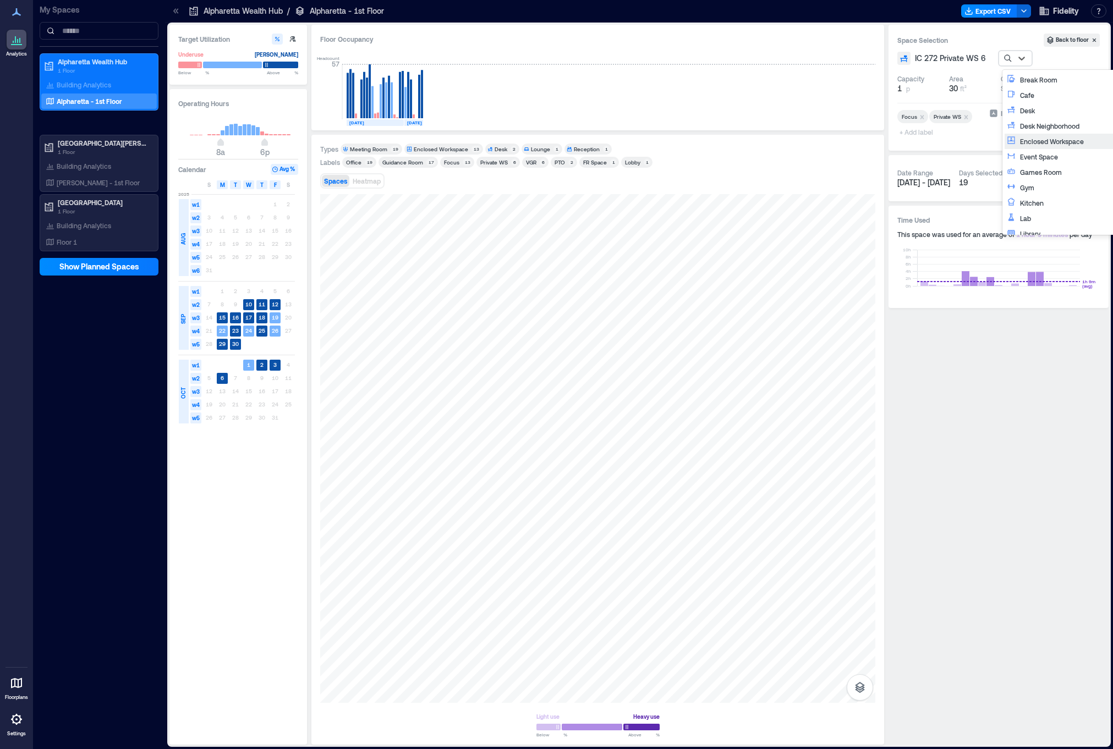
click at [1041, 140] on div "Enclosed Workspace" at bounding box center [1066, 141] width 92 height 11
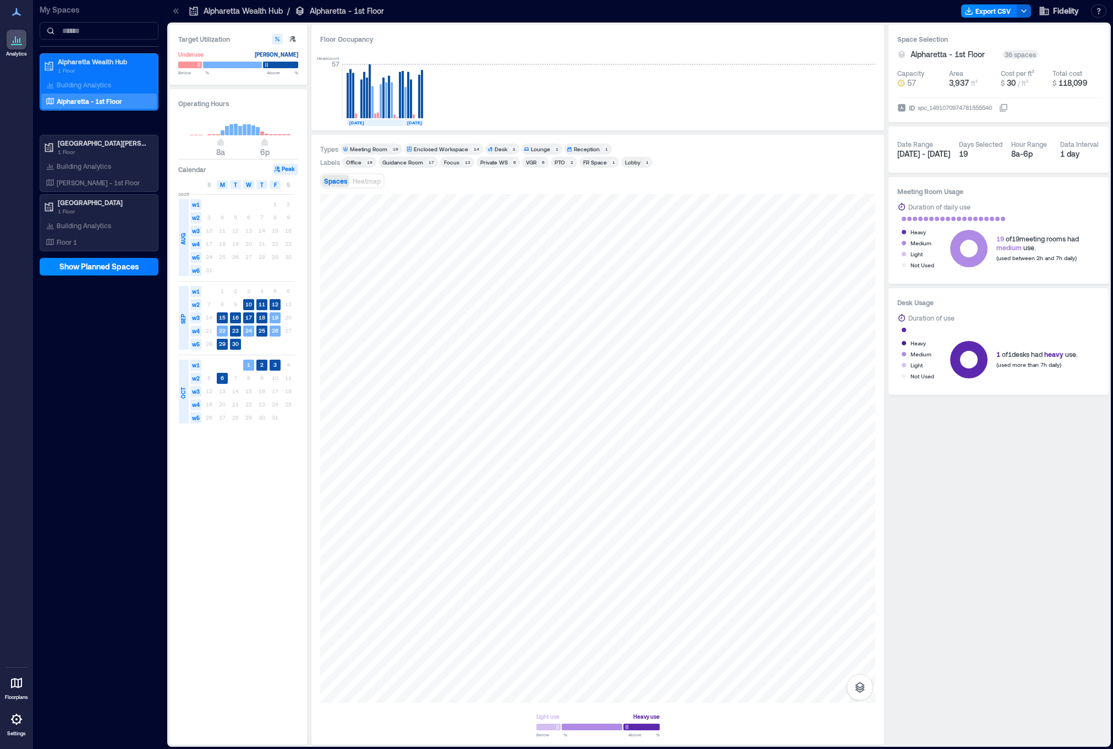
click at [500, 161] on div "Private WS" at bounding box center [494, 162] width 28 height 8
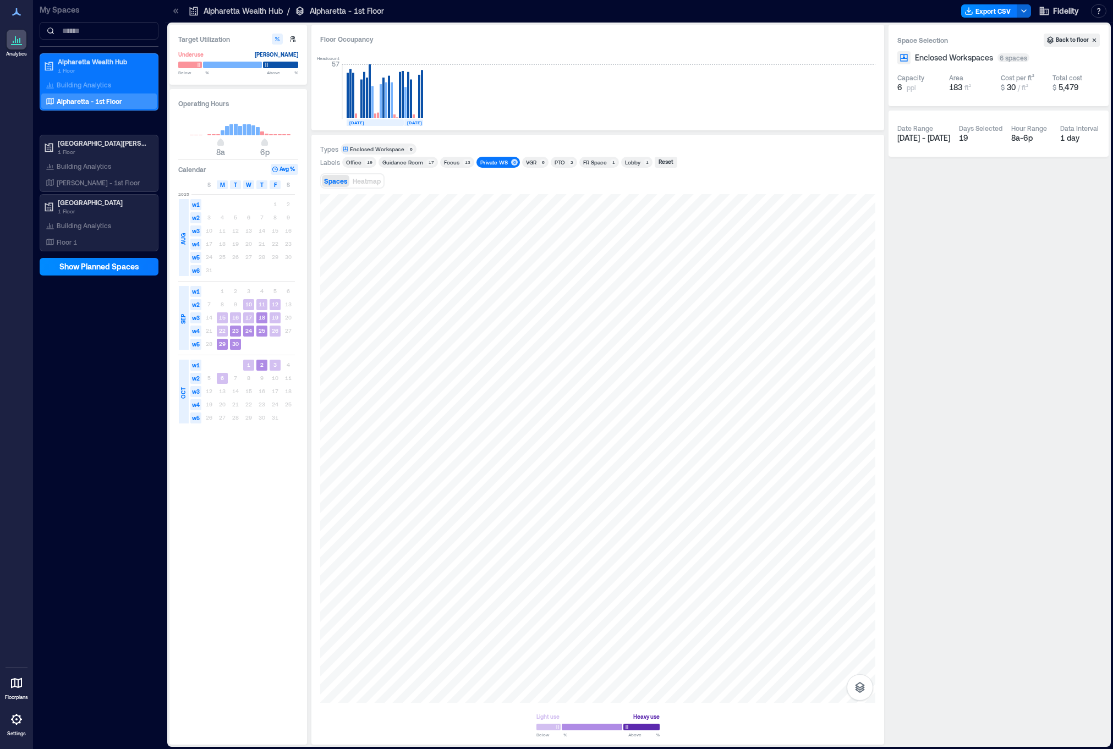
click at [500, 161] on div "Private WS" at bounding box center [494, 162] width 28 height 8
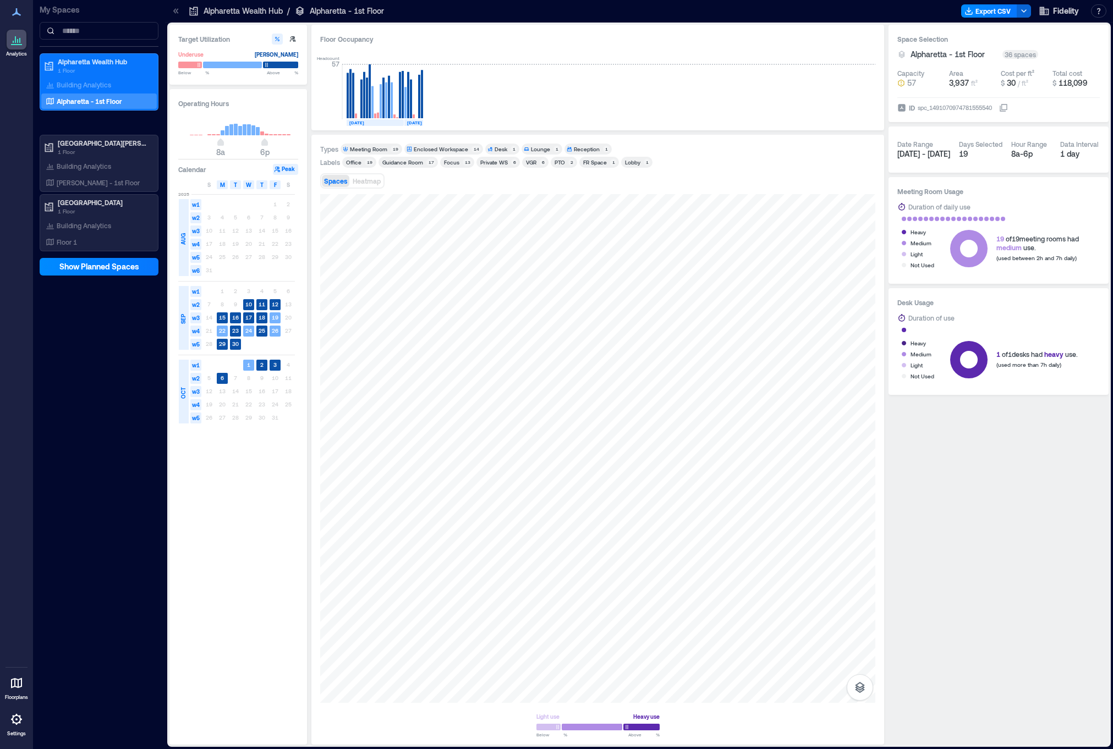
click at [377, 150] on div "Meeting Room" at bounding box center [368, 149] width 37 height 8
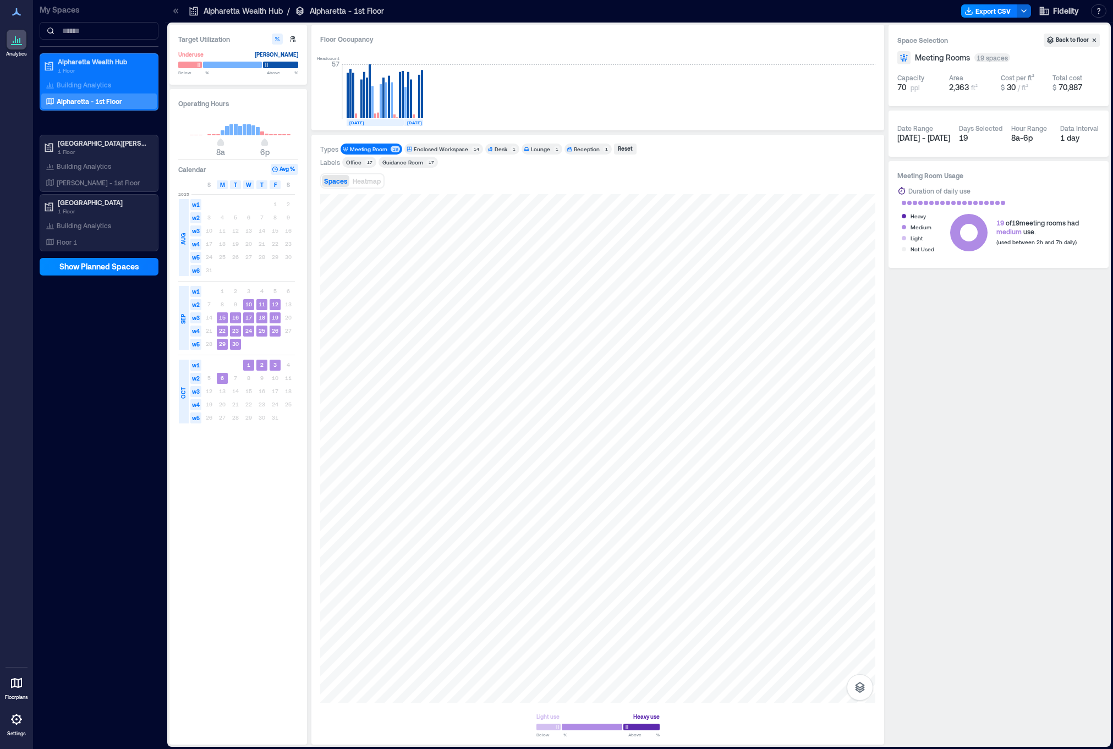
click at [377, 150] on div "Meeting Room" at bounding box center [368, 149] width 37 height 8
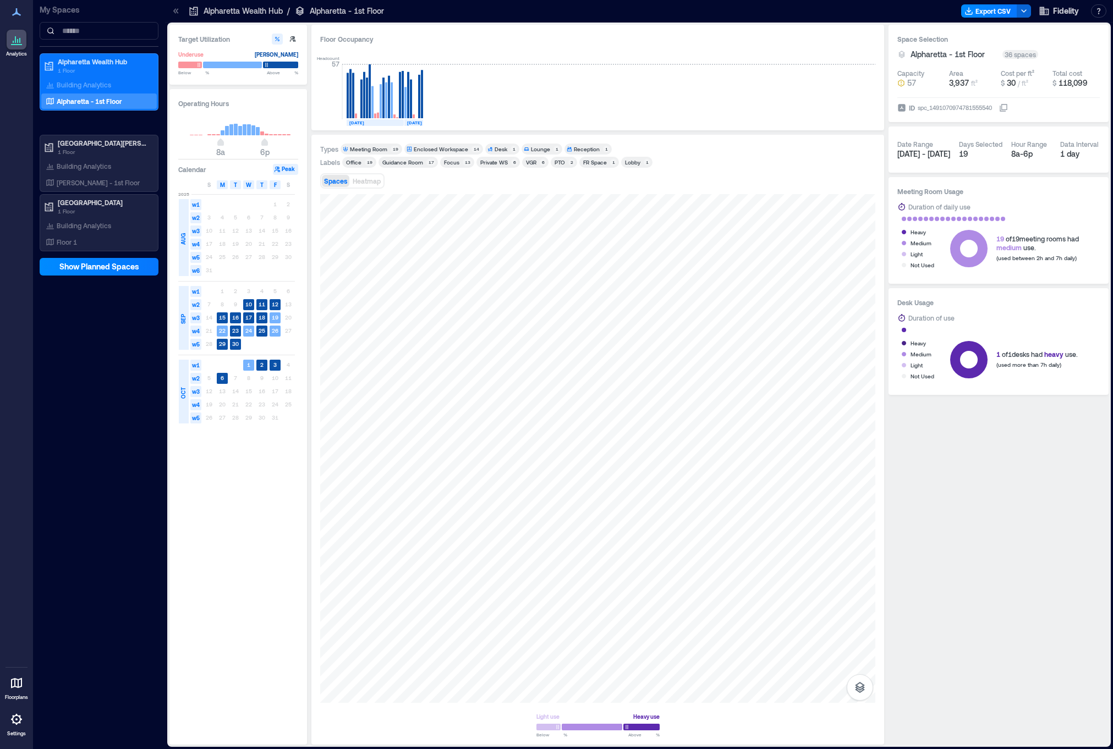
click at [420, 151] on div "Enclosed Workspace" at bounding box center [441, 149] width 54 height 8
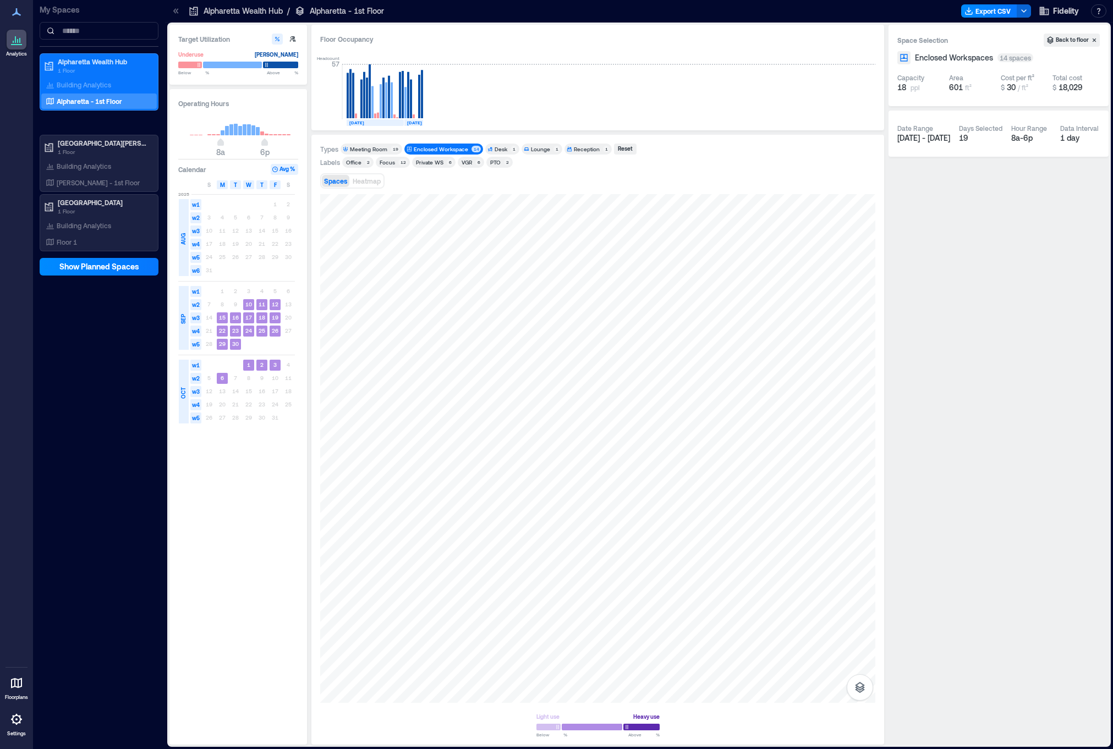
click at [423, 149] on div "Enclosed Workspace" at bounding box center [441, 149] width 54 height 8
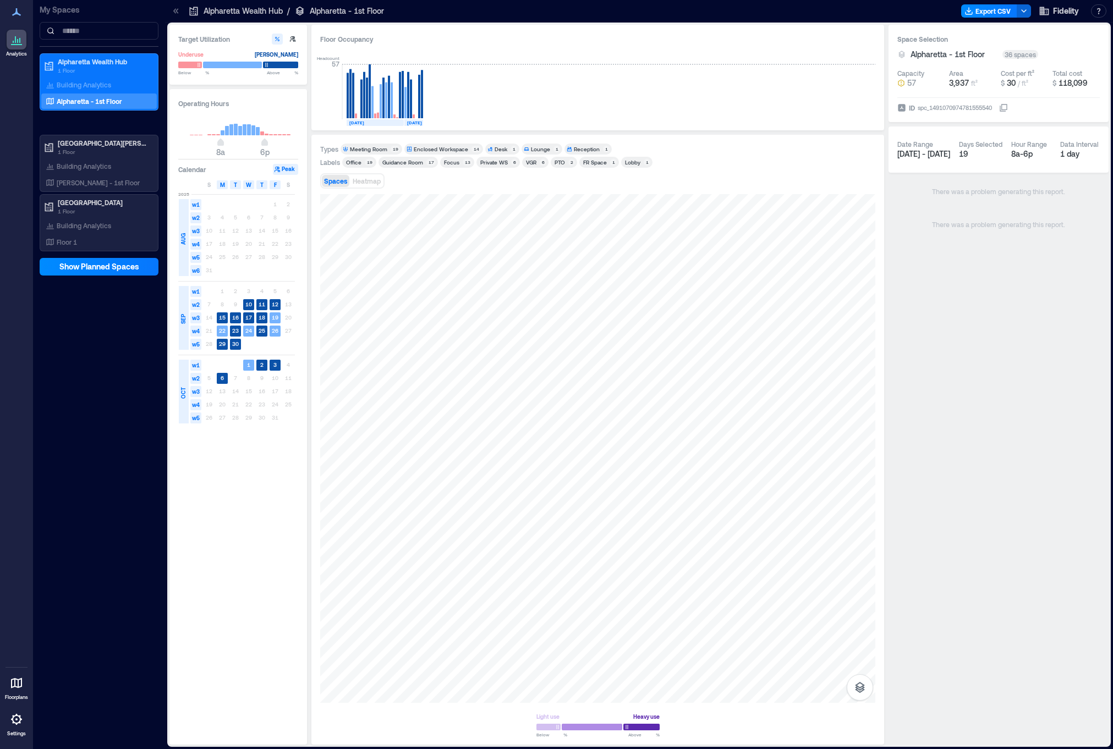
click at [375, 150] on div "Meeting Room" at bounding box center [368, 149] width 37 height 8
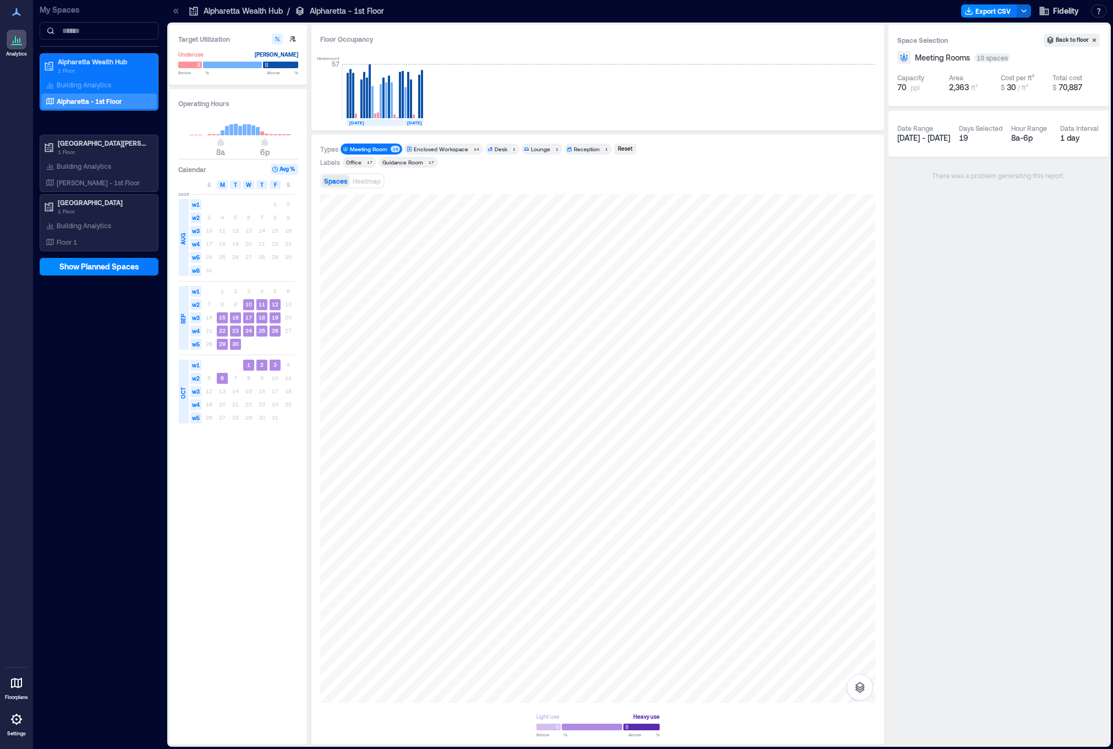
click at [375, 150] on div "Meeting Room" at bounding box center [368, 149] width 37 height 8
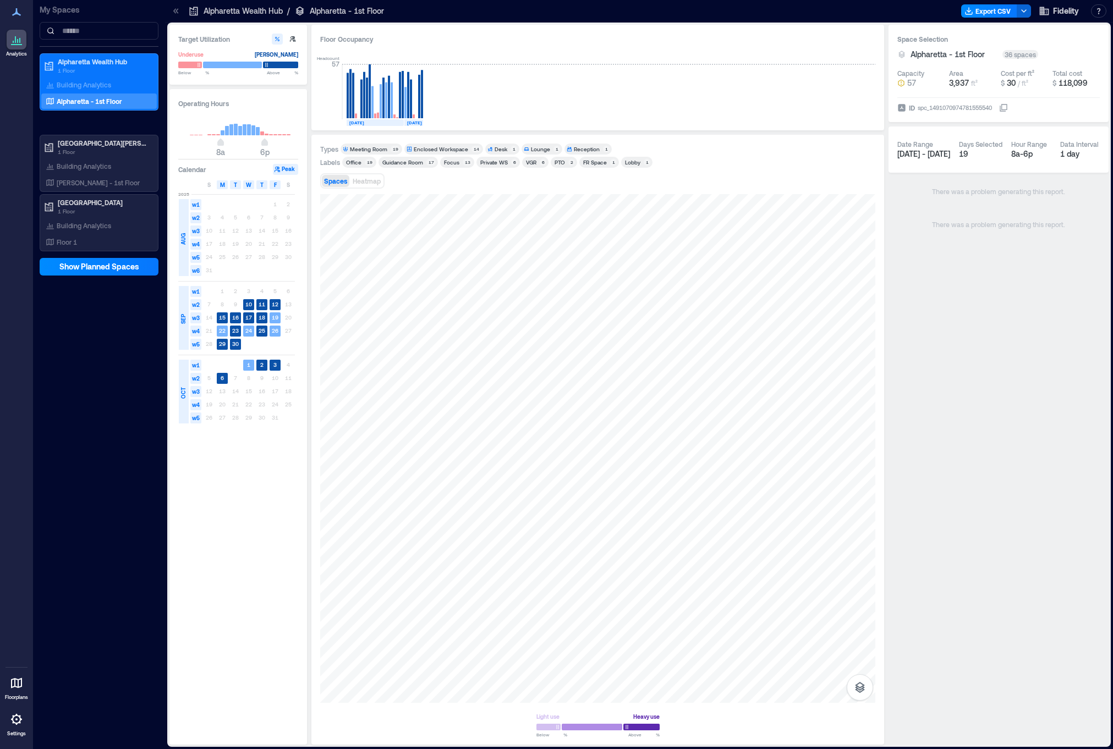
click at [423, 150] on div "Enclosed Workspace" at bounding box center [441, 149] width 54 height 8
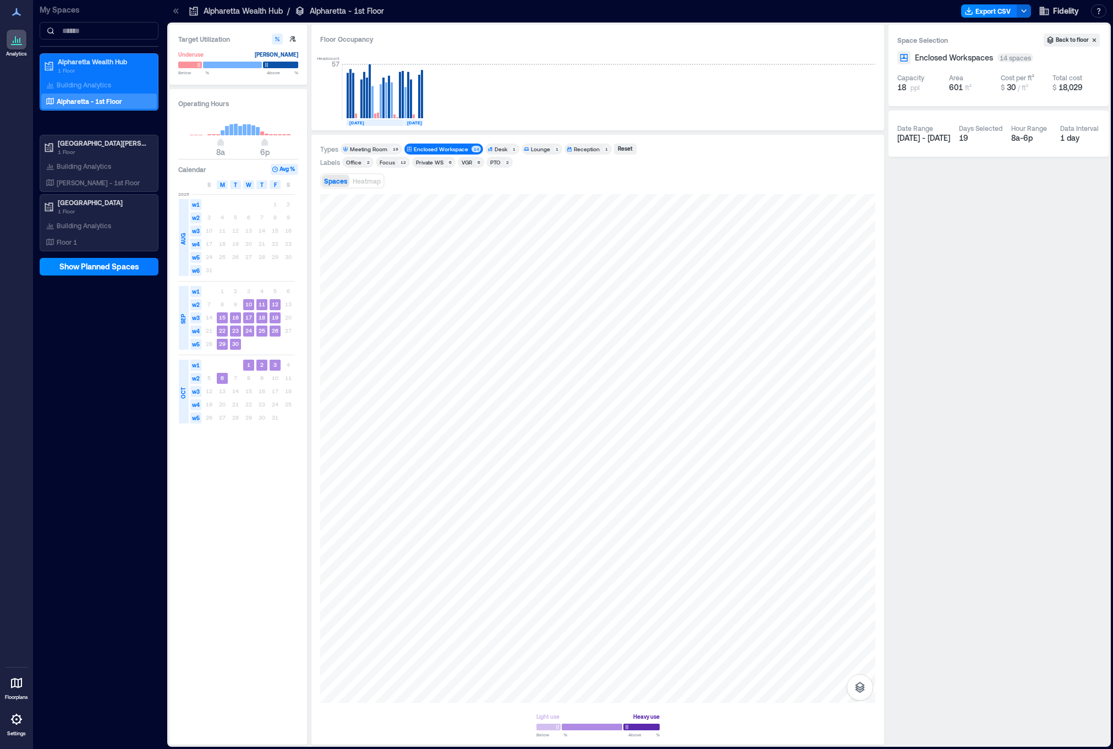
click at [423, 150] on div "Enclosed Workspace" at bounding box center [441, 149] width 54 height 8
